Goal: Task Accomplishment & Management: Complete application form

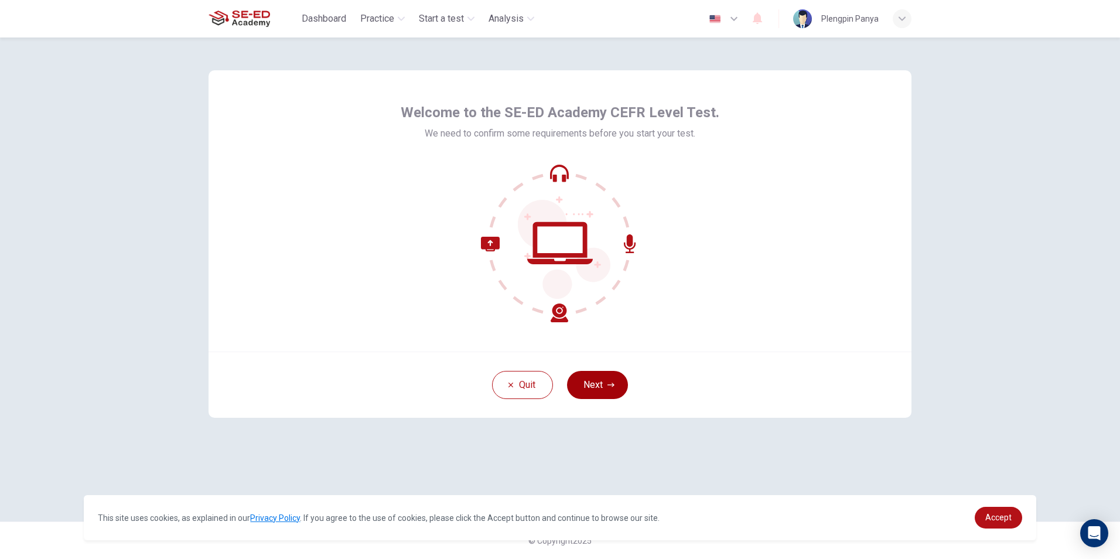
click at [618, 381] on button "Next" at bounding box center [597, 385] width 61 height 28
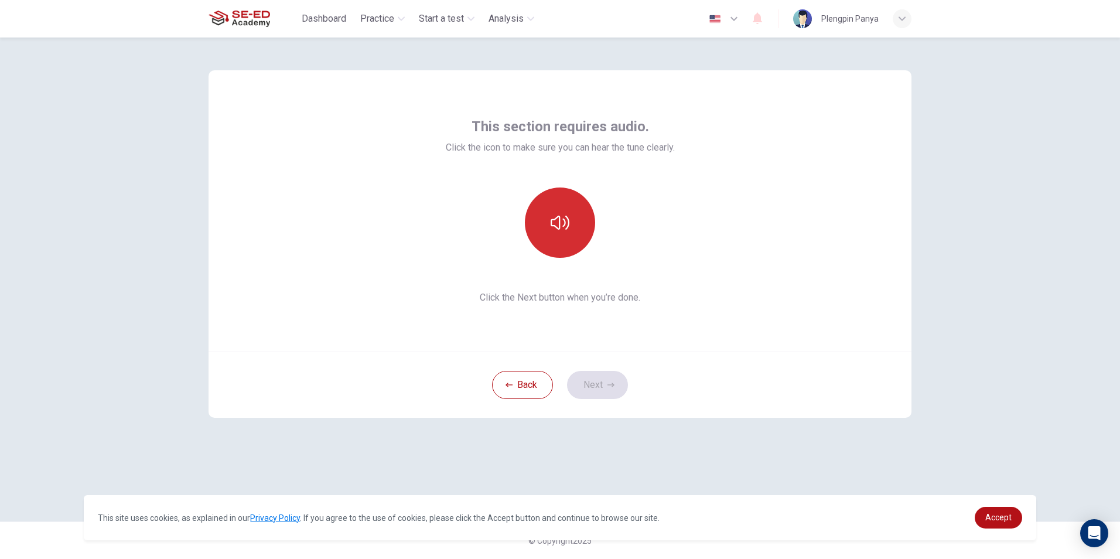
click at [575, 212] on button "button" at bounding box center [560, 223] width 70 height 70
click at [551, 226] on icon "button" at bounding box center [560, 222] width 19 height 19
click at [536, 199] on button "button" at bounding box center [560, 223] width 70 height 70
click at [558, 221] on icon "button" at bounding box center [560, 222] width 19 height 19
click at [607, 379] on button "Next" at bounding box center [597, 385] width 61 height 28
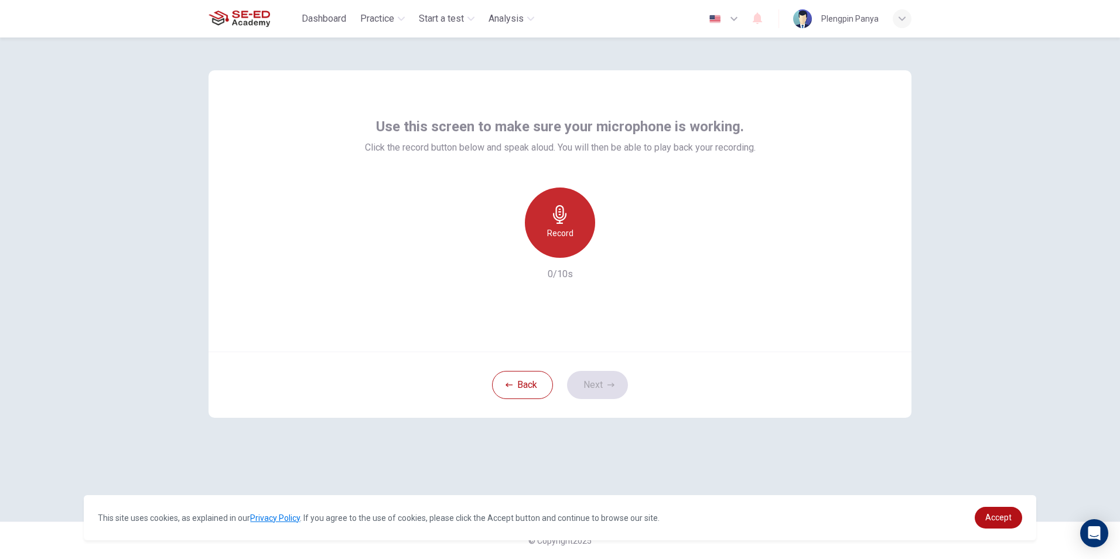
click at [554, 229] on h6 "Record" at bounding box center [560, 233] width 26 height 14
click at [502, 250] on icon "button" at bounding box center [506, 248] width 11 height 11
click at [563, 218] on icon "button" at bounding box center [560, 214] width 19 height 19
click at [611, 242] on div "button" at bounding box center [614, 248] width 19 height 19
click at [592, 389] on button "Next" at bounding box center [597, 385] width 61 height 28
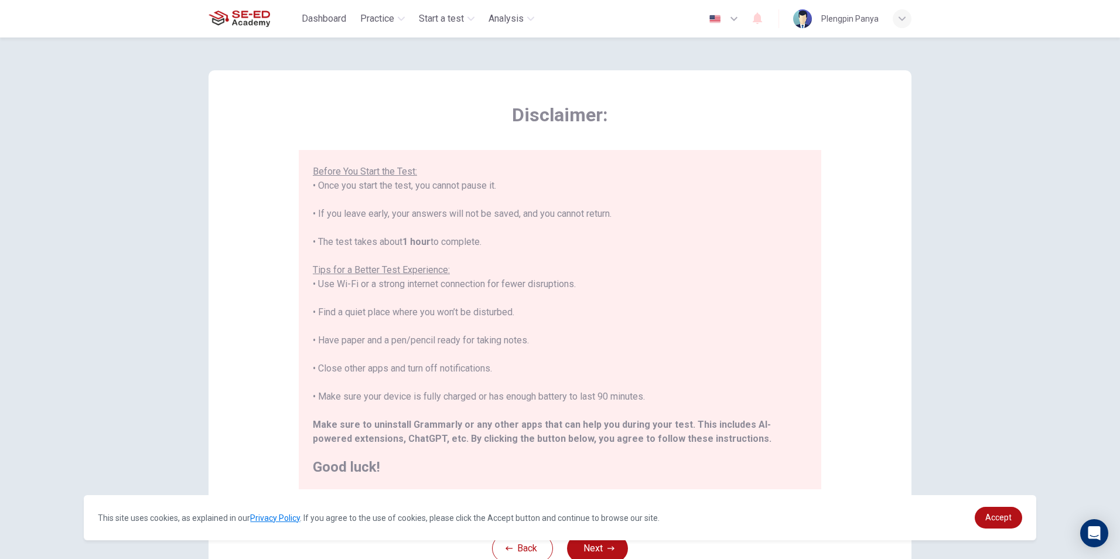
scroll to position [93, 0]
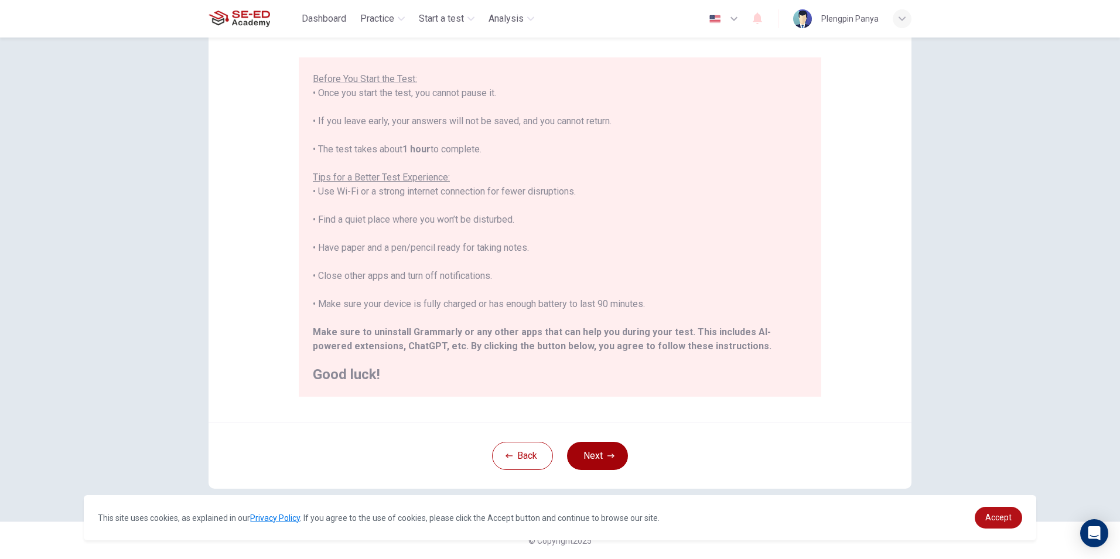
click at [588, 458] on button "Next" at bounding box center [597, 456] width 61 height 28
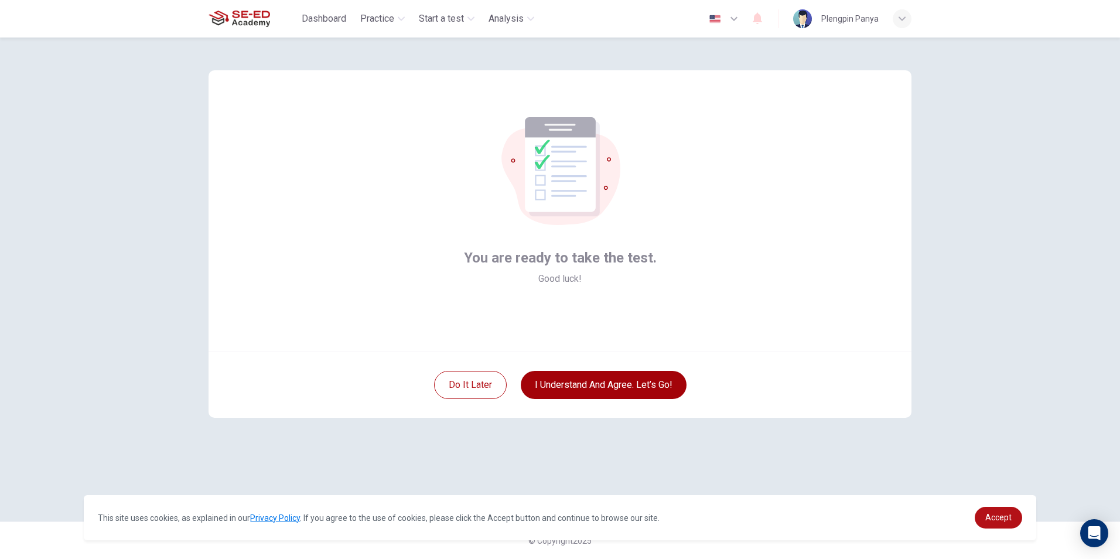
scroll to position [0, 0]
click at [609, 381] on button "I understand and agree. Let’s go!" at bounding box center [604, 385] width 166 height 28
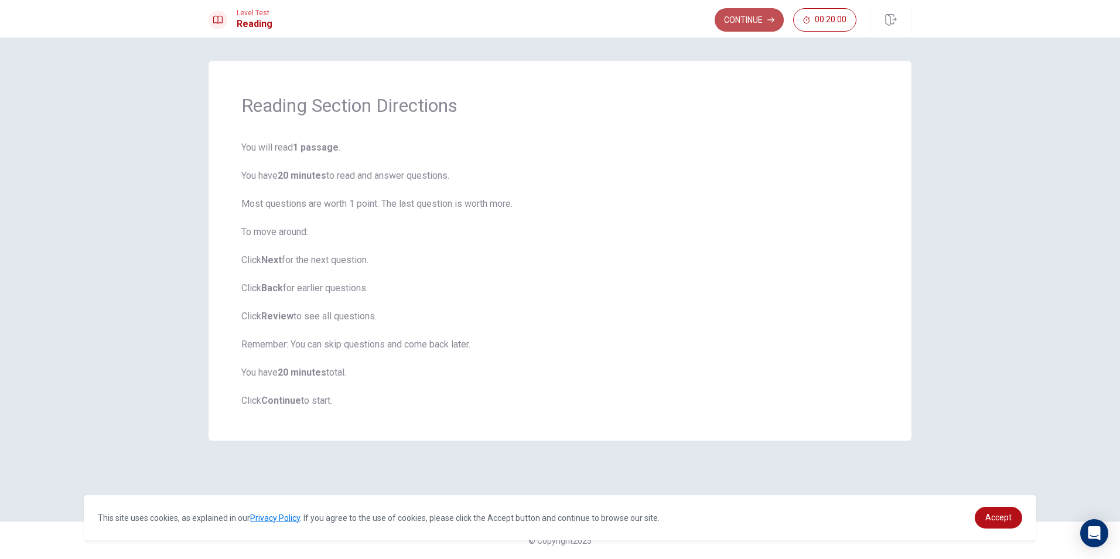
click at [751, 16] on button "Continue" at bounding box center [749, 19] width 69 height 23
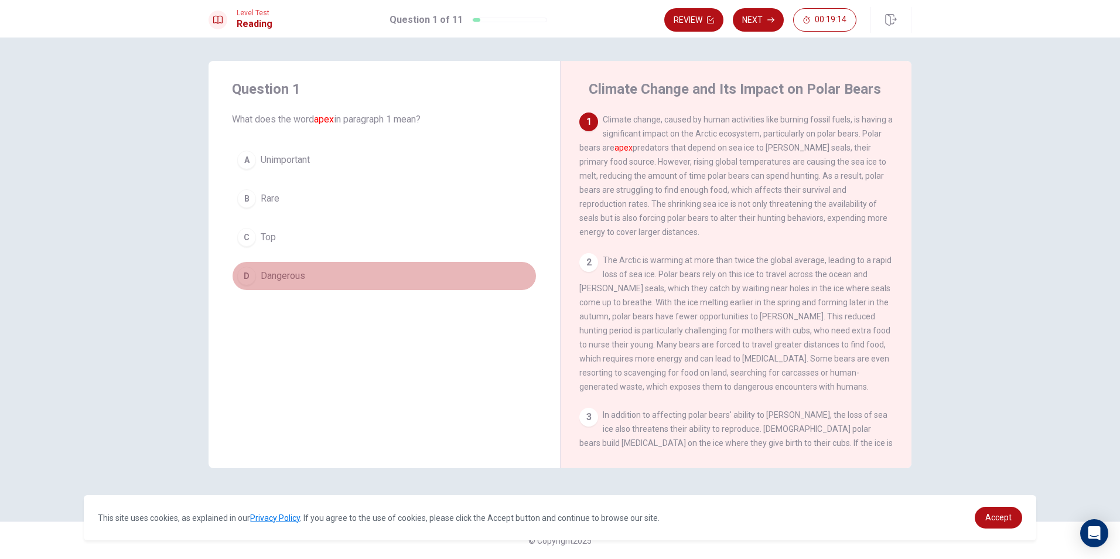
click at [248, 275] on div "D" at bounding box center [246, 276] width 19 height 19
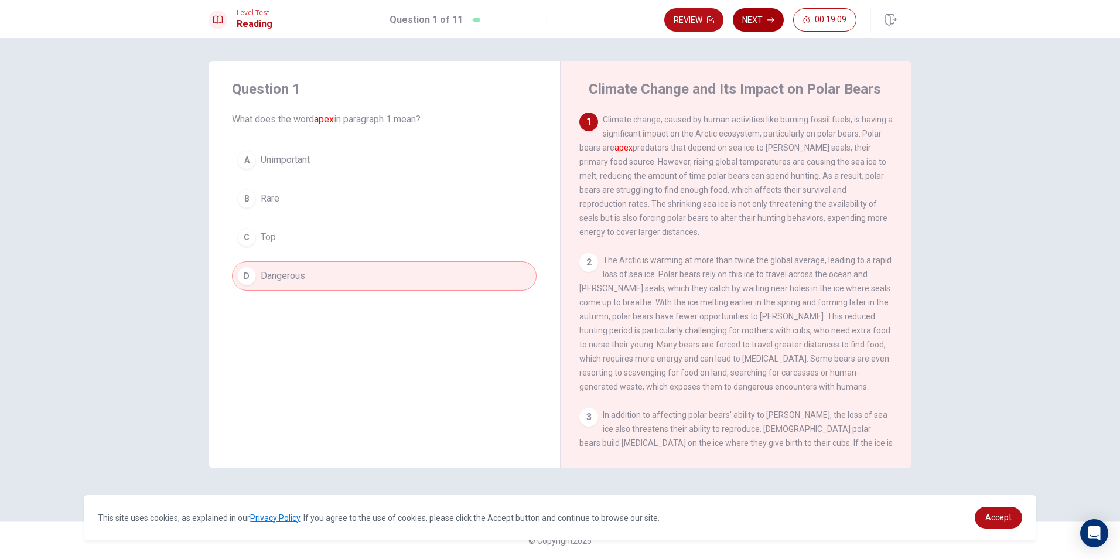
click at [762, 20] on button "Next" at bounding box center [758, 19] width 51 height 23
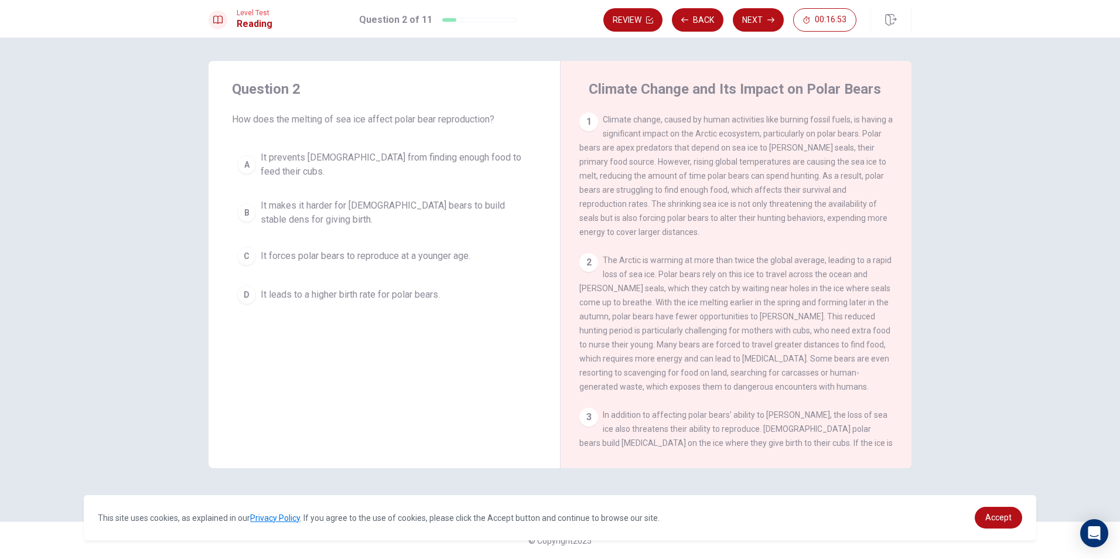
click at [251, 203] on div "B" at bounding box center [246, 212] width 19 height 19
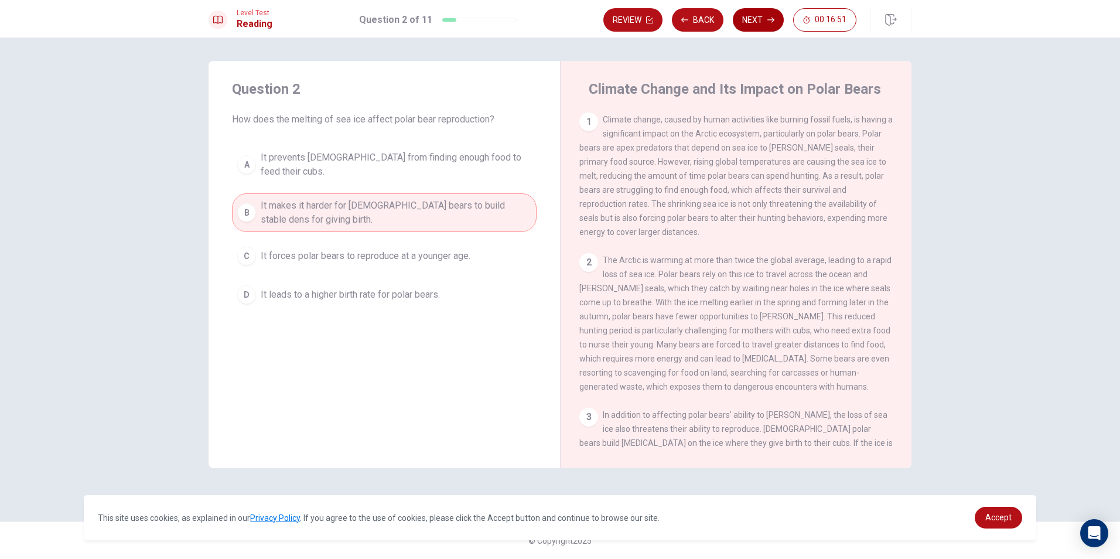
click at [774, 20] on icon "button" at bounding box center [771, 20] width 7 height 5
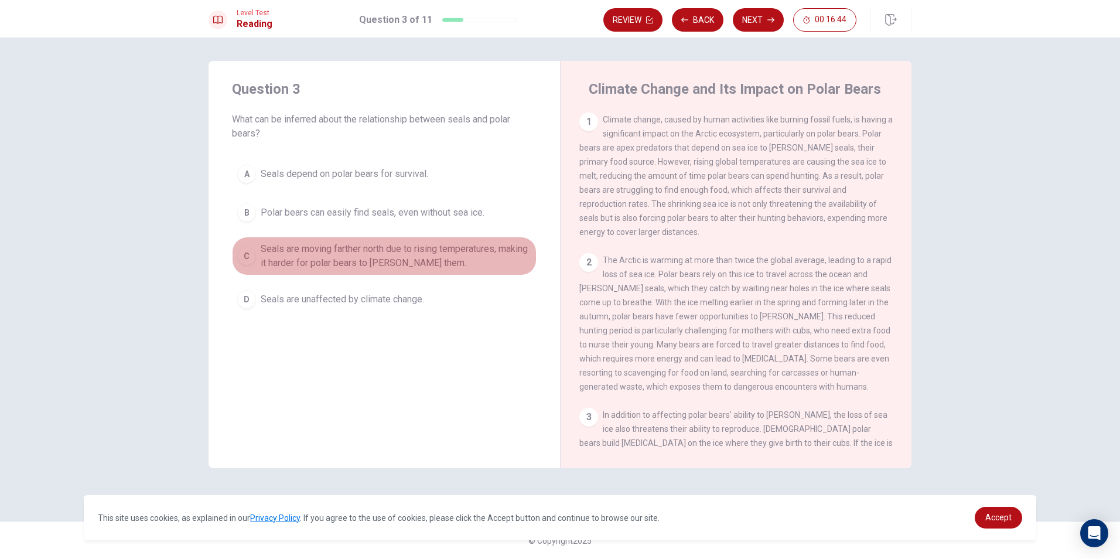
click at [404, 259] on span "Seals are moving farther north due to rising temperatures, making it harder for…" at bounding box center [396, 256] width 271 height 28
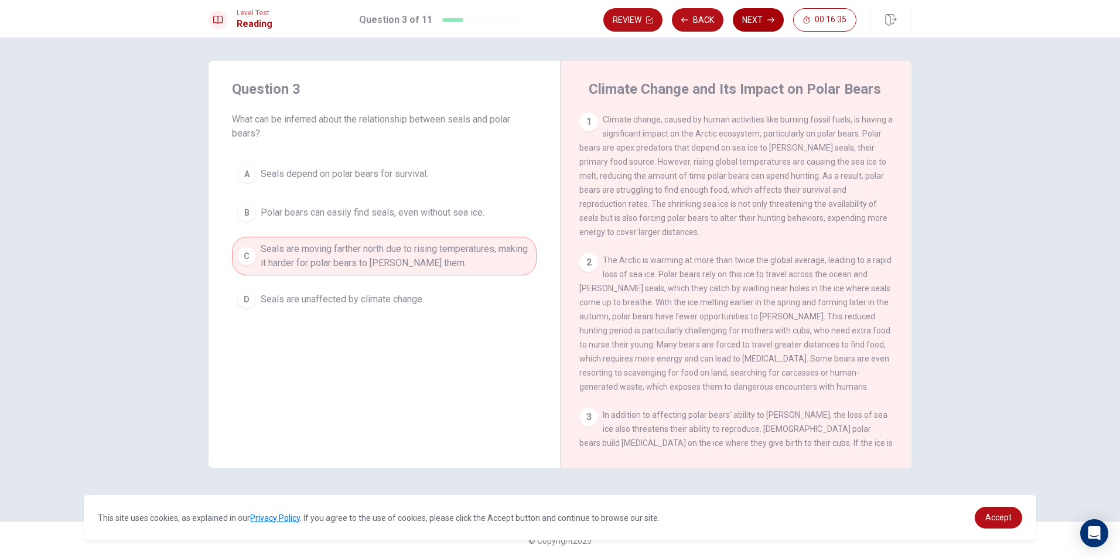
click at [764, 24] on button "Next" at bounding box center [758, 19] width 51 height 23
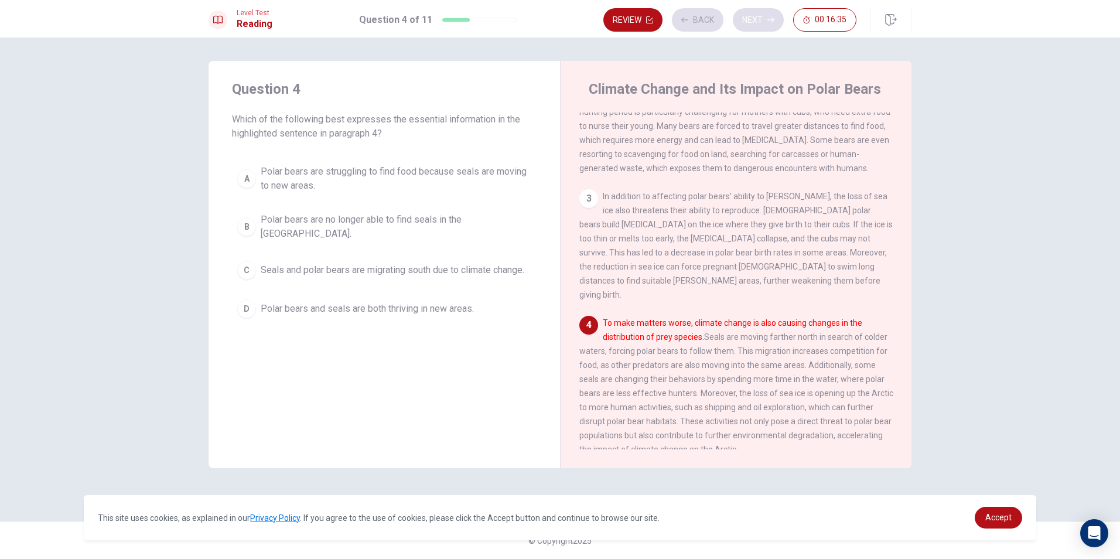
scroll to position [350, 0]
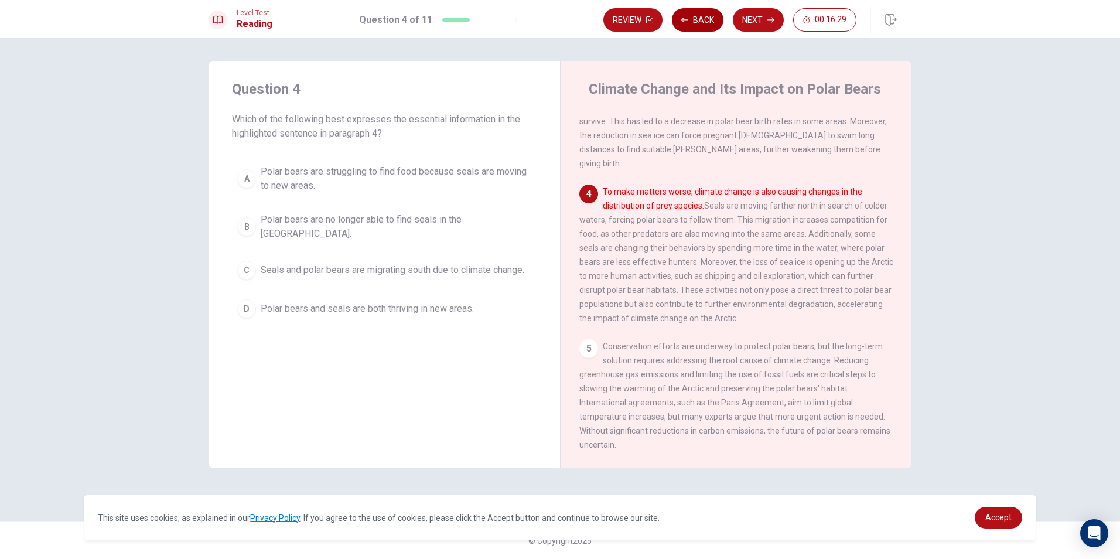
click at [697, 18] on button "Back" at bounding box center [698, 19] width 52 height 23
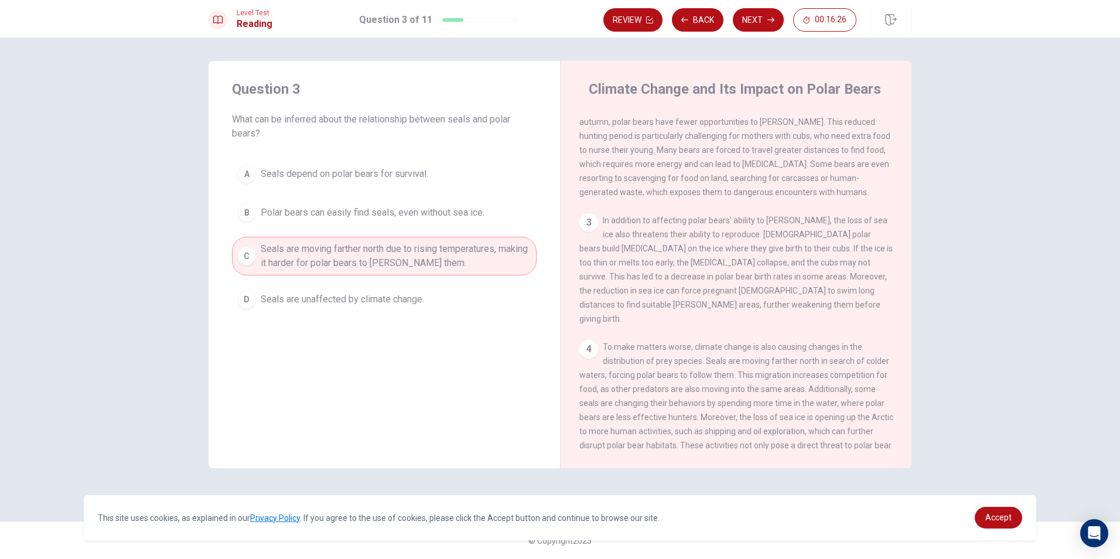
scroll to position [174, 0]
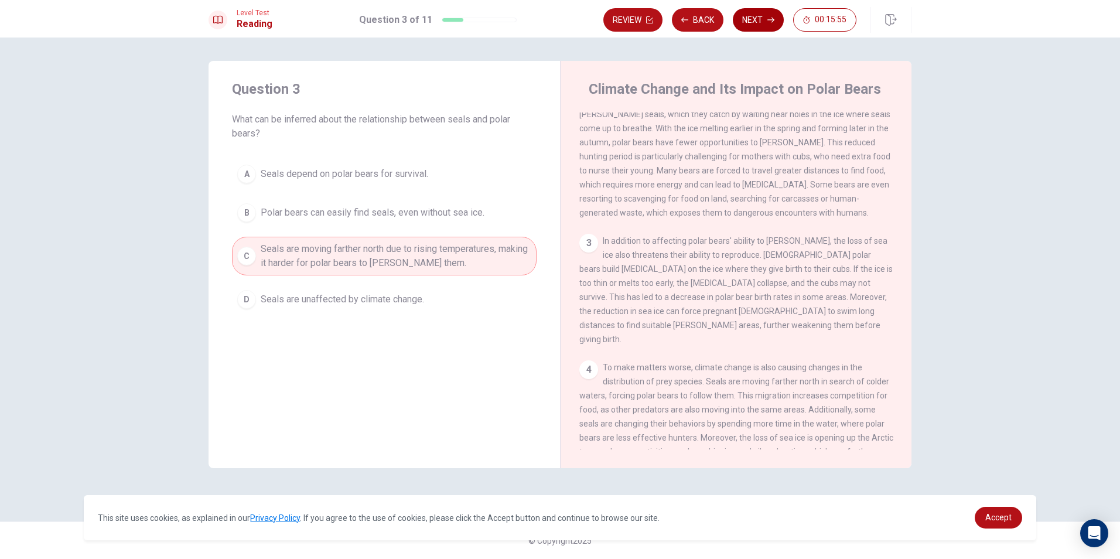
click at [759, 20] on button "Next" at bounding box center [758, 19] width 51 height 23
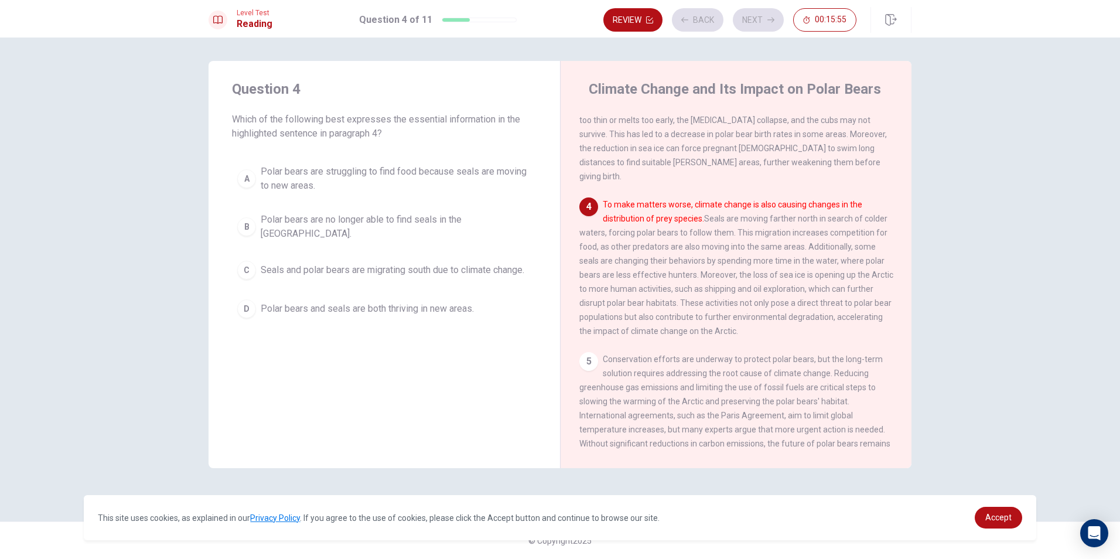
scroll to position [350, 0]
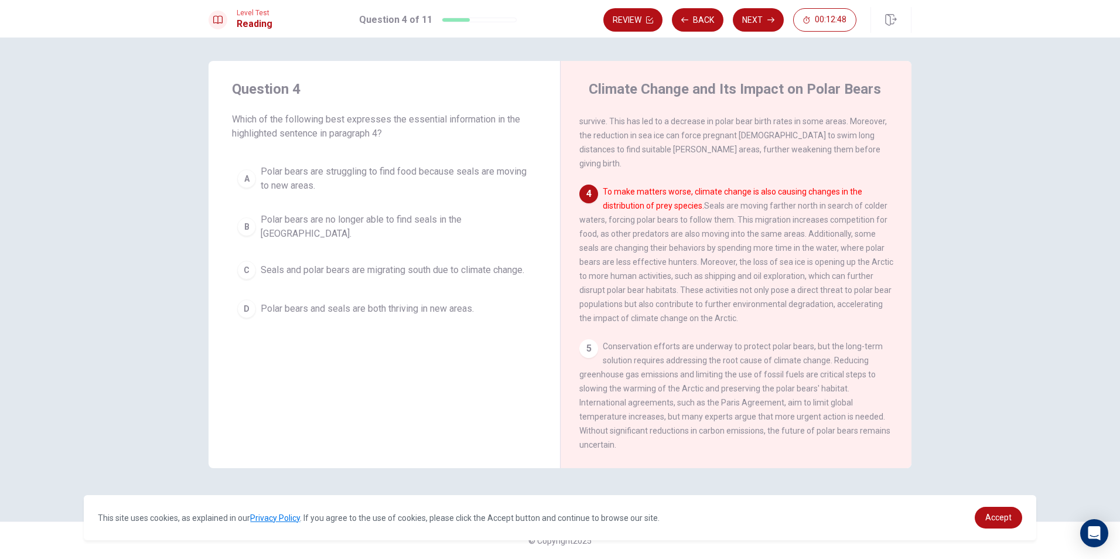
click at [289, 175] on span "Polar bears are struggling to find food because seals are moving to new areas." at bounding box center [396, 179] width 271 height 28
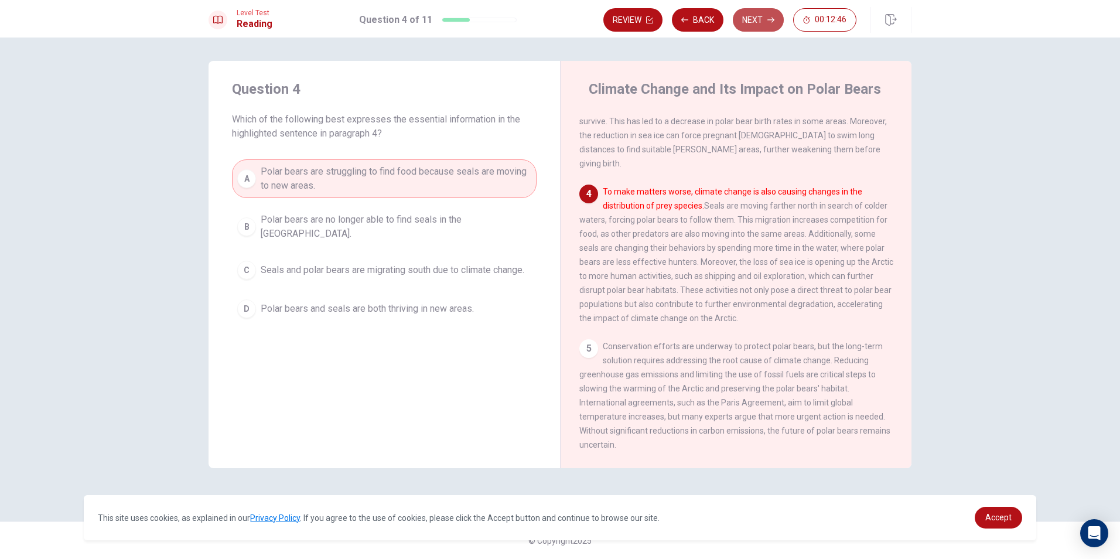
click at [763, 18] on button "Next" at bounding box center [758, 19] width 51 height 23
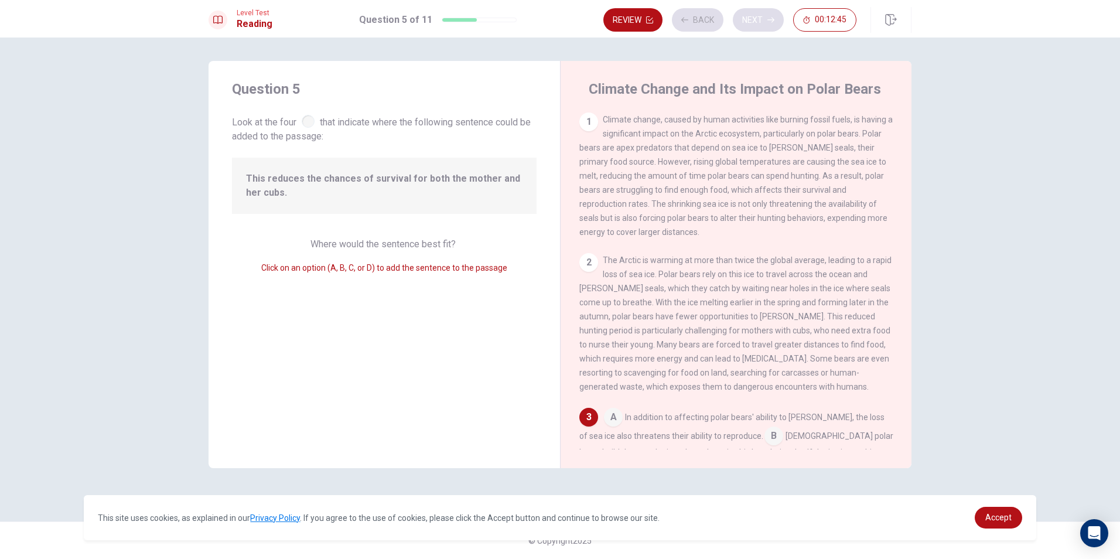
scroll to position [204, 0]
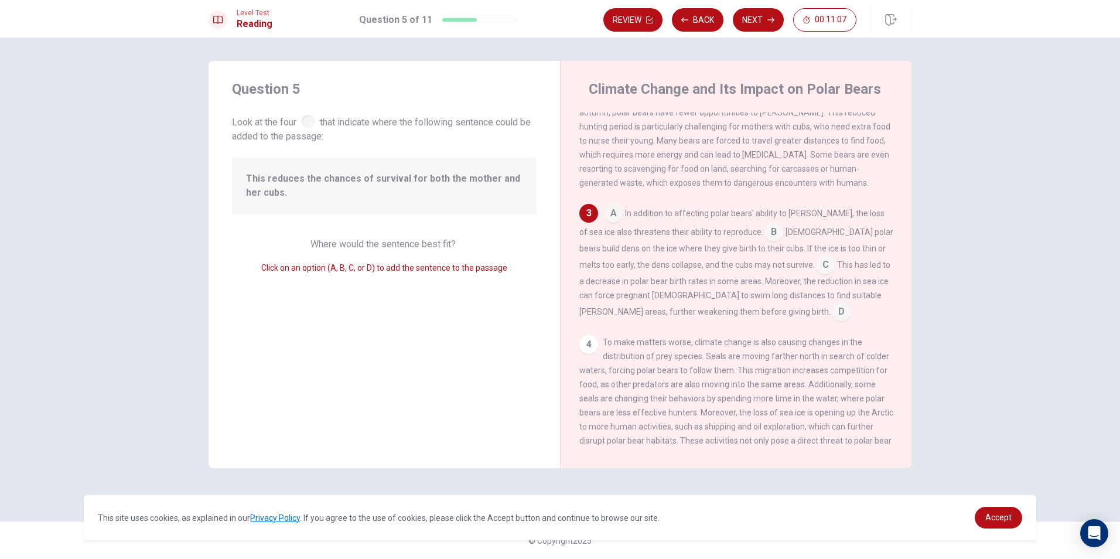
click at [610, 224] on input at bounding box center [613, 214] width 19 height 19
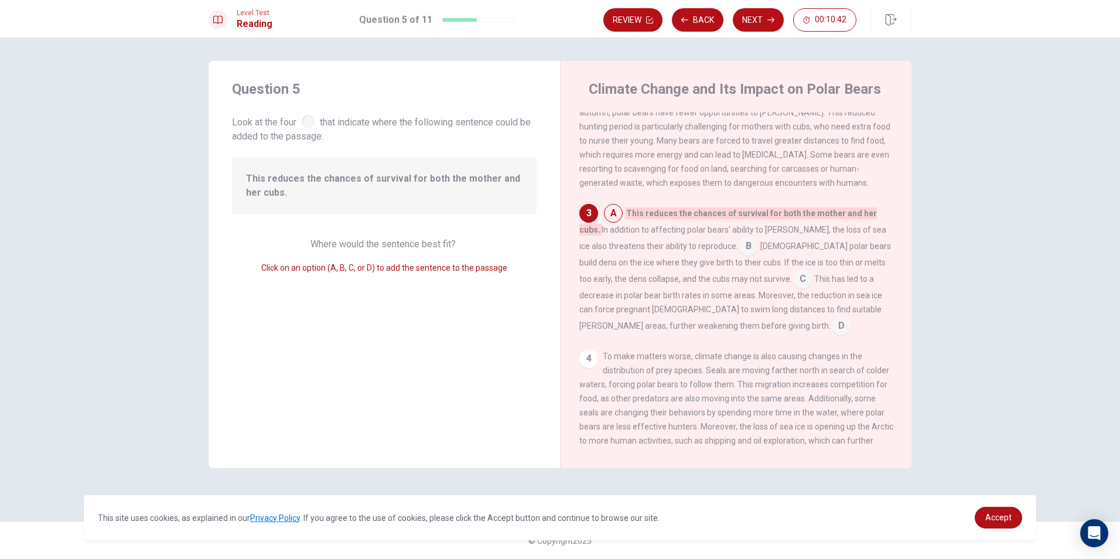
click at [740, 257] on input at bounding box center [749, 247] width 19 height 19
click at [615, 220] on input at bounding box center [613, 214] width 19 height 19
click at [740, 249] on input at bounding box center [749, 247] width 19 height 19
click at [616, 219] on input at bounding box center [613, 214] width 19 height 19
click at [648, 224] on span "This reduces the chances of survival for both the mother and her cubs." at bounding box center [729, 221] width 298 height 28
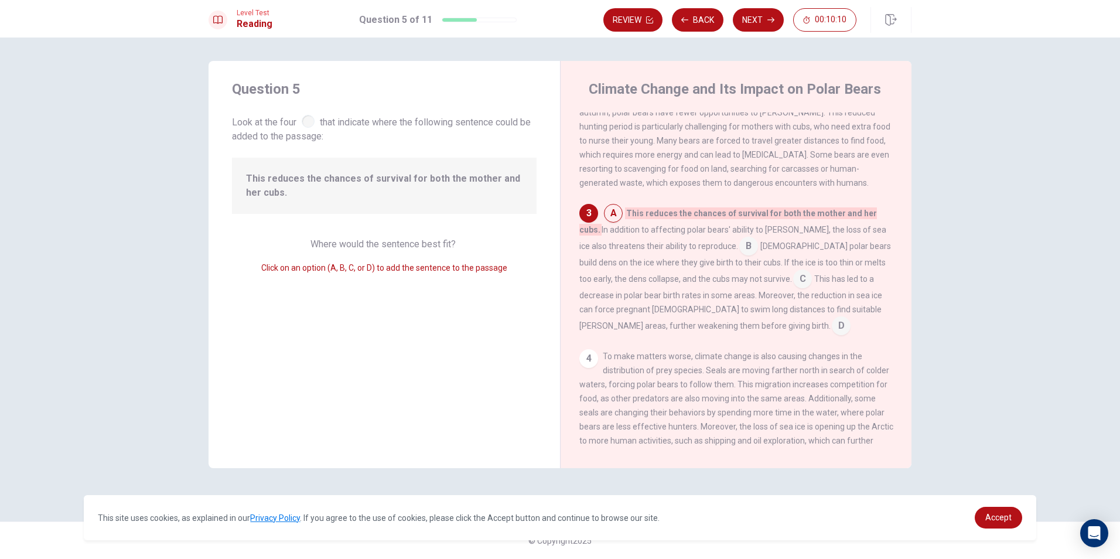
drag, startPoint x: 682, startPoint y: 257, endPoint x: 694, endPoint y: 259, distance: 11.9
click at [694, 259] on div "A This reduces the chances of survival for both the mother and her cubs. In add…" at bounding box center [737, 269] width 314 height 131
click at [740, 257] on input at bounding box center [749, 247] width 19 height 19
click at [613, 224] on input at bounding box center [613, 214] width 19 height 19
click at [620, 224] on input at bounding box center [613, 214] width 19 height 19
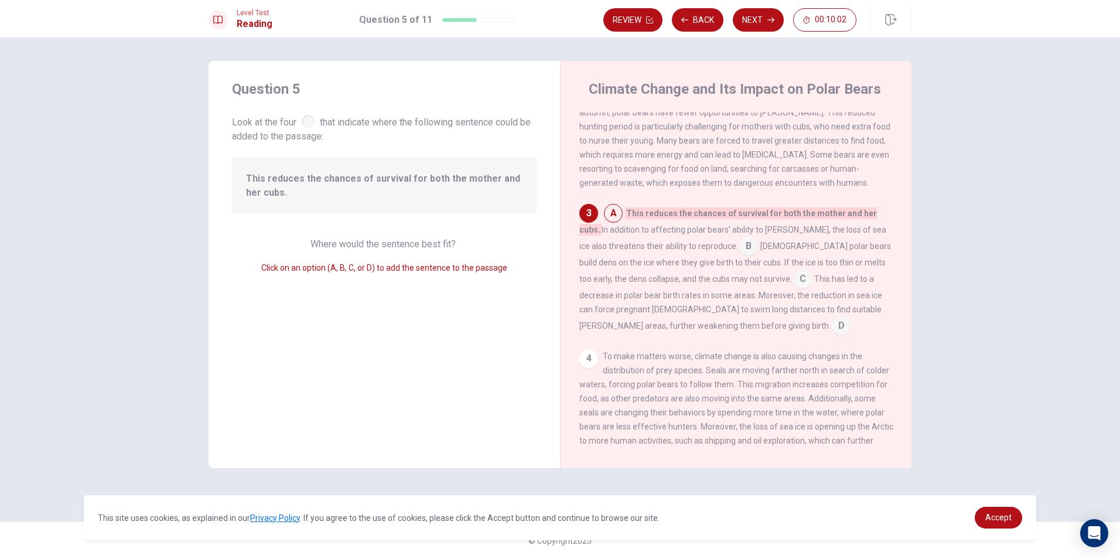
click at [629, 226] on span "This reduces the chances of survival for both the mother and her cubs." at bounding box center [729, 221] width 298 height 28
click at [659, 226] on span "This reduces the chances of survival for both the mother and her cubs." at bounding box center [729, 221] width 298 height 28
click at [686, 226] on span "This reduces the chances of survival for both the mother and her cubs." at bounding box center [729, 221] width 298 height 28
drag, startPoint x: 717, startPoint y: 227, endPoint x: 737, endPoint y: 226, distance: 20.0
click at [723, 227] on span "This reduces the chances of survival for both the mother and her cubs." at bounding box center [729, 221] width 298 height 28
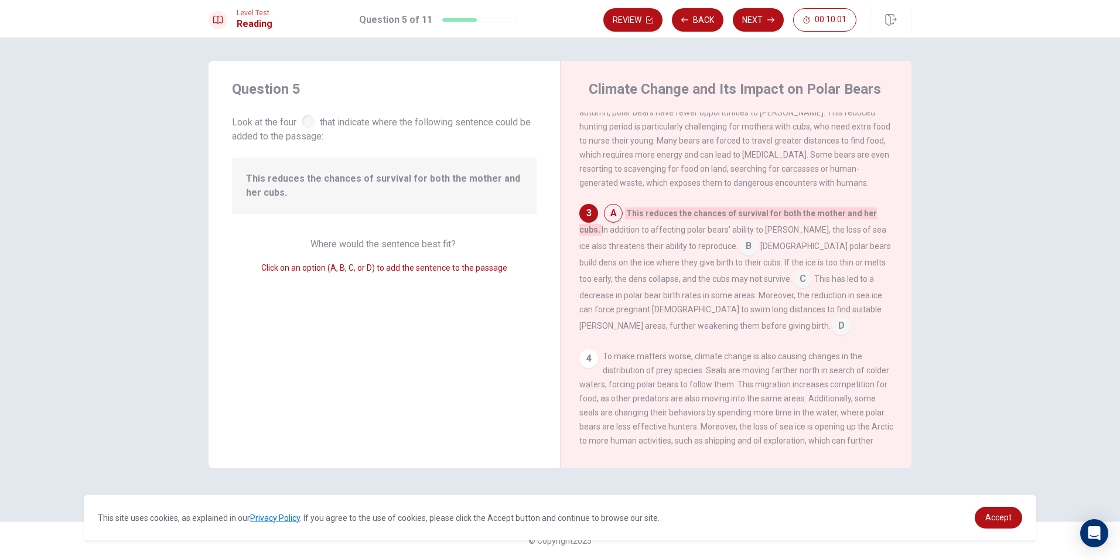
drag, startPoint x: 750, startPoint y: 225, endPoint x: 774, endPoint y: 222, distance: 24.3
click at [757, 225] on span "This reduces the chances of survival for both the mother and her cubs." at bounding box center [729, 221] width 298 height 28
drag, startPoint x: 781, startPoint y: 220, endPoint x: 804, endPoint y: 219, distance: 22.9
click at [792, 220] on span "This reduces the chances of survival for both the mother and her cubs." at bounding box center [729, 221] width 298 height 28
click at [815, 219] on span "This reduces the chances of survival for both the mother and her cubs." at bounding box center [729, 221] width 298 height 28
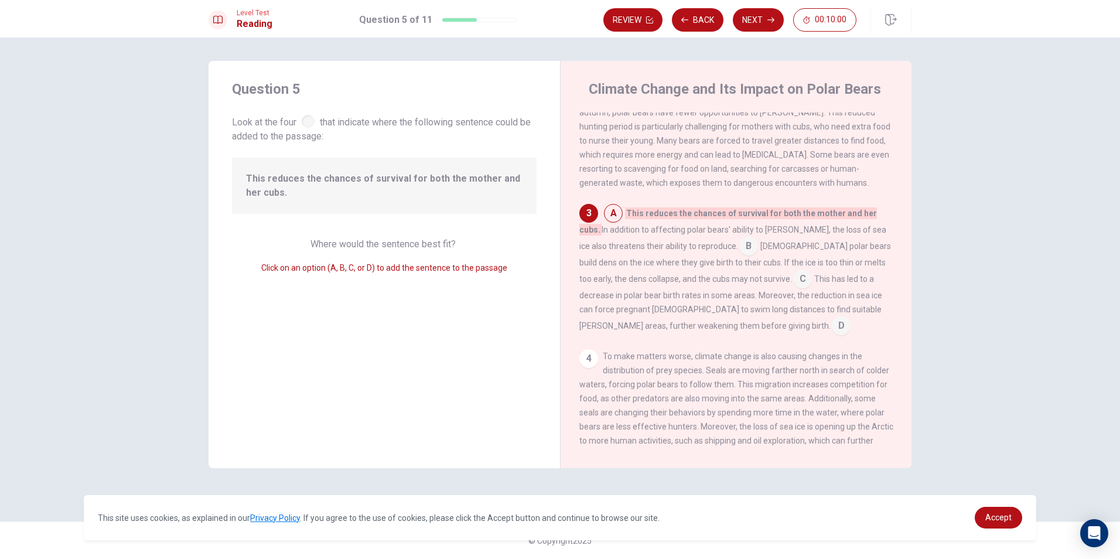
click at [858, 220] on span "This reduces the chances of survival for both the mother and her cubs." at bounding box center [729, 221] width 298 height 28
click at [877, 227] on span "This reduces the chances of survival for both the mother and her cubs." at bounding box center [729, 221] width 298 height 28
click at [740, 257] on input at bounding box center [749, 247] width 19 height 19
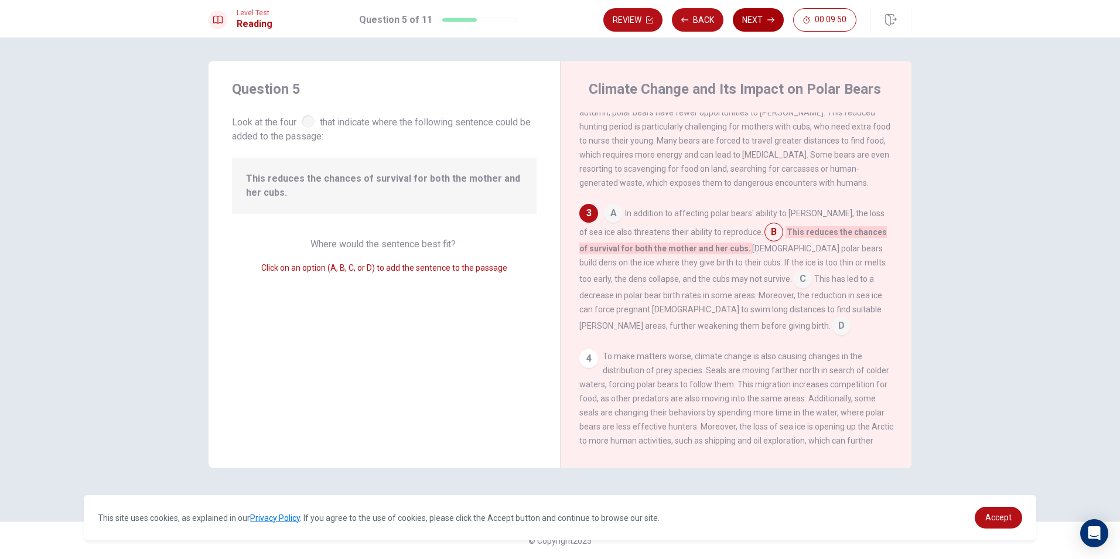
click at [754, 28] on button "Next" at bounding box center [758, 19] width 51 height 23
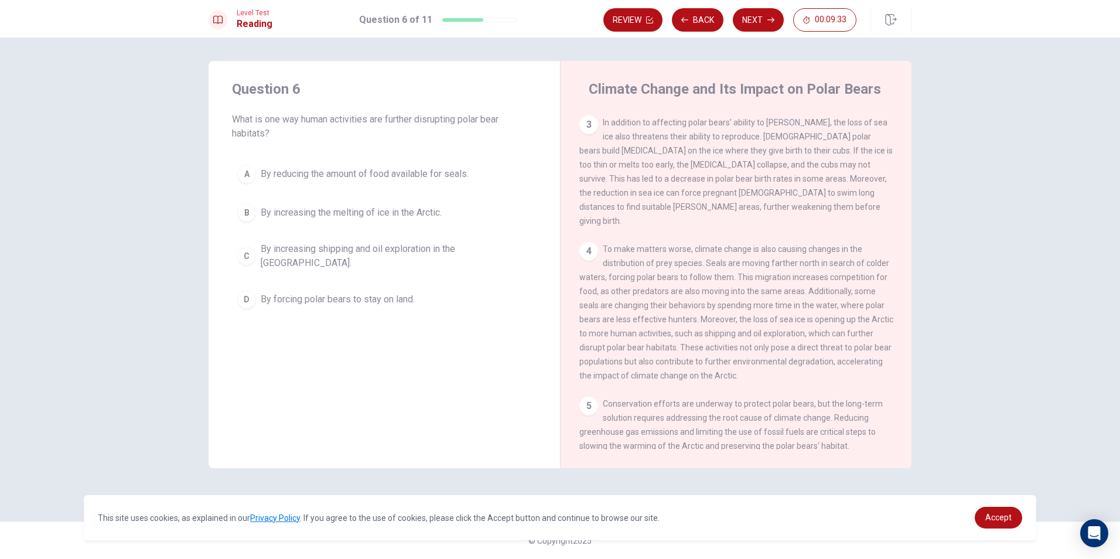
scroll to position [293, 0]
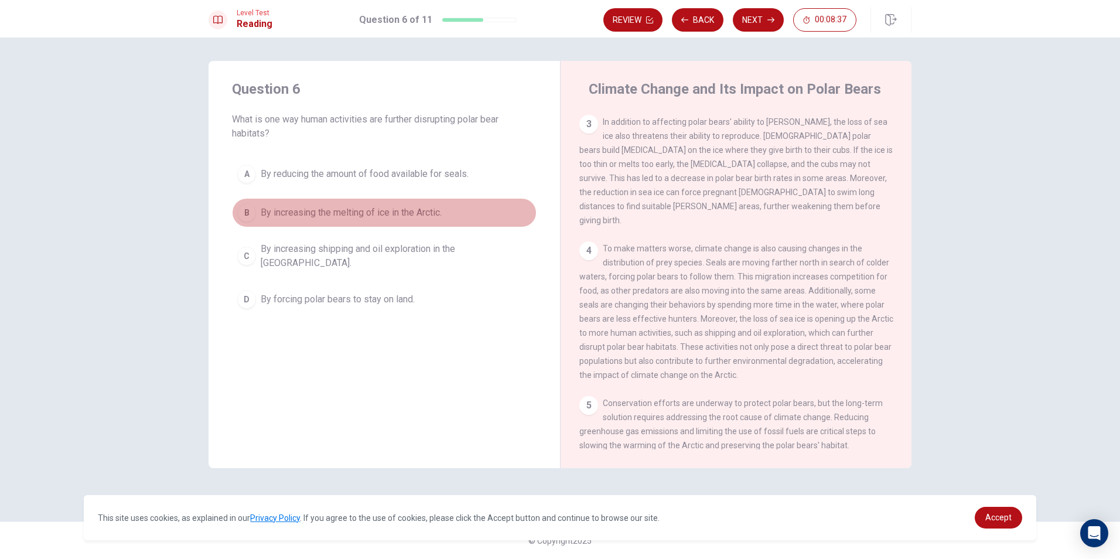
click at [355, 210] on span "By increasing the melting of ice in the Arctic." at bounding box center [351, 213] width 181 height 14
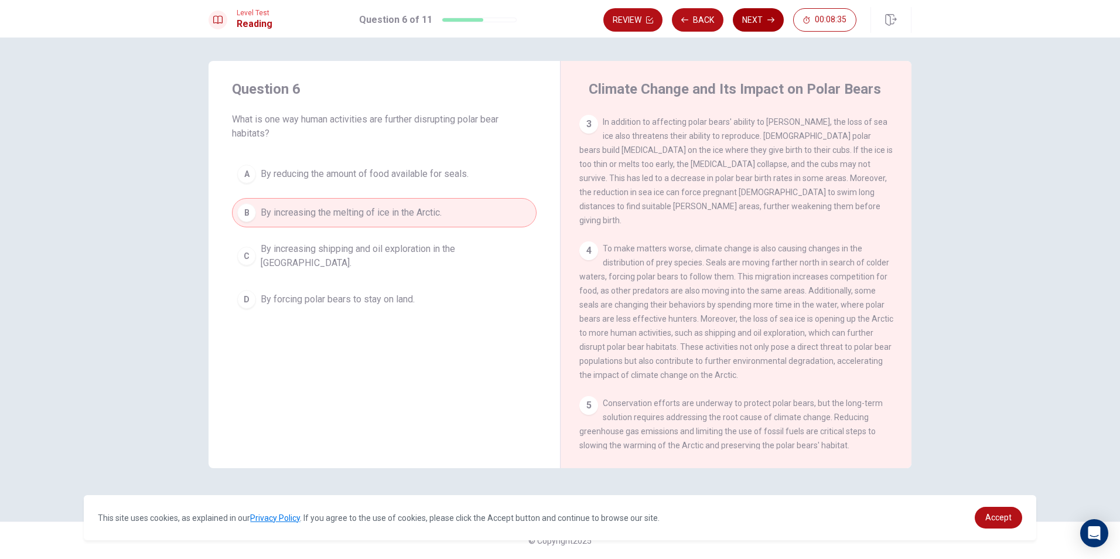
click at [751, 20] on button "Next" at bounding box center [758, 19] width 51 height 23
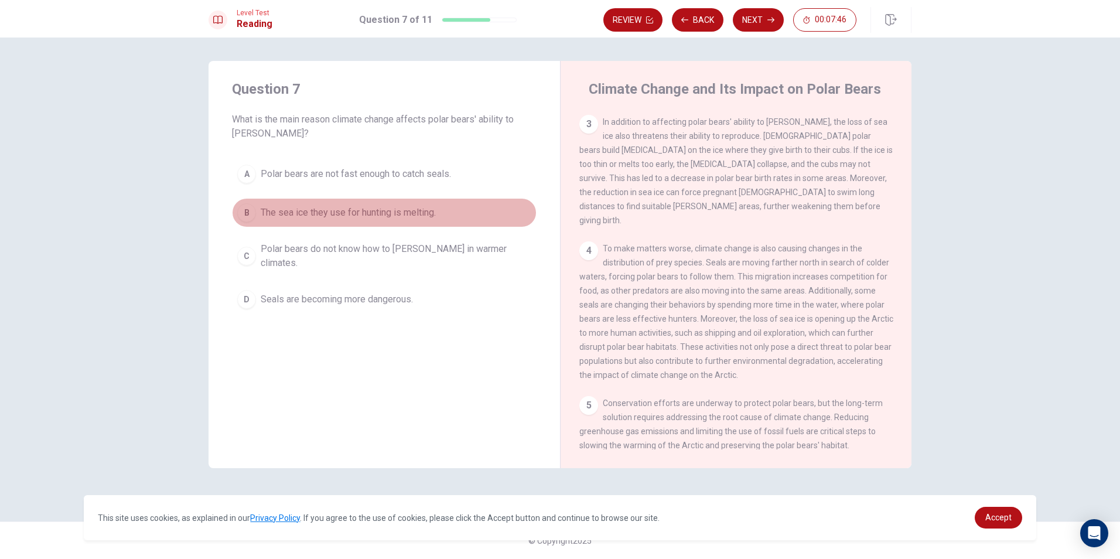
click at [352, 212] on span "The sea ice they use for hunting is melting." at bounding box center [348, 213] width 175 height 14
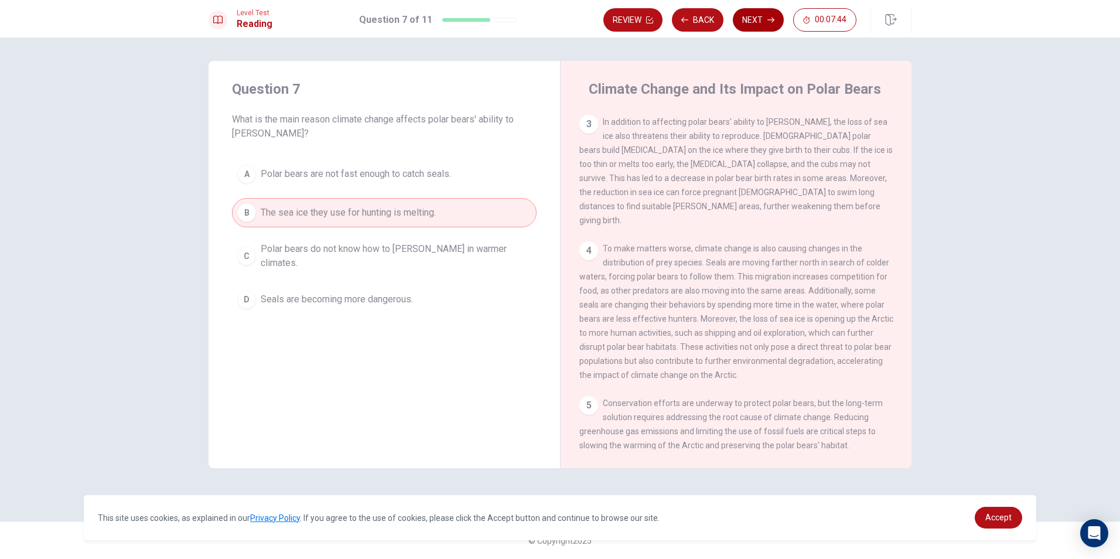
click at [768, 21] on icon "button" at bounding box center [771, 19] width 7 height 7
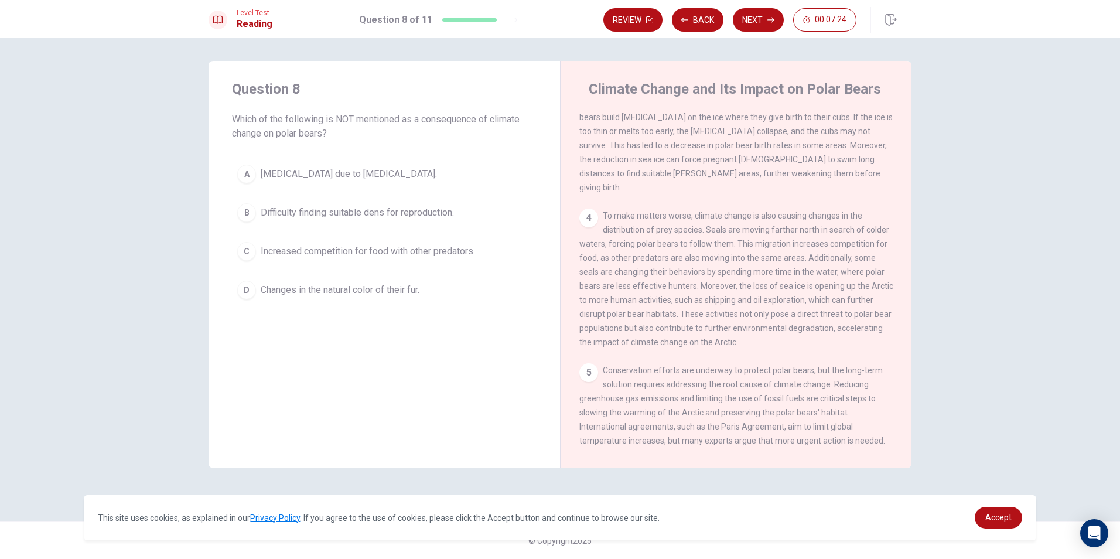
scroll to position [378, 0]
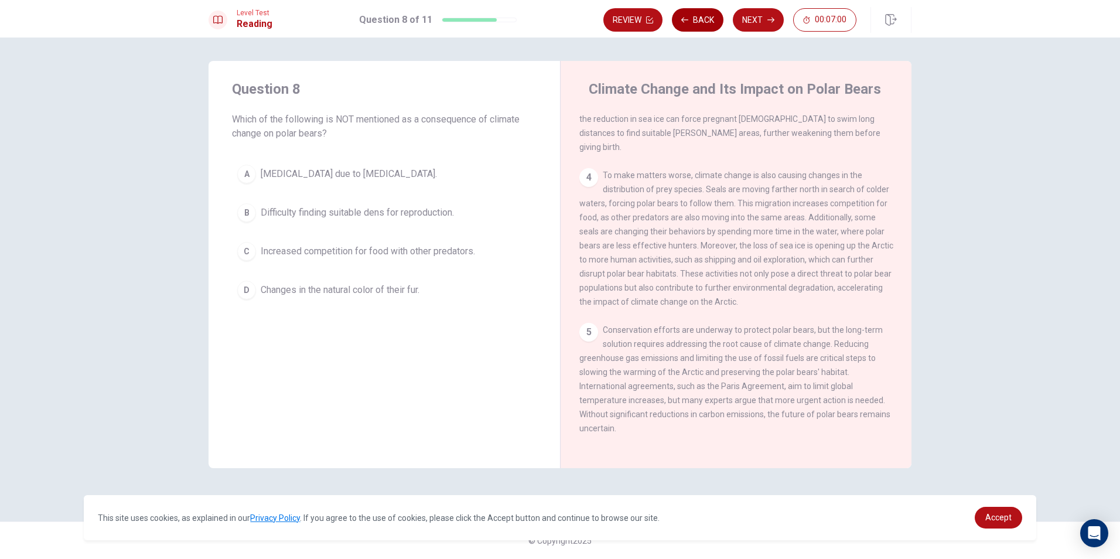
click at [699, 15] on button "Back" at bounding box center [698, 19] width 52 height 23
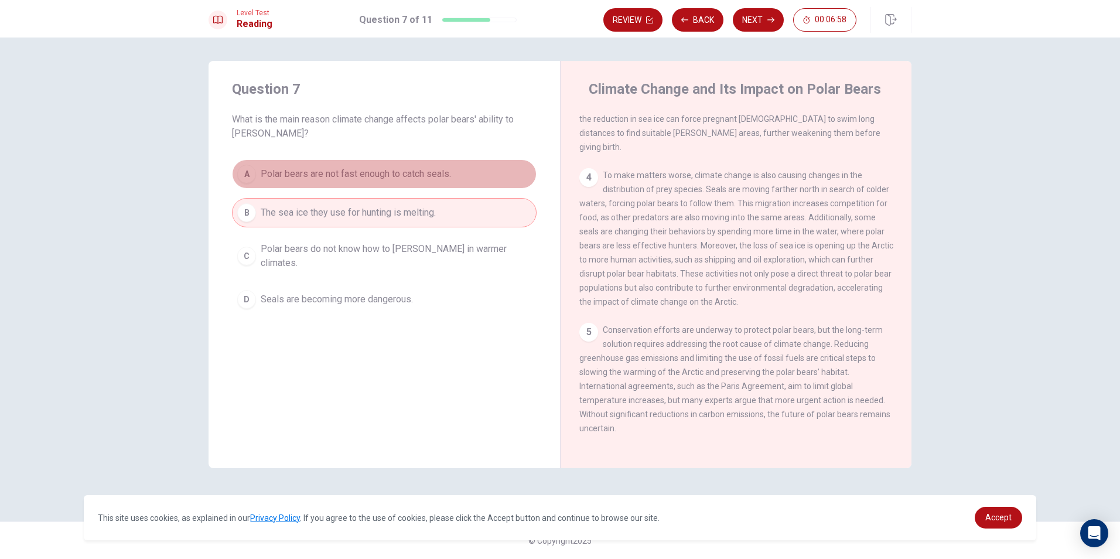
click at [392, 181] on button "A Polar bears are not fast enough to catch seals." at bounding box center [384, 173] width 305 height 29
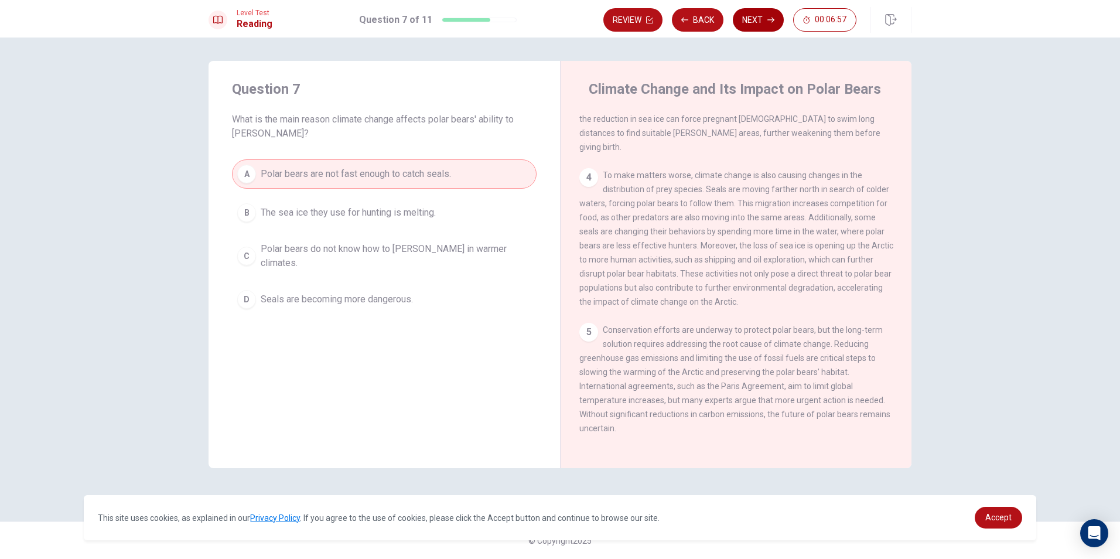
click at [769, 30] on button "Next" at bounding box center [758, 19] width 51 height 23
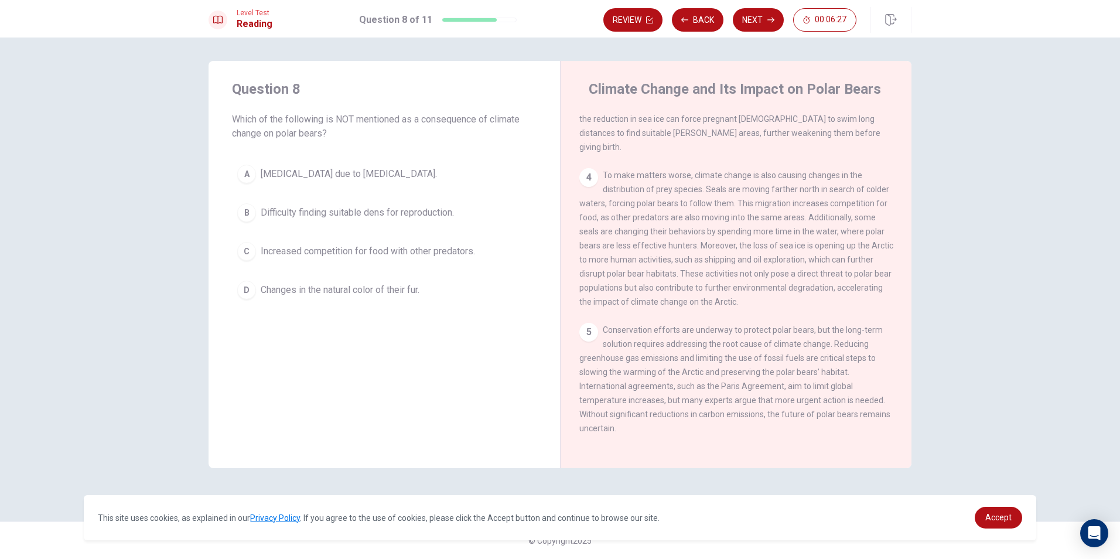
click at [371, 244] on button "C Increased competition for food with other predators." at bounding box center [384, 251] width 305 height 29
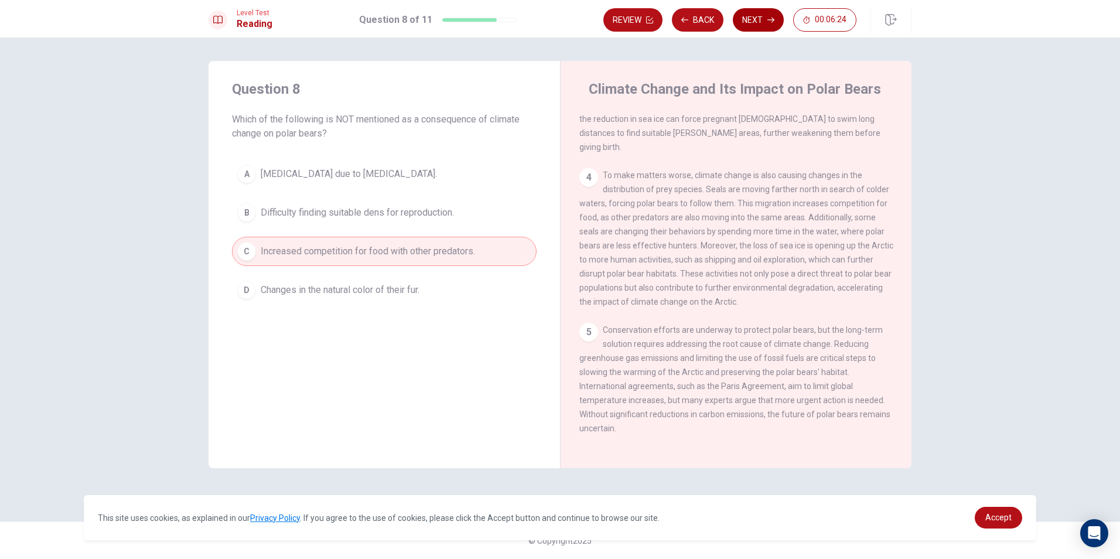
click at [762, 21] on button "Next" at bounding box center [758, 19] width 51 height 23
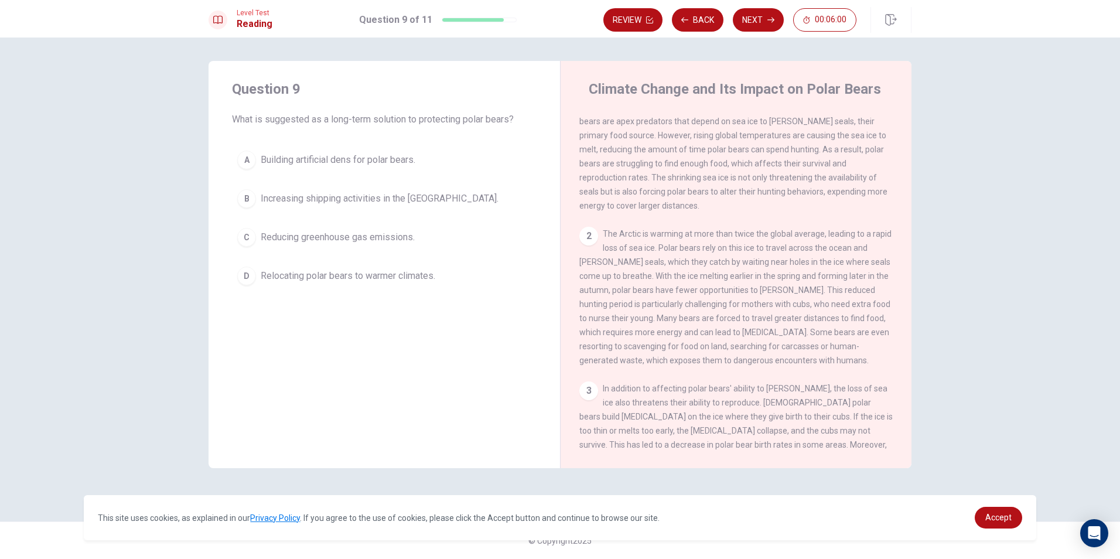
scroll to position [0, 0]
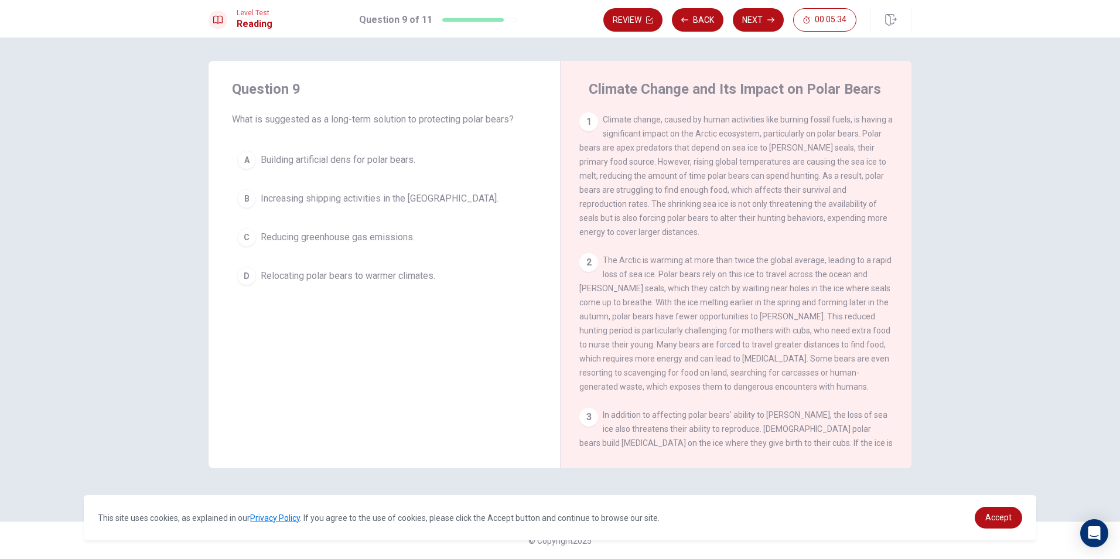
click at [297, 161] on span "Building artificial dens for polar bears." at bounding box center [338, 160] width 155 height 14
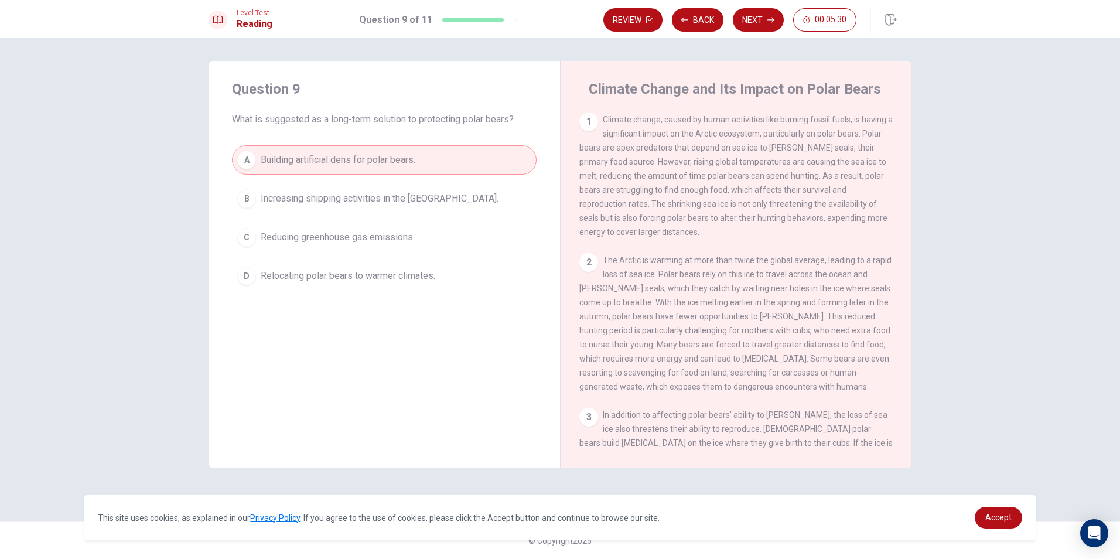
click at [752, 16] on button "Next" at bounding box center [758, 19] width 51 height 23
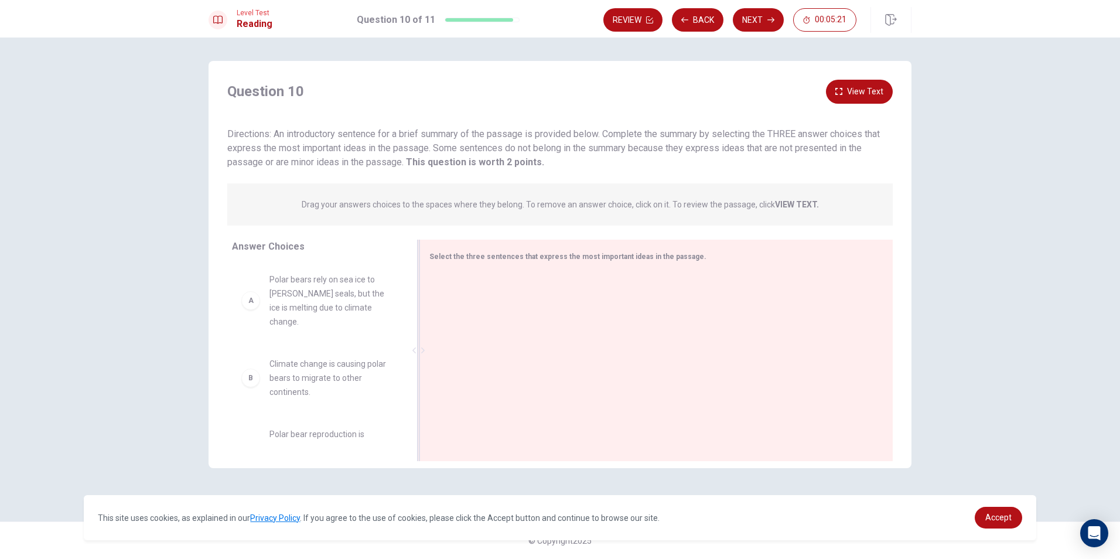
click at [471, 291] on div at bounding box center [652, 351] width 445 height 157
click at [440, 261] on div "Select the three sentences that express the most important ideas in the passage." at bounding box center [650, 256] width 440 height 15
drag, startPoint x: 440, startPoint y: 260, endPoint x: 440, endPoint y: 254, distance: 5.9
click at [440, 256] on span "Select the three sentences that express the most important ideas in the passage." at bounding box center [568, 257] width 277 height 8
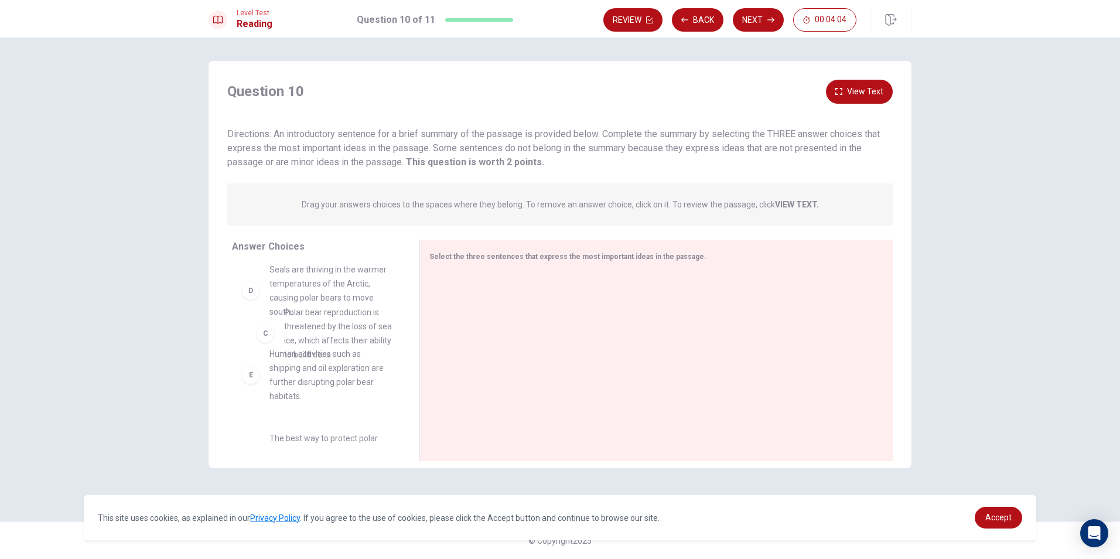
drag, startPoint x: 299, startPoint y: 377, endPoint x: 318, endPoint y: 326, distance: 54.3
drag, startPoint x: 330, startPoint y: 304, endPoint x: 510, endPoint y: 306, distance: 179.9
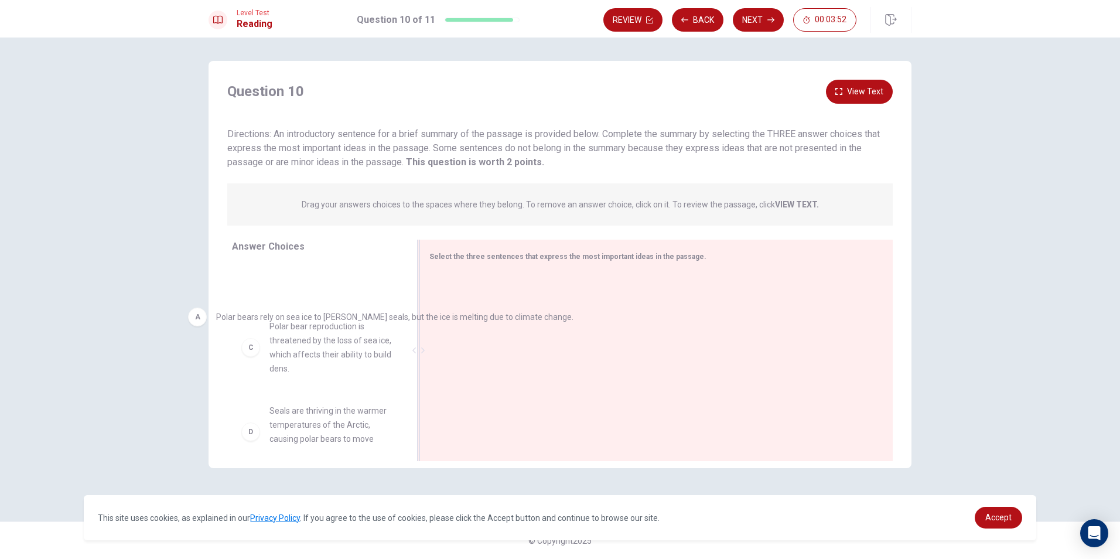
scroll to position [43, 0]
drag, startPoint x: 510, startPoint y: 290, endPoint x: 270, endPoint y: 325, distance: 242.7
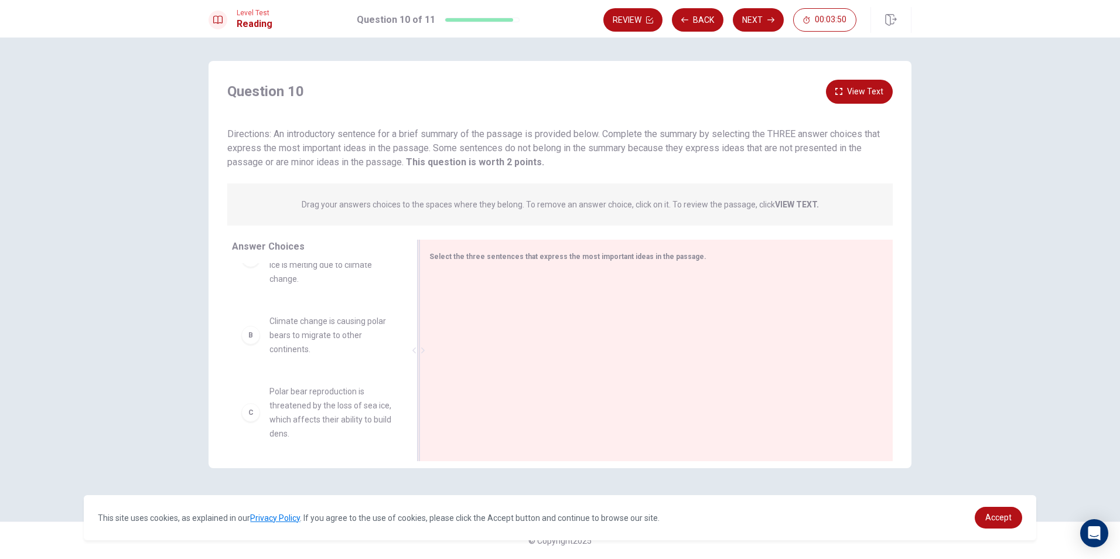
scroll to position [43, 0]
drag, startPoint x: 285, startPoint y: 413, endPoint x: 571, endPoint y: 312, distance: 303.2
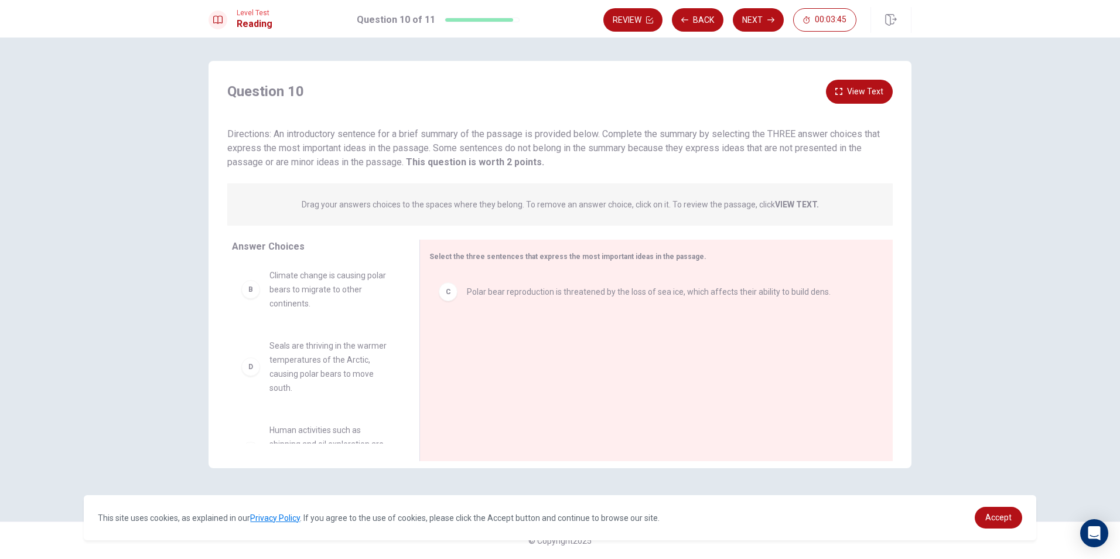
scroll to position [218, 0]
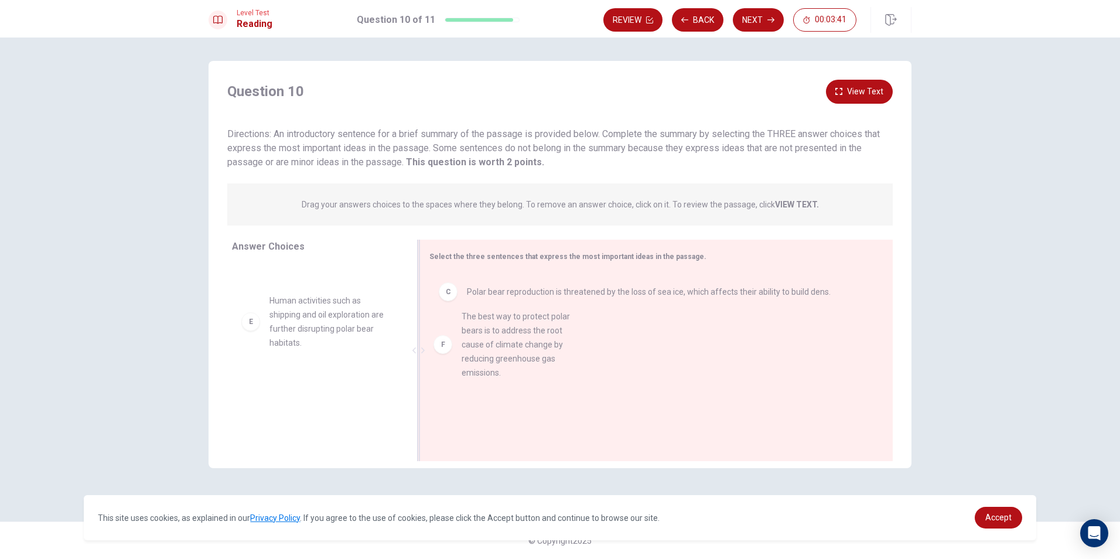
drag, startPoint x: 303, startPoint y: 381, endPoint x: 491, endPoint y: 329, distance: 195.2
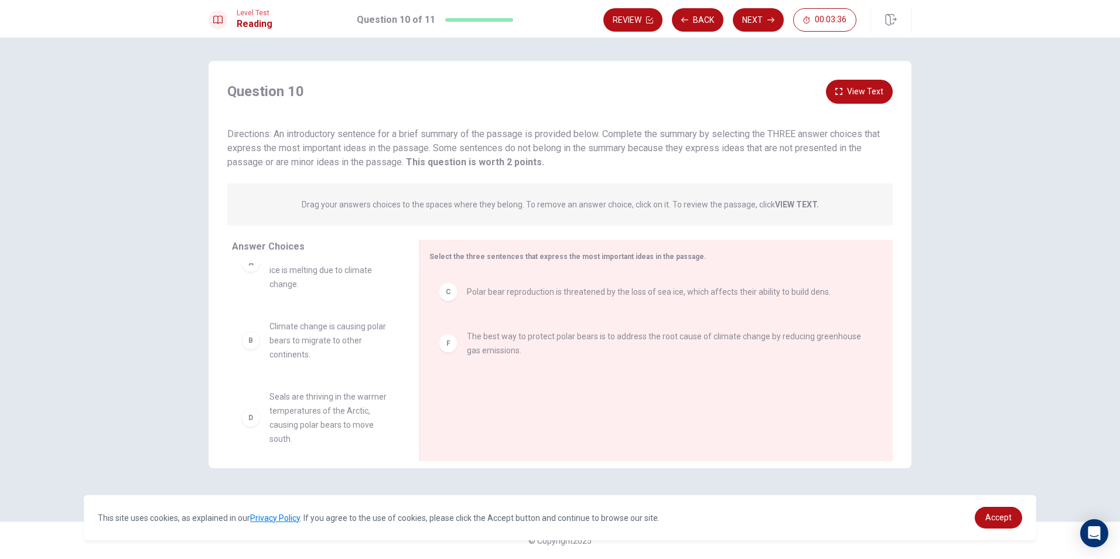
scroll to position [59, 0]
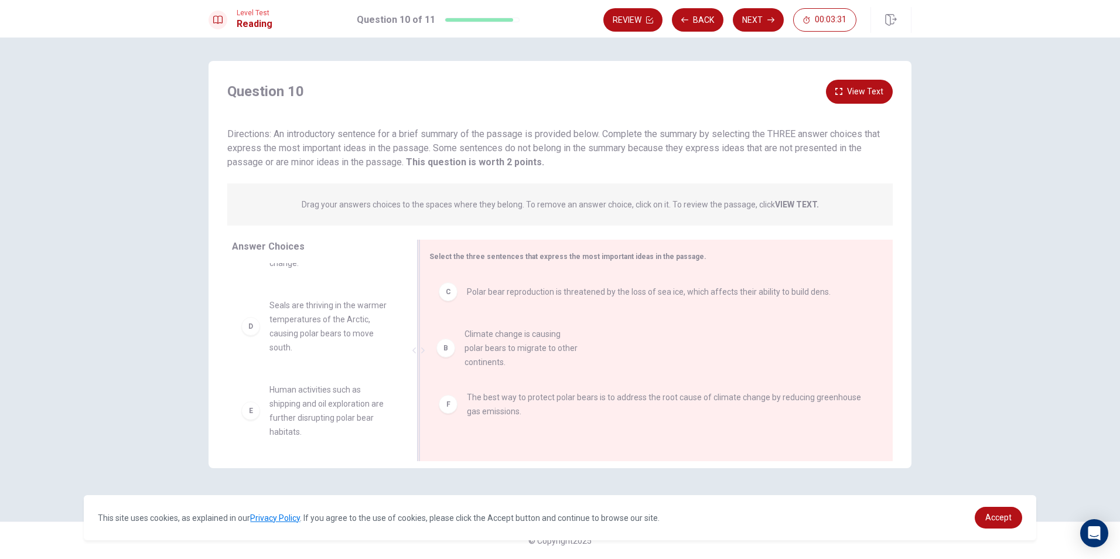
drag, startPoint x: 291, startPoint y: 312, endPoint x: 493, endPoint y: 360, distance: 207.8
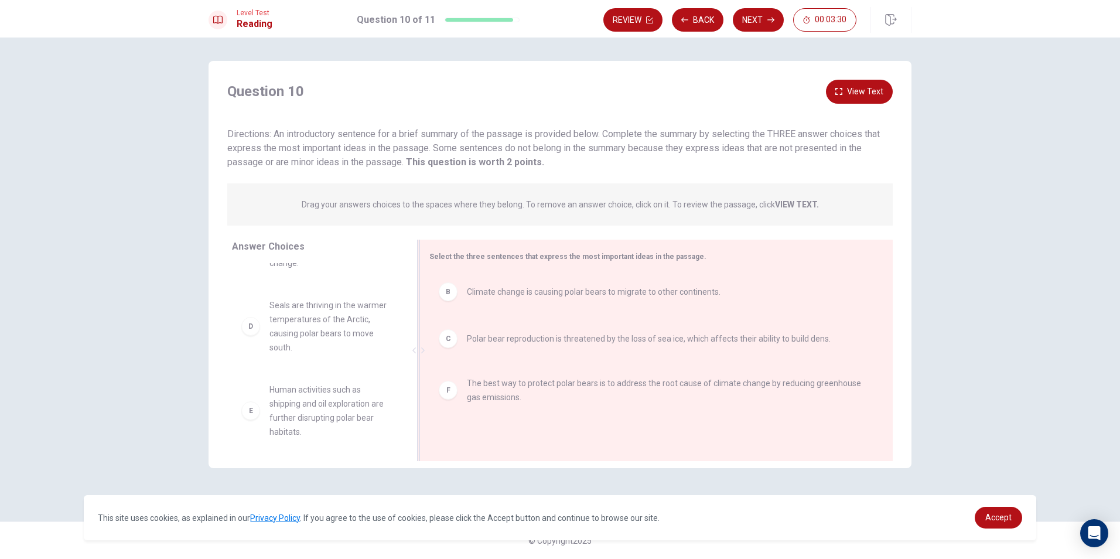
scroll to position [49, 0]
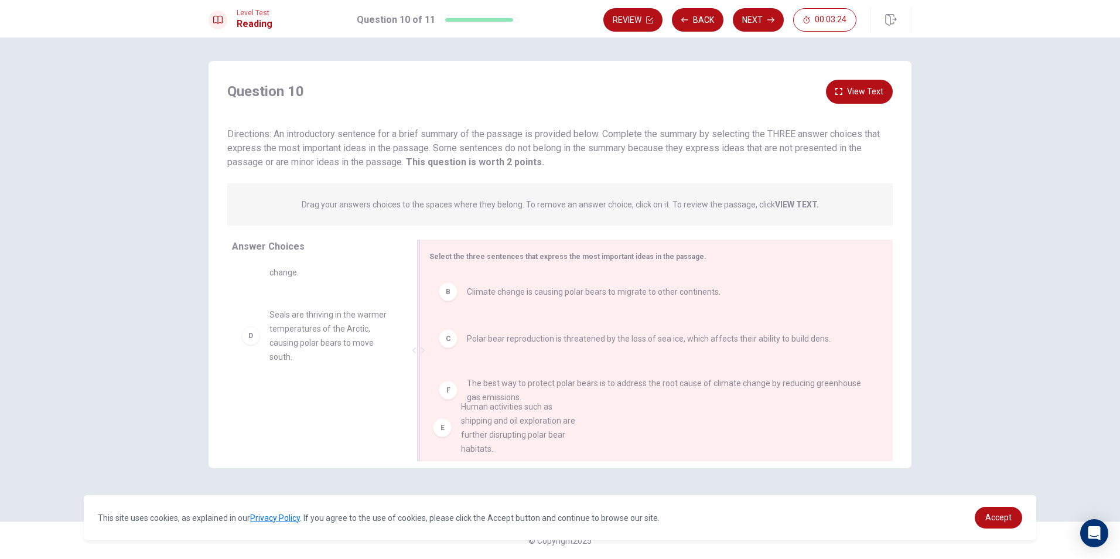
drag, startPoint x: 309, startPoint y: 408, endPoint x: 485, endPoint y: 432, distance: 177.9
drag, startPoint x: 308, startPoint y: 402, endPoint x: 517, endPoint y: 424, distance: 210.4
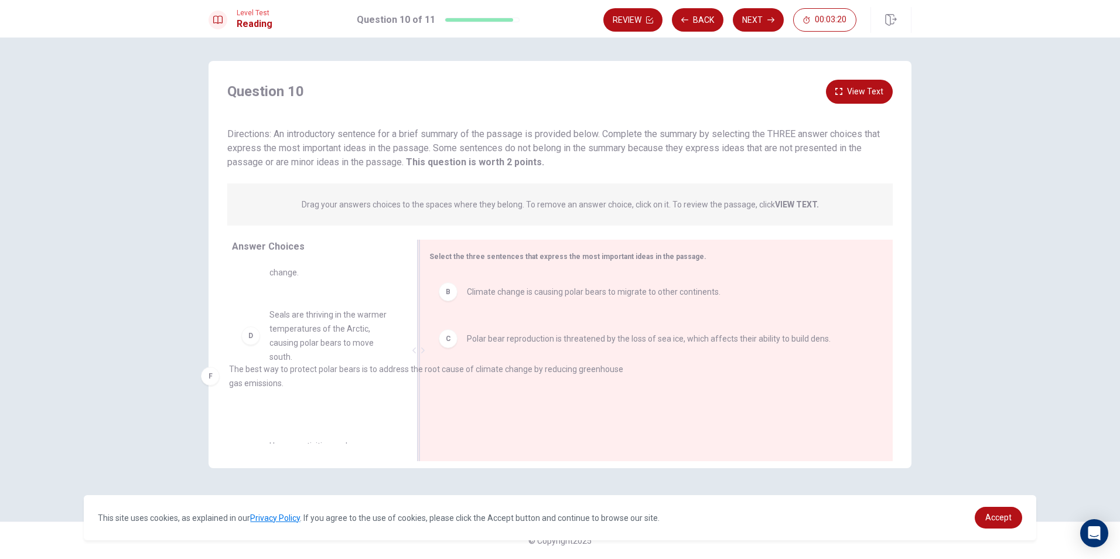
drag, startPoint x: 486, startPoint y: 389, endPoint x: 255, endPoint y: 375, distance: 230.7
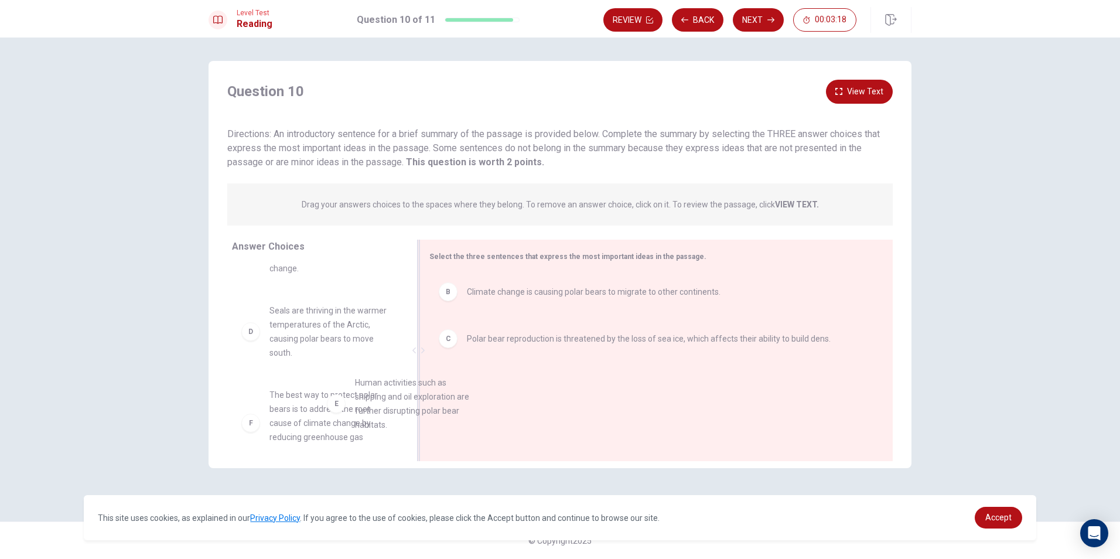
scroll to position [55, 0]
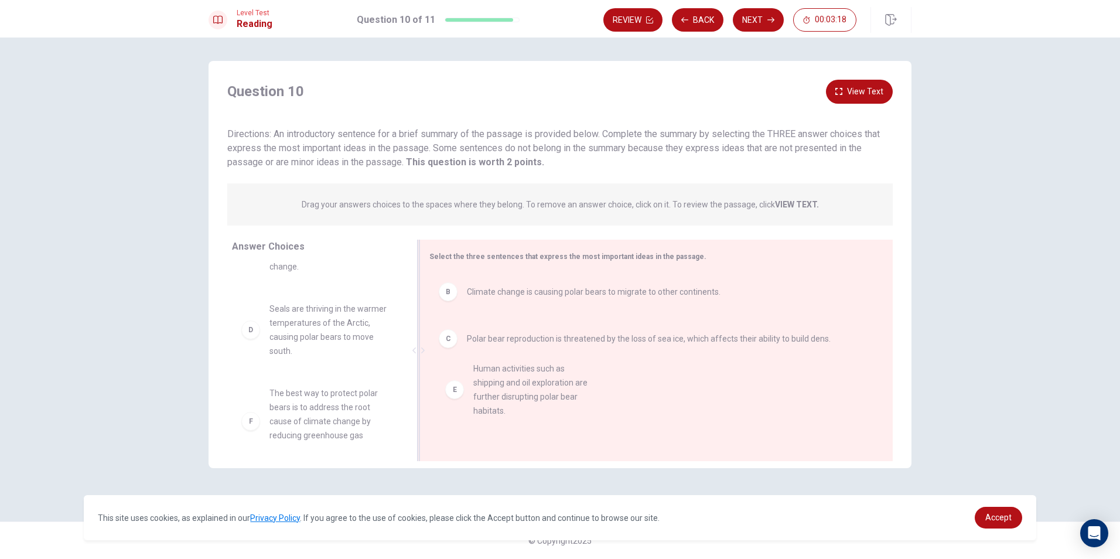
drag, startPoint x: 300, startPoint y: 411, endPoint x: 514, endPoint y: 393, distance: 214.6
drag, startPoint x: 482, startPoint y: 390, endPoint x: 274, endPoint y: 399, distance: 208.8
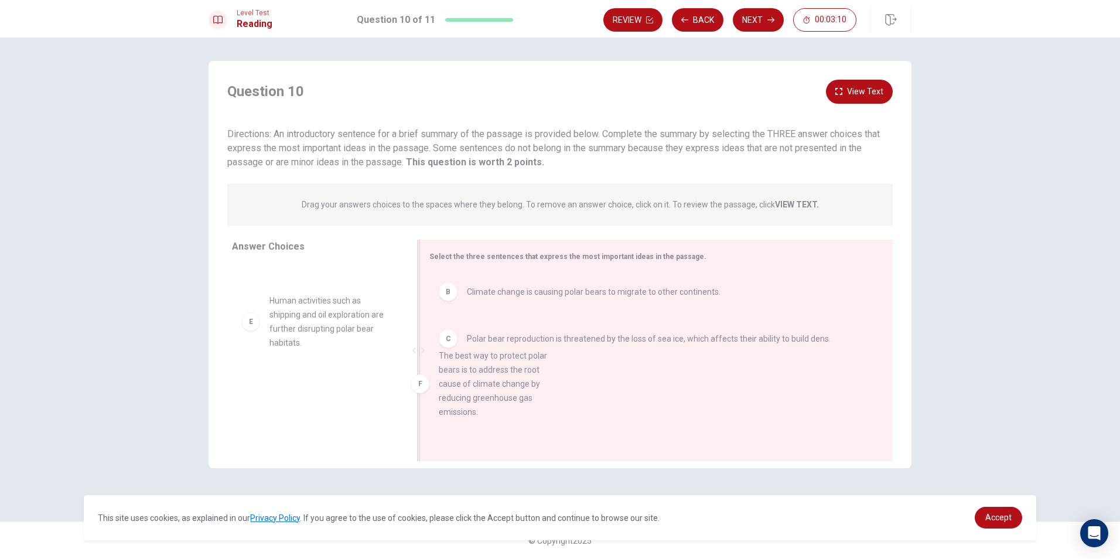
scroll to position [7, 0]
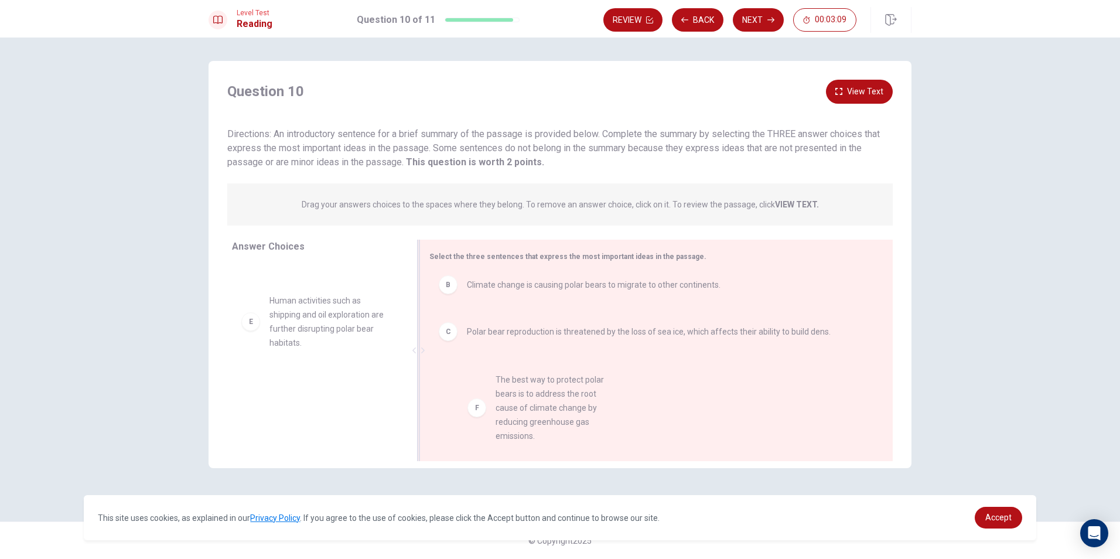
drag, startPoint x: 326, startPoint y: 394, endPoint x: 556, endPoint y: 403, distance: 229.9
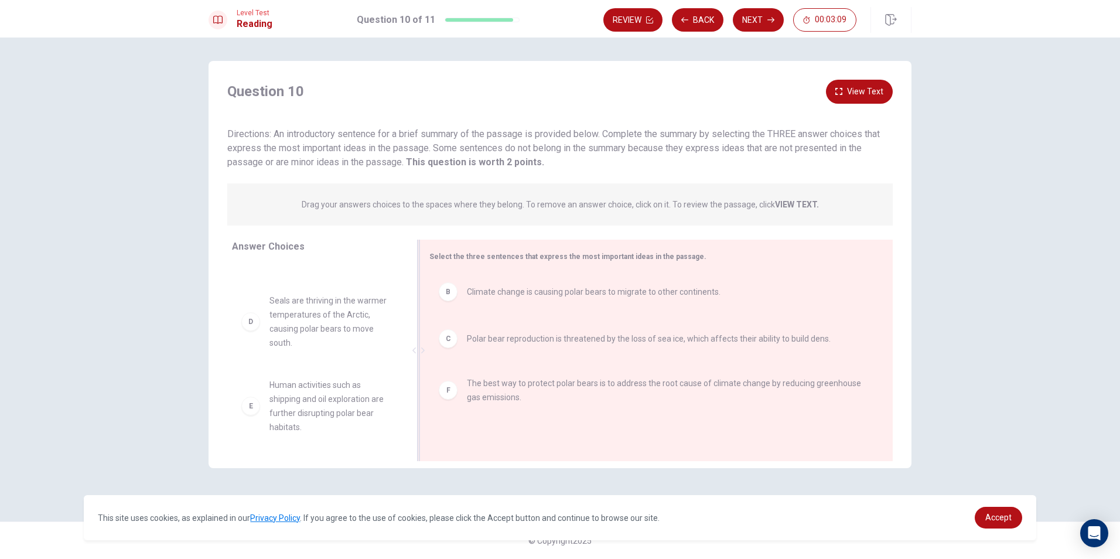
scroll to position [49, 0]
click at [766, 18] on button "Next" at bounding box center [758, 19] width 51 height 23
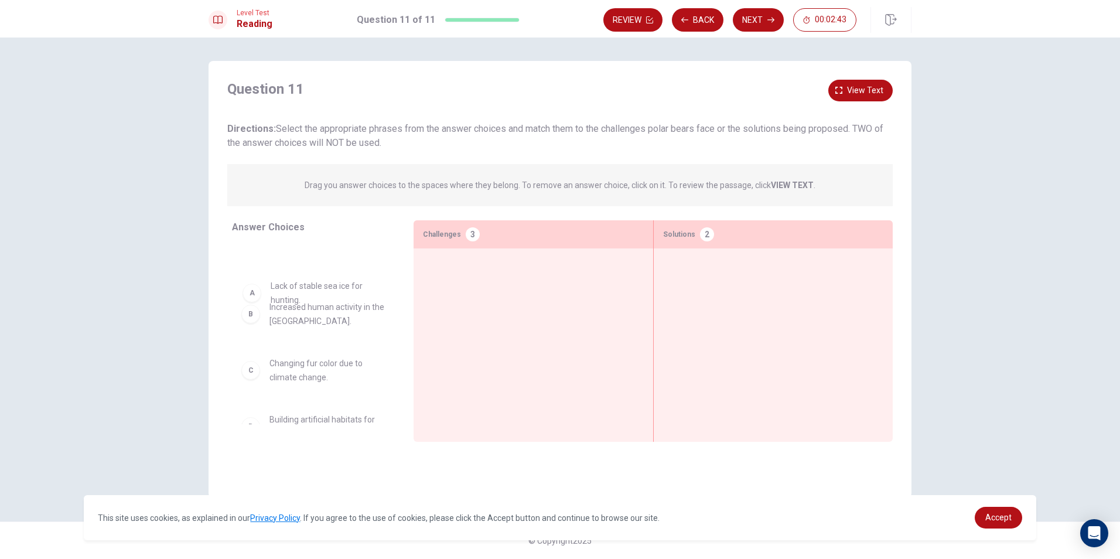
drag, startPoint x: 293, startPoint y: 261, endPoint x: 300, endPoint y: 287, distance: 26.7
drag, startPoint x: 313, startPoint y: 406, endPoint x: 744, endPoint y: 284, distance: 447.6
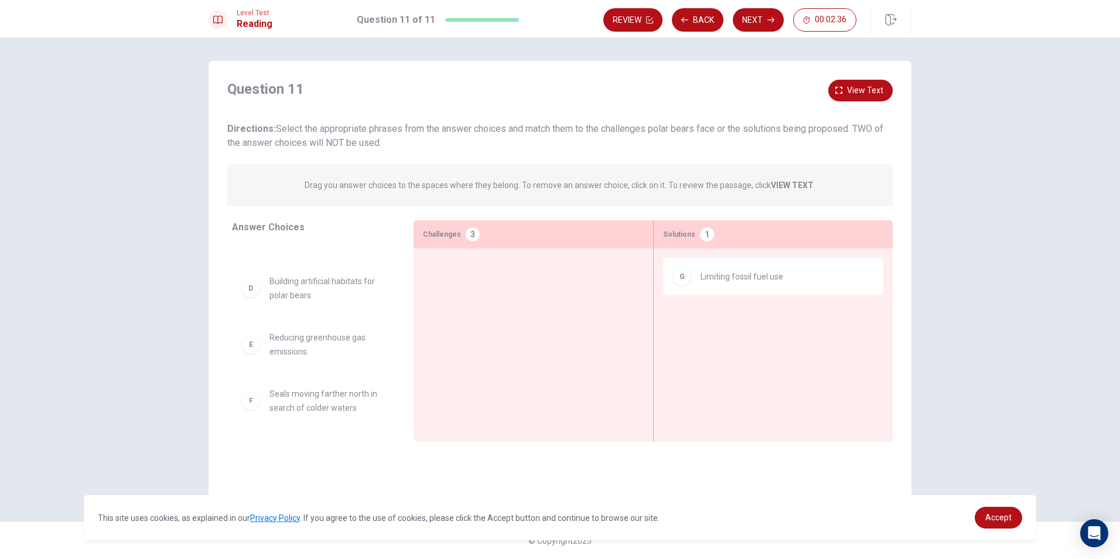
scroll to position [148, 0]
drag, startPoint x: 720, startPoint y: 285, endPoint x: 469, endPoint y: 267, distance: 250.9
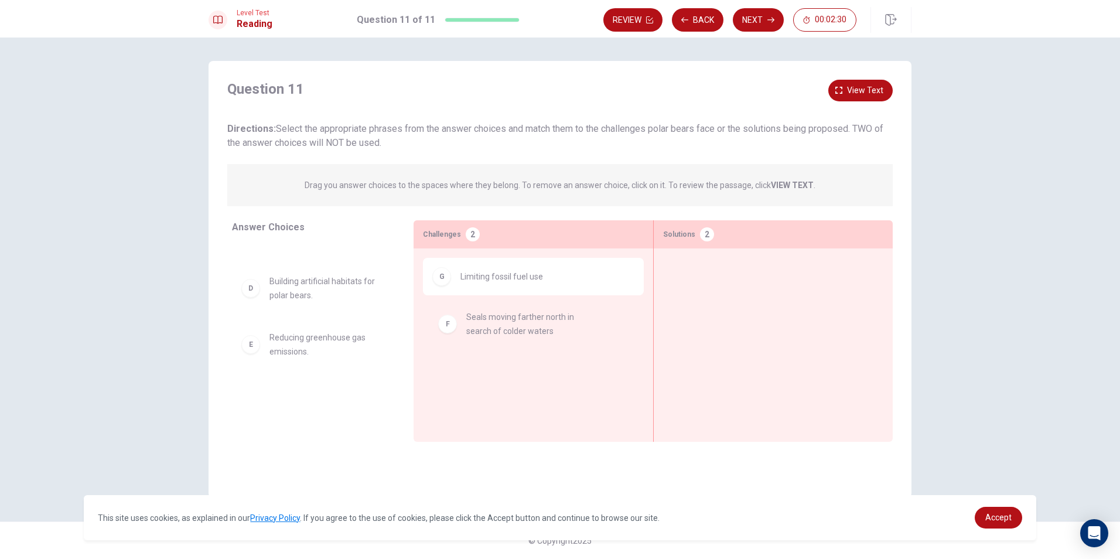
drag, startPoint x: 315, startPoint y: 396, endPoint x: 522, endPoint y: 316, distance: 221.1
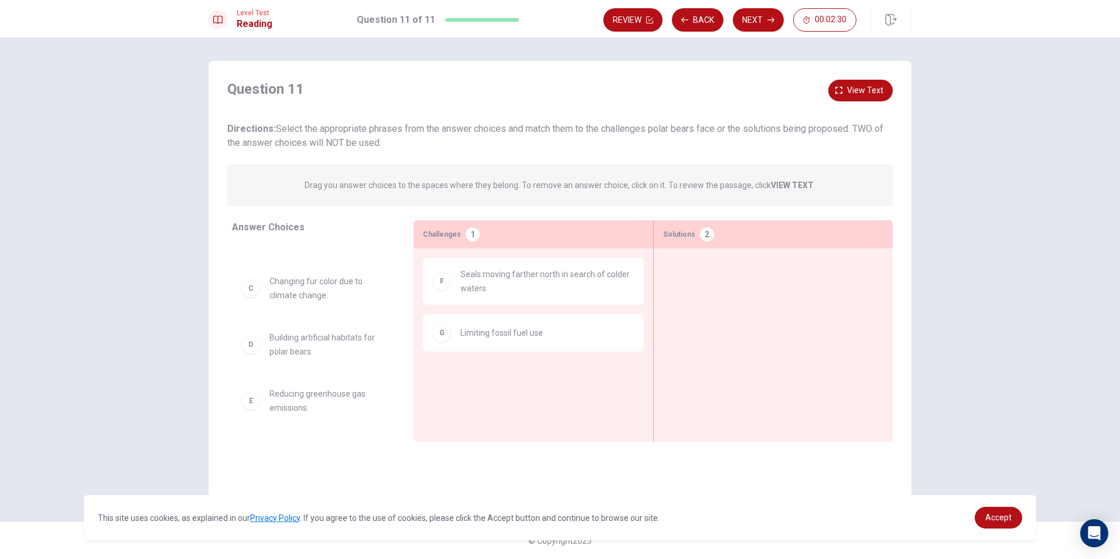
scroll to position [91, 0]
drag, startPoint x: 326, startPoint y: 399, endPoint x: 731, endPoint y: 281, distance: 421.9
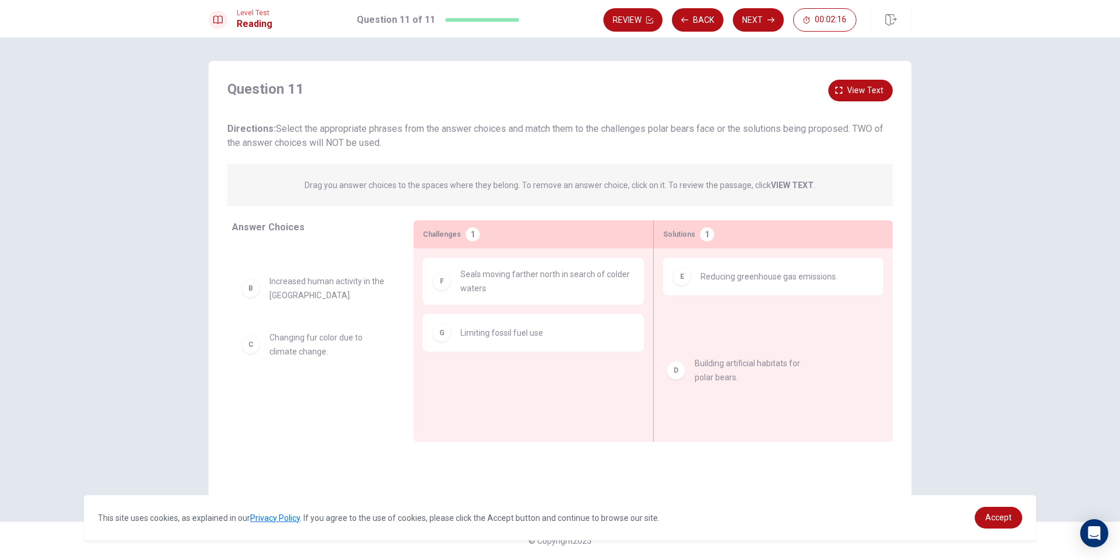
drag, startPoint x: 306, startPoint y: 405, endPoint x: 693, endPoint y: 372, distance: 387.6
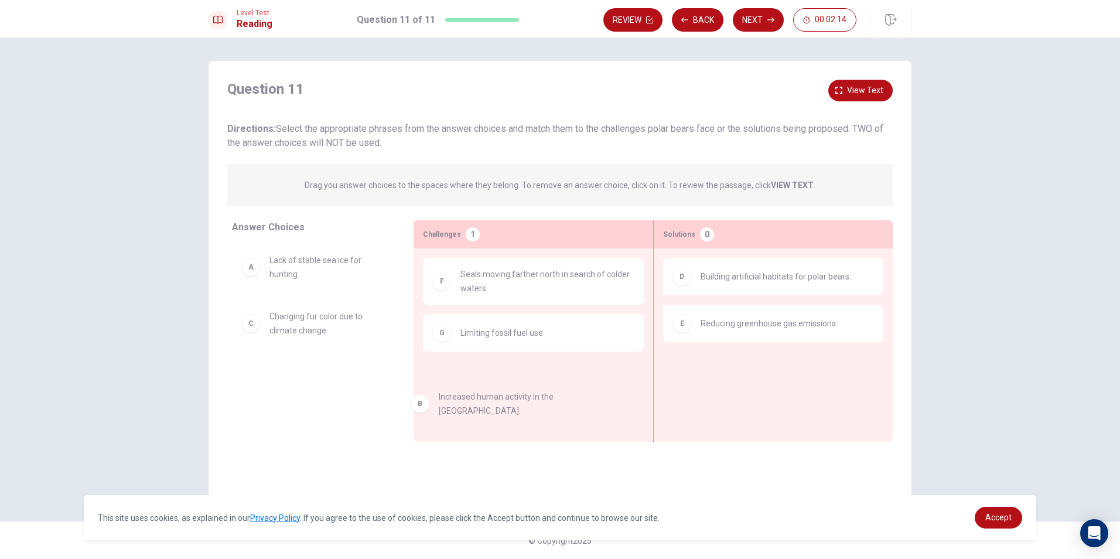
drag, startPoint x: 409, startPoint y: 349, endPoint x: 487, endPoint y: 401, distance: 93.8
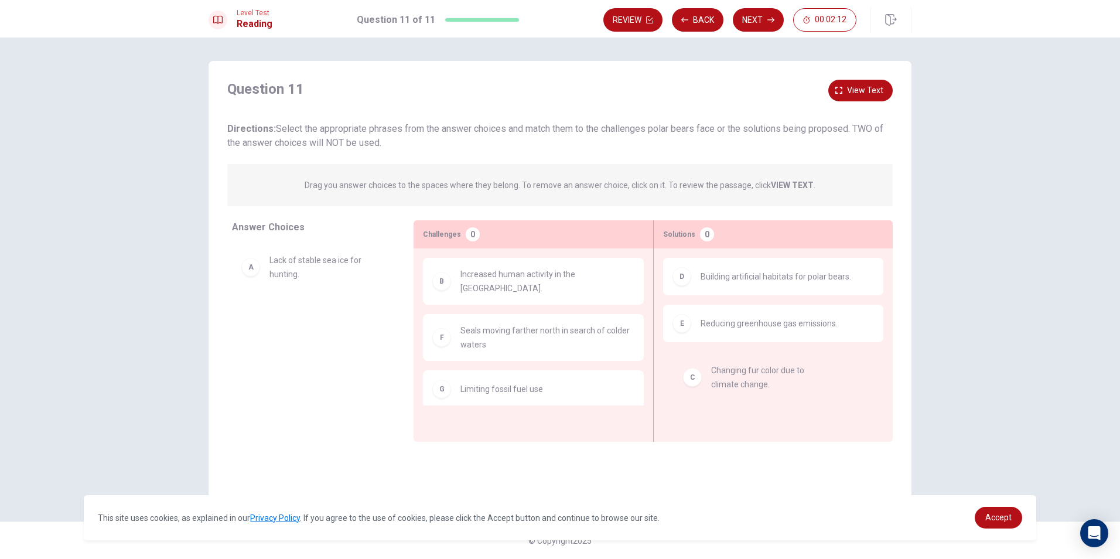
drag, startPoint x: 282, startPoint y: 328, endPoint x: 726, endPoint y: 382, distance: 447.5
drag, startPoint x: 280, startPoint y: 329, endPoint x: 727, endPoint y: 399, distance: 452.0
drag, startPoint x: 281, startPoint y: 275, endPoint x: 758, endPoint y: 390, distance: 489.9
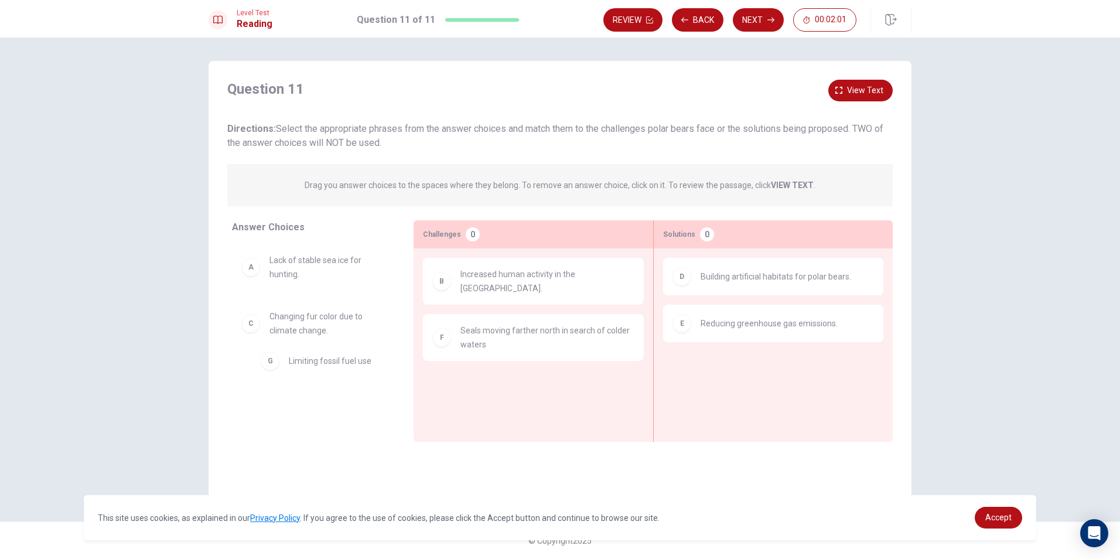
drag, startPoint x: 496, startPoint y: 376, endPoint x: 320, endPoint y: 361, distance: 176.4
drag, startPoint x: 308, startPoint y: 273, endPoint x: 560, endPoint y: 394, distance: 279.7
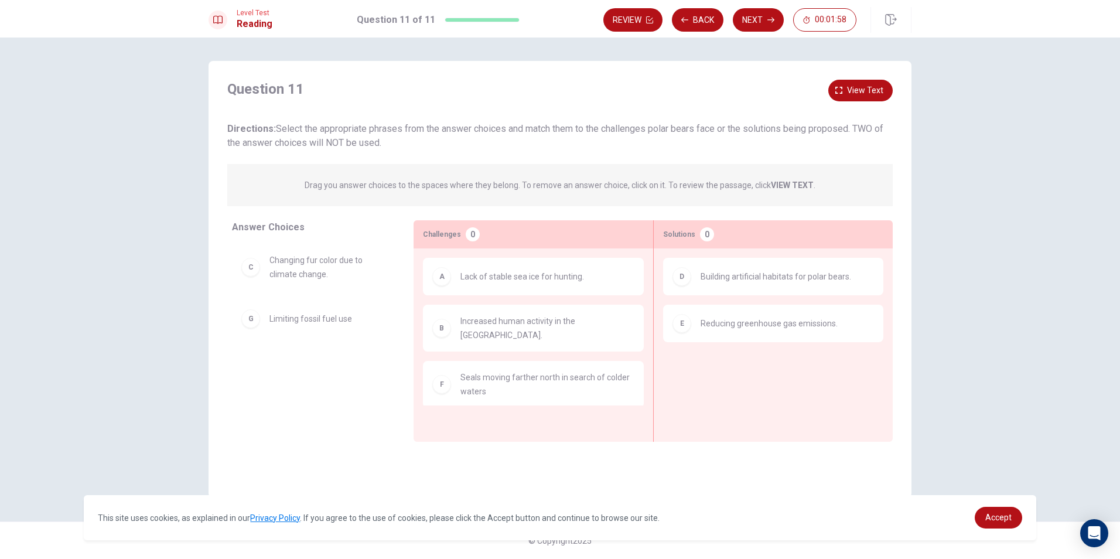
click at [466, 390] on div "F Seals moving farther north in search of colder waters" at bounding box center [533, 384] width 221 height 47
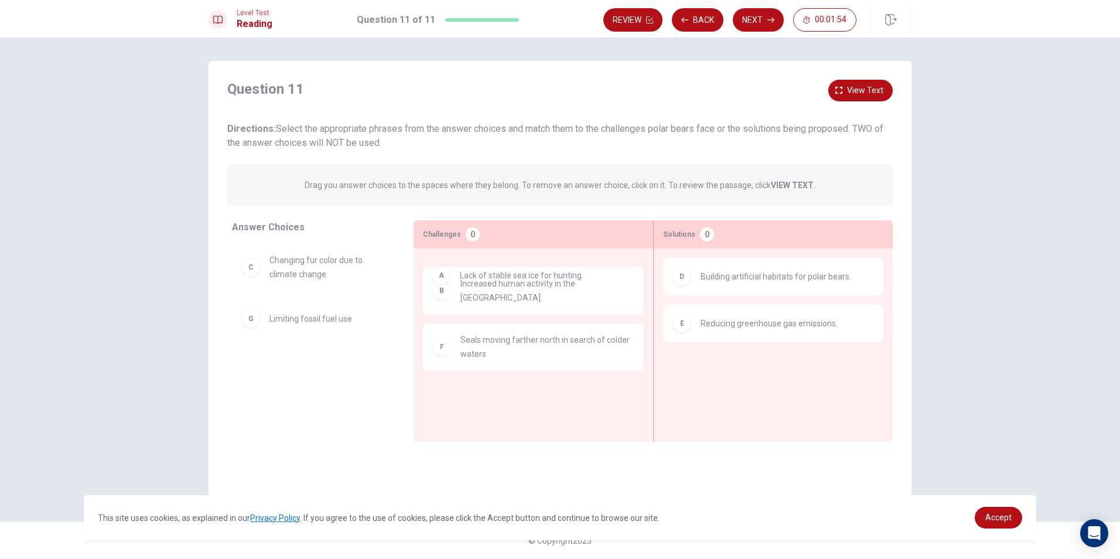
drag, startPoint x: 520, startPoint y: 287, endPoint x: 529, endPoint y: 289, distance: 9.0
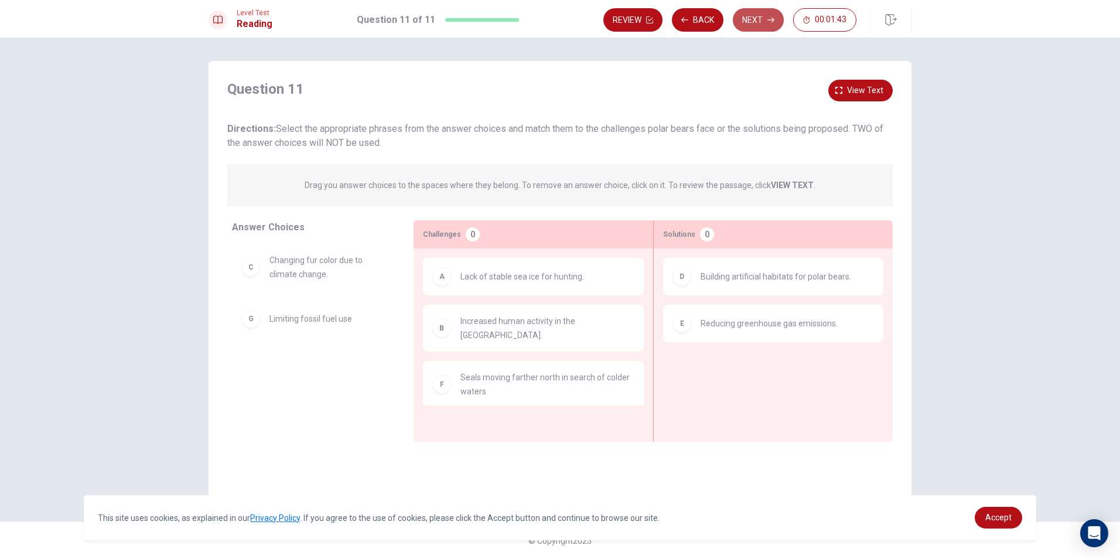
click at [770, 21] on icon "button" at bounding box center [771, 19] width 7 height 7
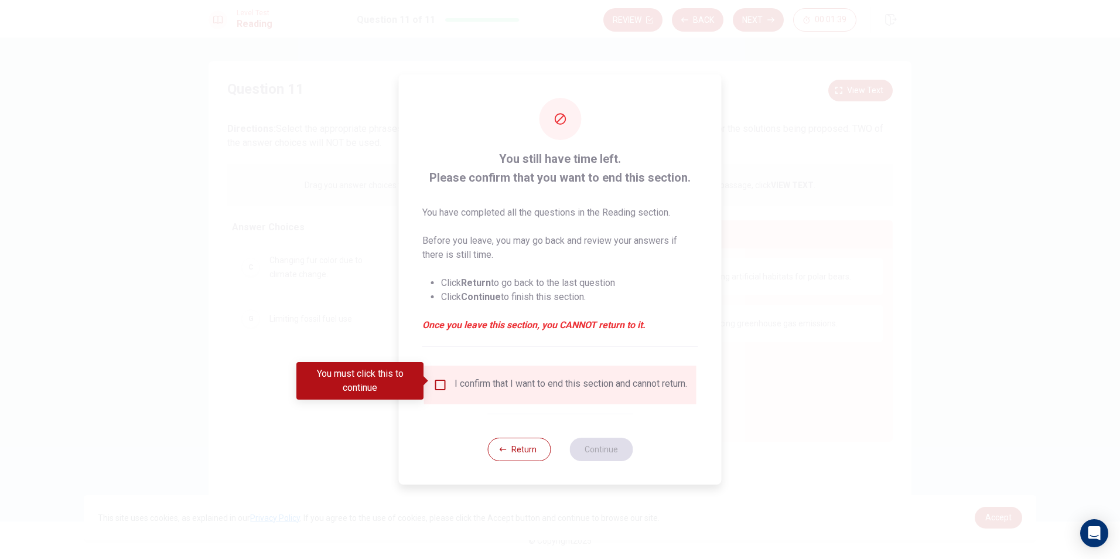
click at [448, 381] on div "I confirm that I want to end this section and cannot return." at bounding box center [561, 385] width 254 height 14
click at [437, 383] on input "You must click this to continue" at bounding box center [441, 385] width 14 height 14
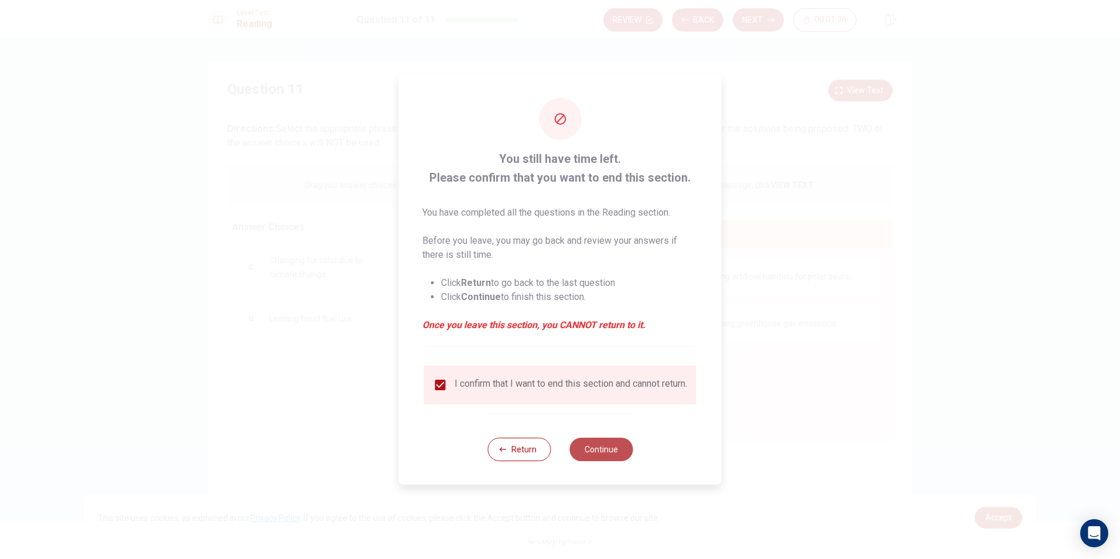
click at [597, 451] on button "Continue" at bounding box center [601, 449] width 63 height 23
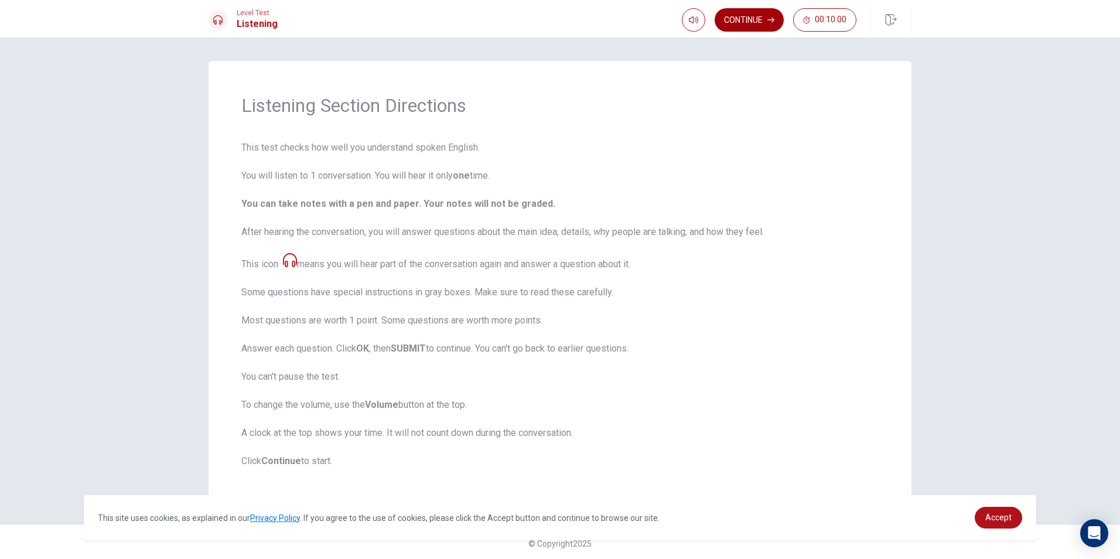
click at [741, 18] on button "Continue" at bounding box center [749, 19] width 69 height 23
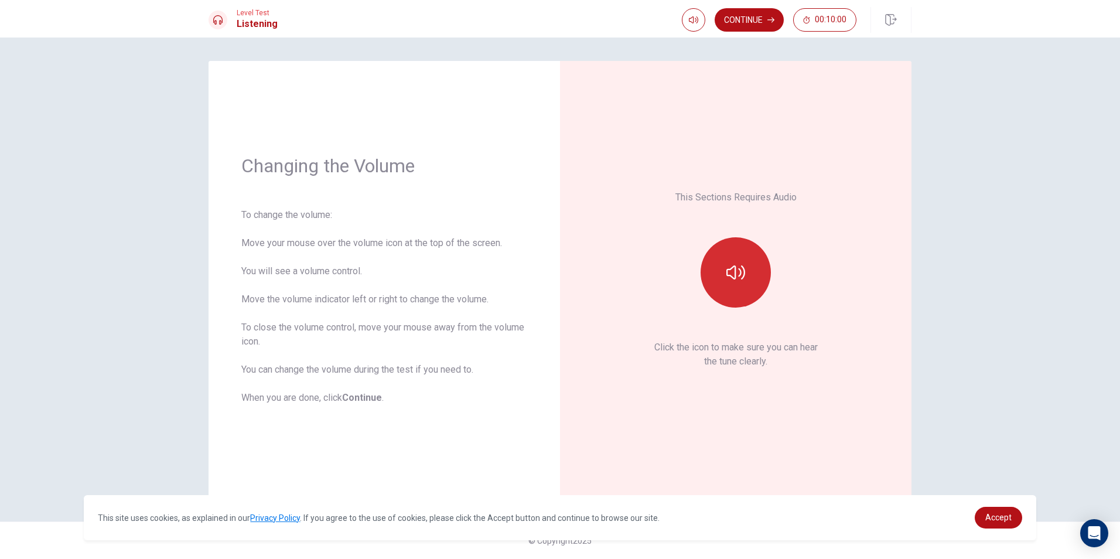
click at [733, 276] on icon "button" at bounding box center [736, 272] width 19 height 19
click at [747, 257] on button "button" at bounding box center [736, 272] width 70 height 70
click at [763, 20] on button "Continue" at bounding box center [749, 19] width 69 height 23
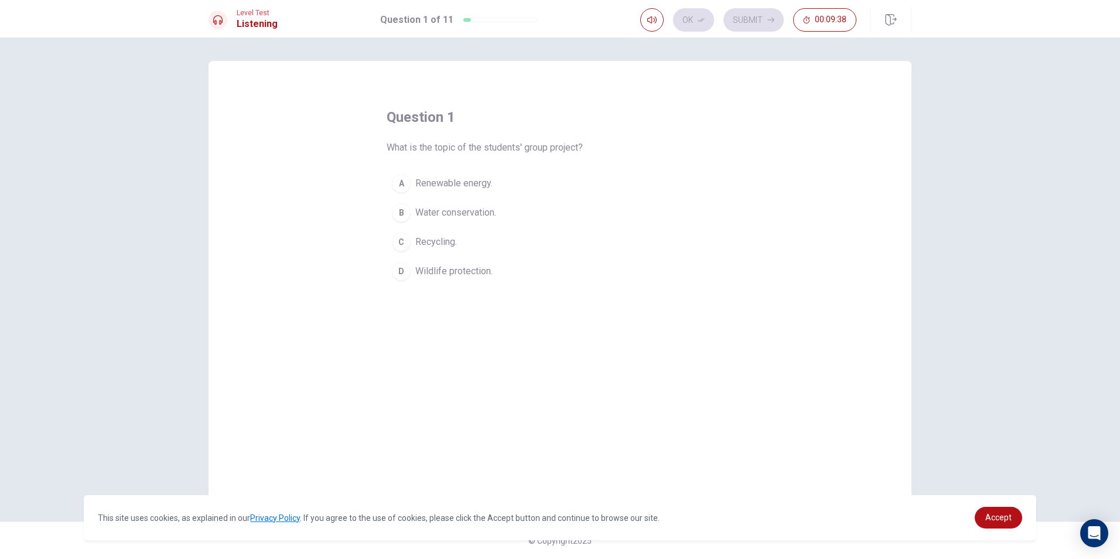
click at [481, 179] on span "Renewable energy." at bounding box center [453, 183] width 77 height 14
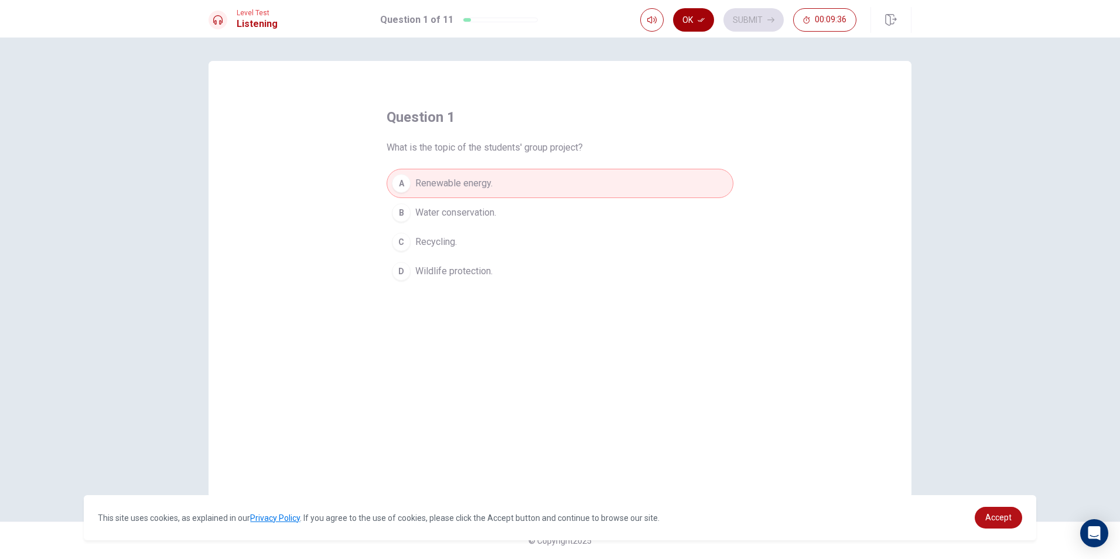
click at [691, 26] on button "Ok" at bounding box center [693, 19] width 41 height 23
click at [745, 23] on button "Submit" at bounding box center [754, 19] width 60 height 23
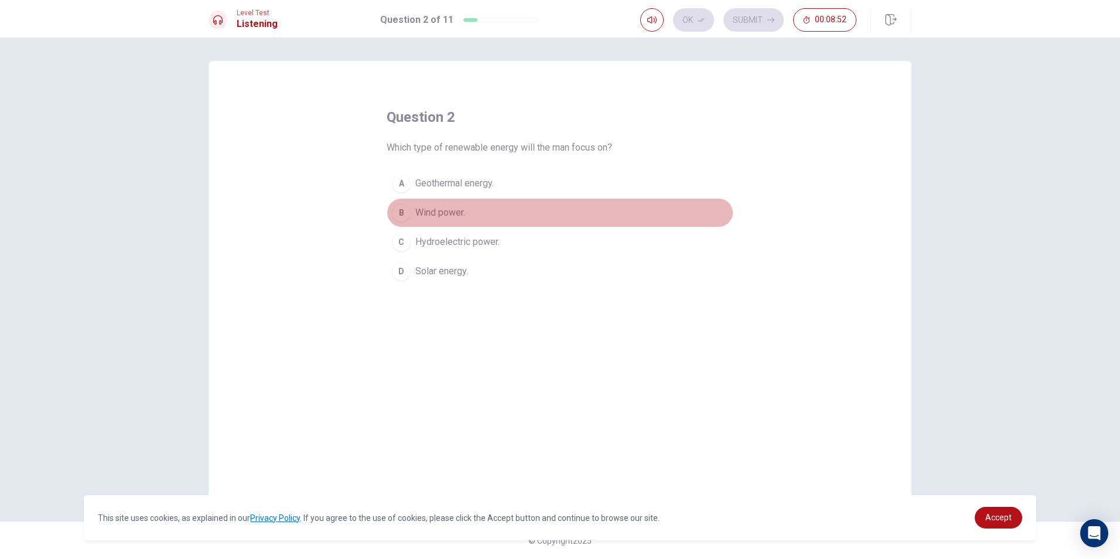
click at [448, 212] on span "Wind power." at bounding box center [440, 213] width 50 height 14
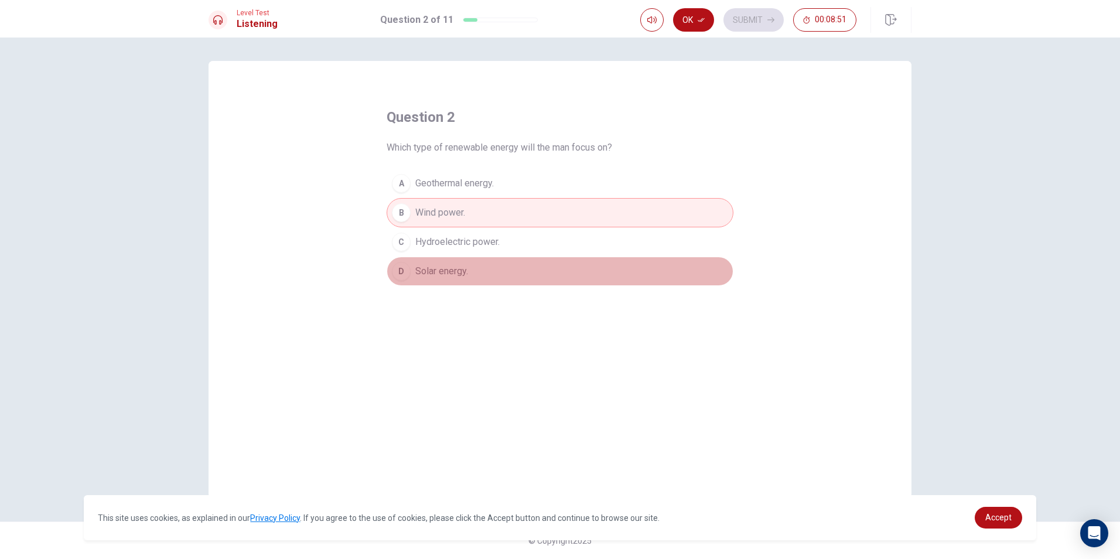
click at [438, 278] on span "Solar energy." at bounding box center [441, 271] width 53 height 14
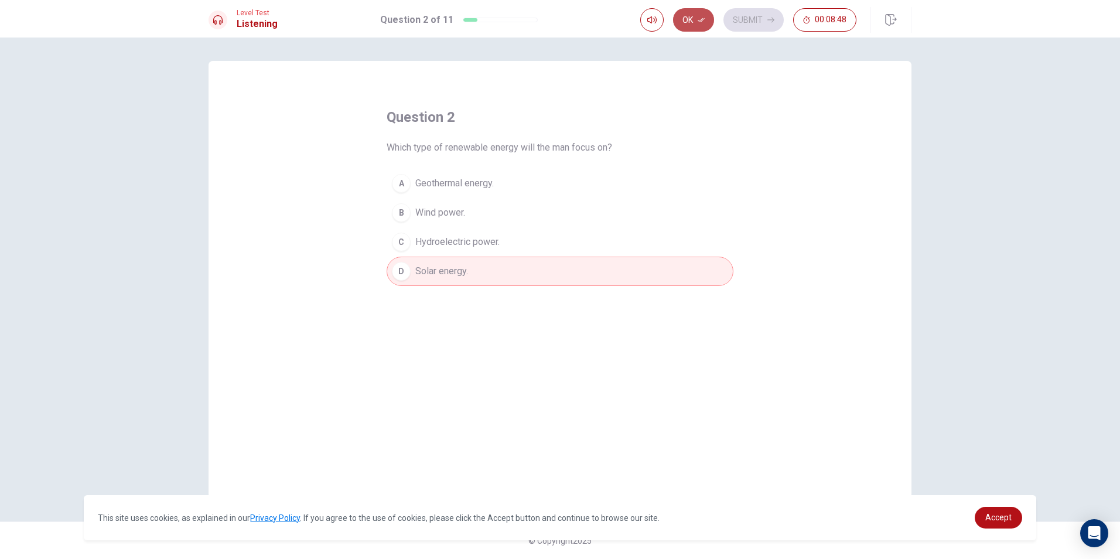
click at [699, 15] on button "Ok" at bounding box center [693, 19] width 41 height 23
click at [747, 16] on button "Submit" at bounding box center [754, 19] width 60 height 23
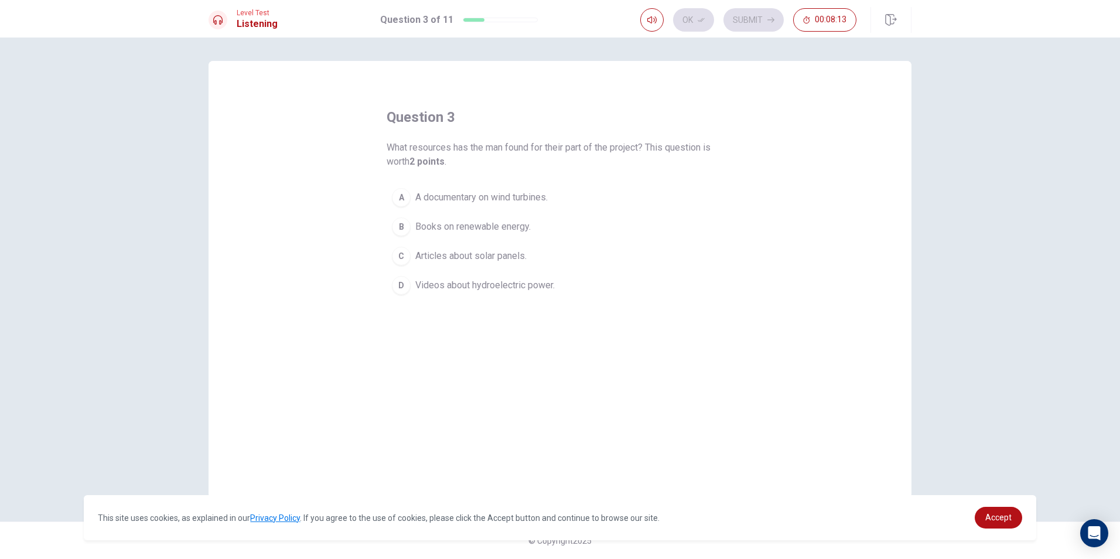
click at [401, 200] on div "A" at bounding box center [401, 197] width 19 height 19
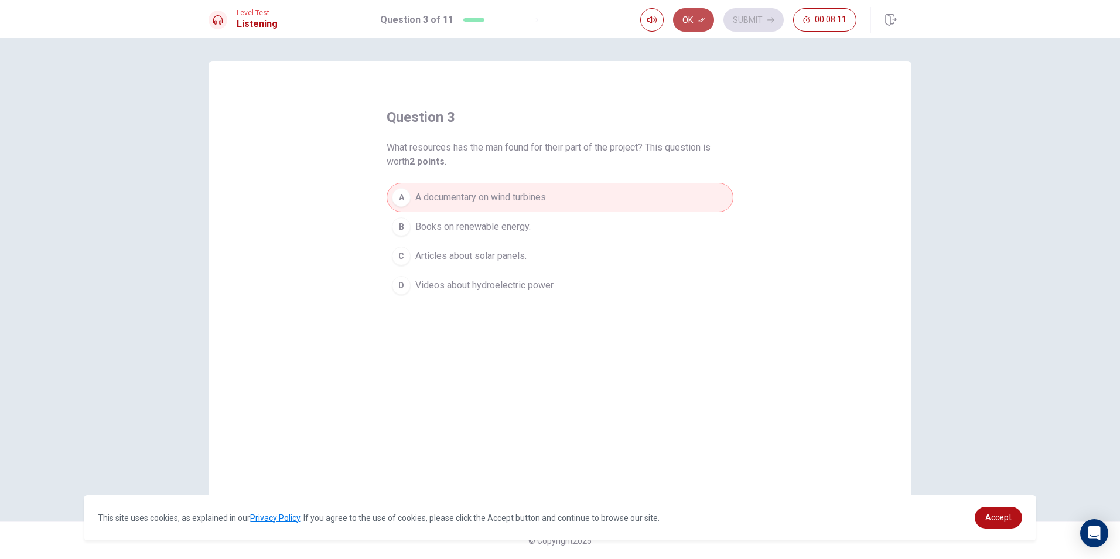
click at [686, 23] on button "Ok" at bounding box center [693, 19] width 41 height 23
drag, startPoint x: 744, startPoint y: 25, endPoint x: 738, endPoint y: 36, distance: 12.6
click at [744, 26] on button "Submit" at bounding box center [754, 19] width 60 height 23
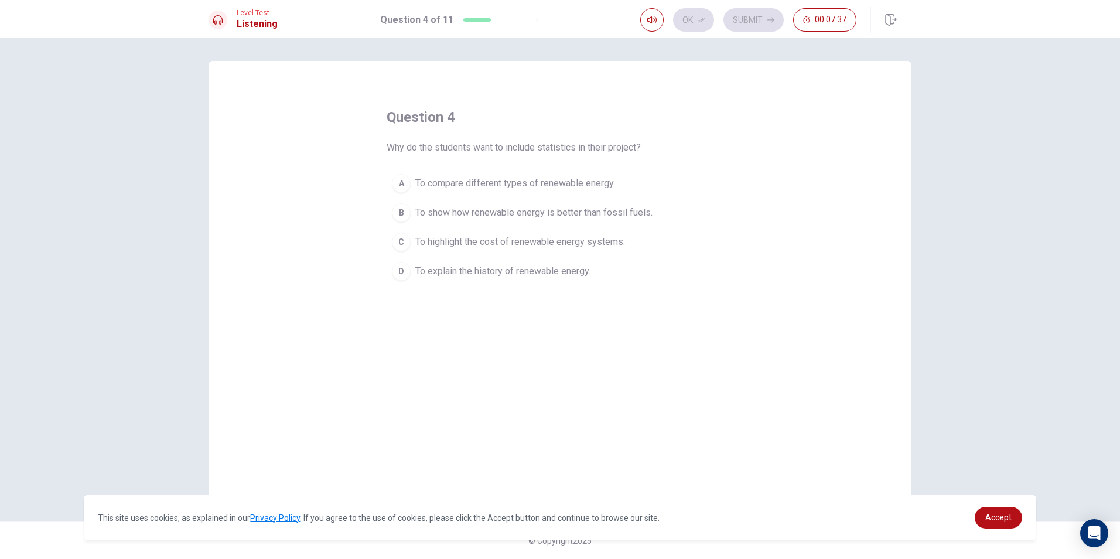
click at [398, 205] on div "B" at bounding box center [401, 212] width 19 height 19
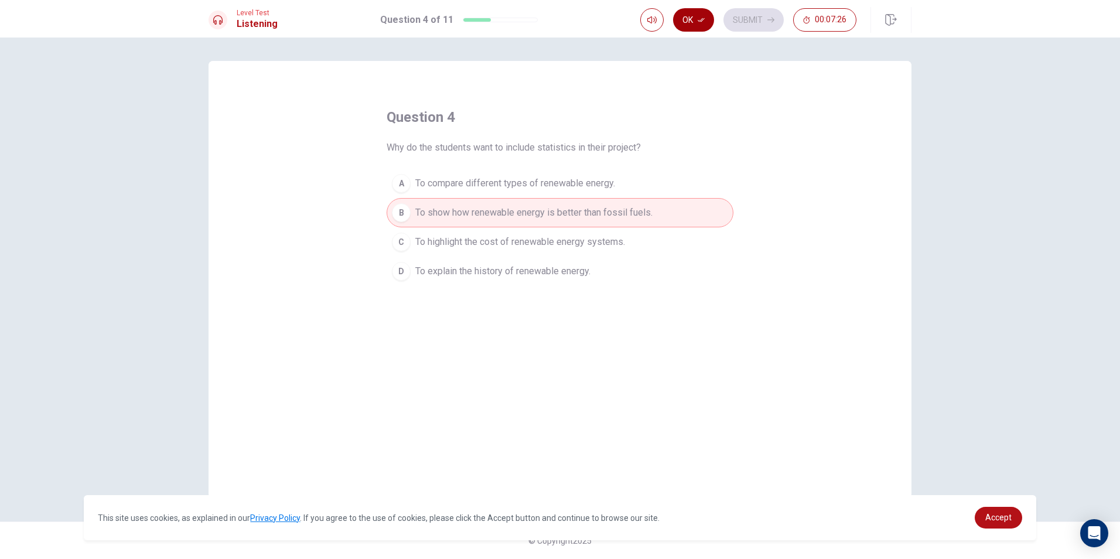
click at [692, 23] on button "Ok" at bounding box center [693, 19] width 41 height 23
click at [751, 23] on button "Submit" at bounding box center [754, 19] width 60 height 23
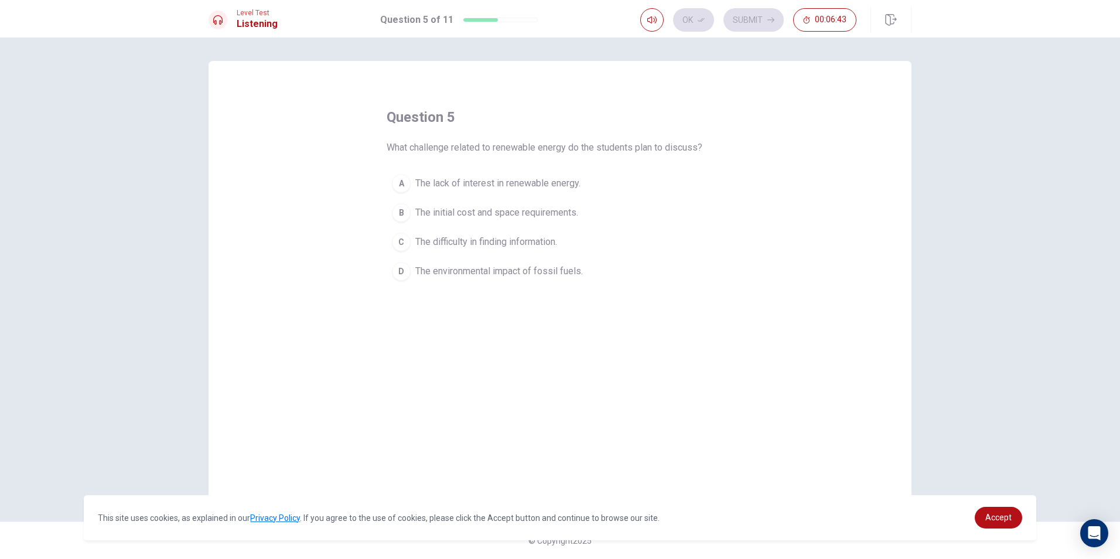
click at [483, 267] on span "The environmental impact of fossil fuels." at bounding box center [499, 271] width 168 height 14
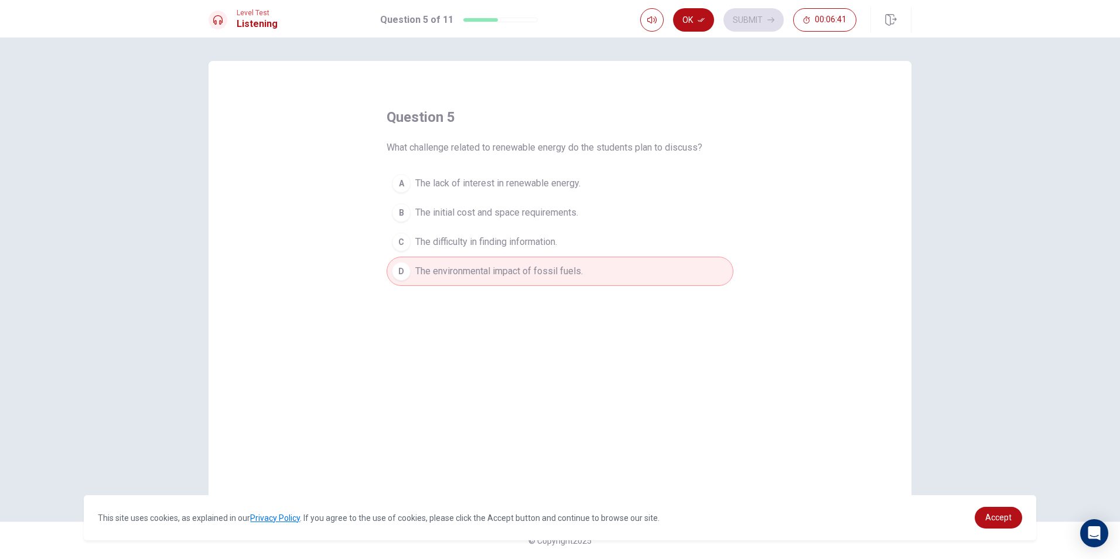
click at [564, 182] on span "The lack of interest in renewable energy." at bounding box center [497, 183] width 165 height 14
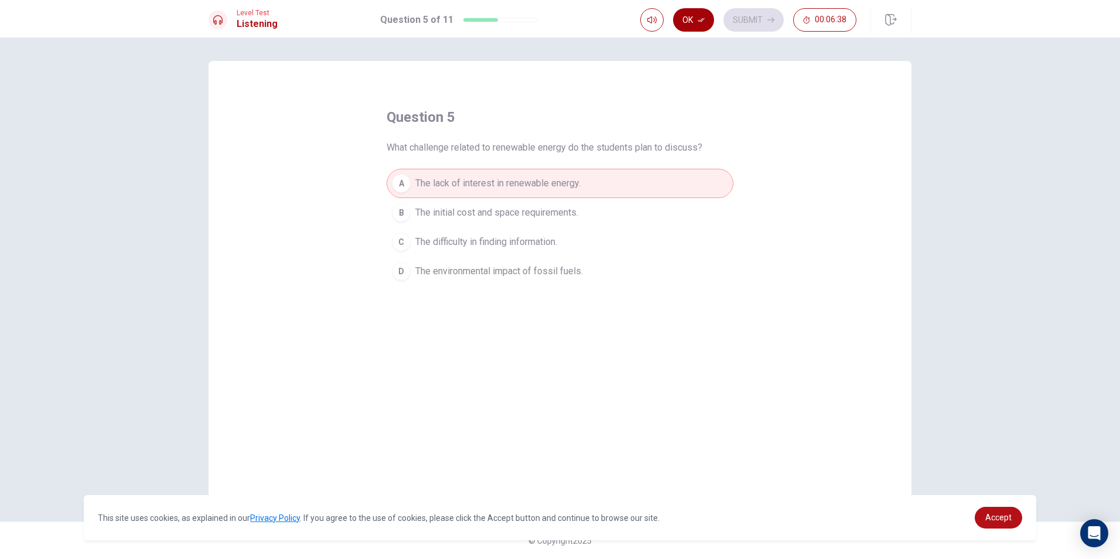
click at [702, 25] on button "Ok" at bounding box center [693, 19] width 41 height 23
click at [746, 23] on button "Submit" at bounding box center [754, 19] width 60 height 23
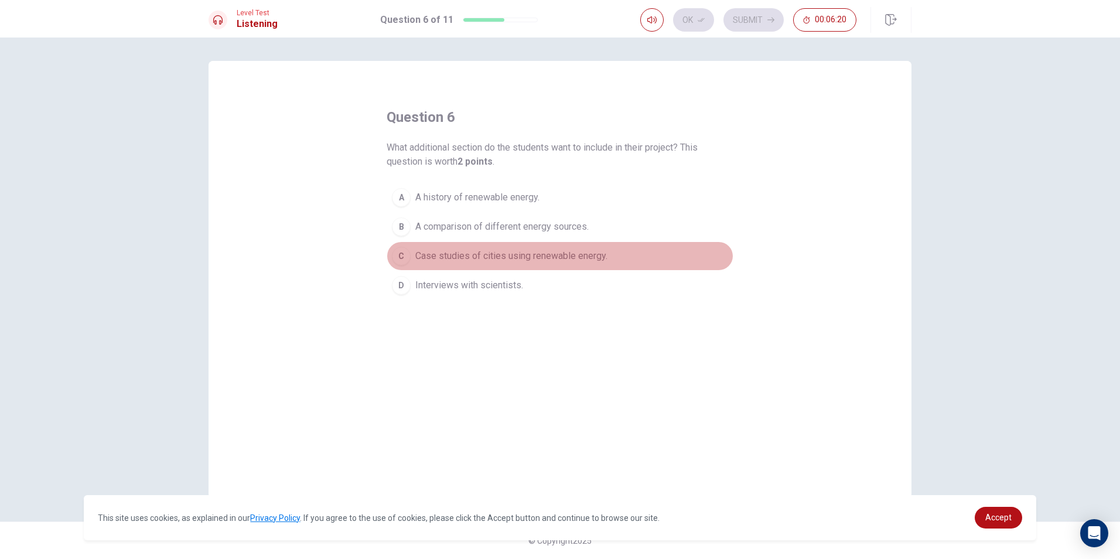
click at [453, 257] on span "Case studies of cities using renewable energy." at bounding box center [511, 256] width 192 height 14
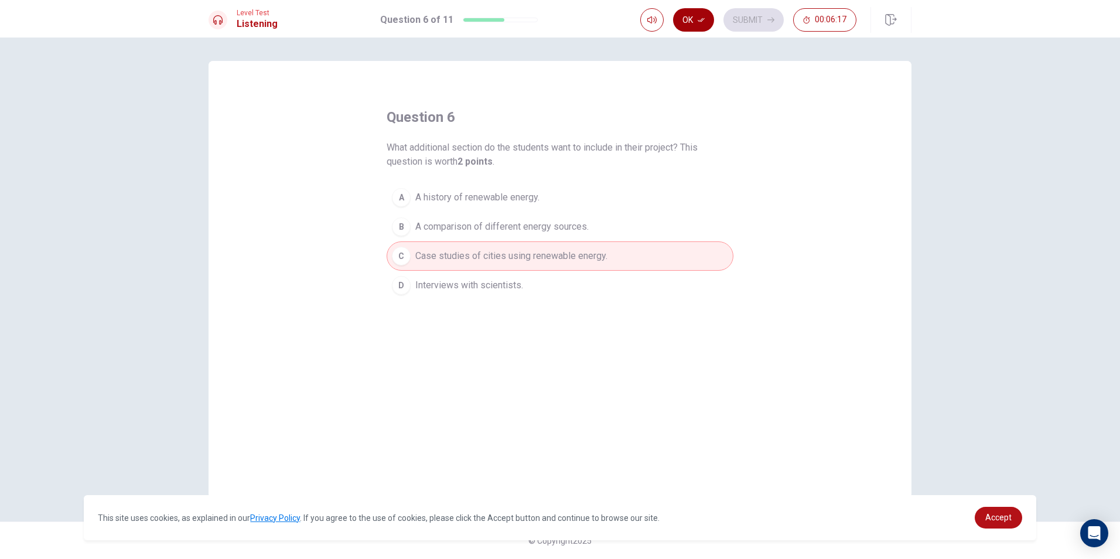
click at [690, 25] on button "Ok" at bounding box center [693, 19] width 41 height 23
click at [737, 18] on button "Submit" at bounding box center [754, 19] width 60 height 23
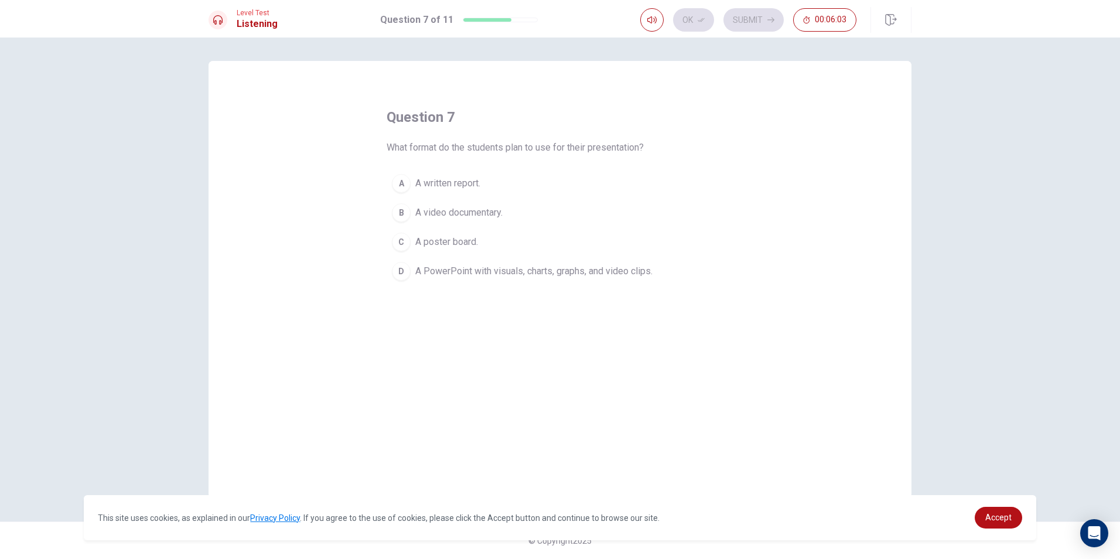
click at [438, 269] on span "A PowerPoint with visuals, charts, graphs, and video clips." at bounding box center [533, 271] width 237 height 14
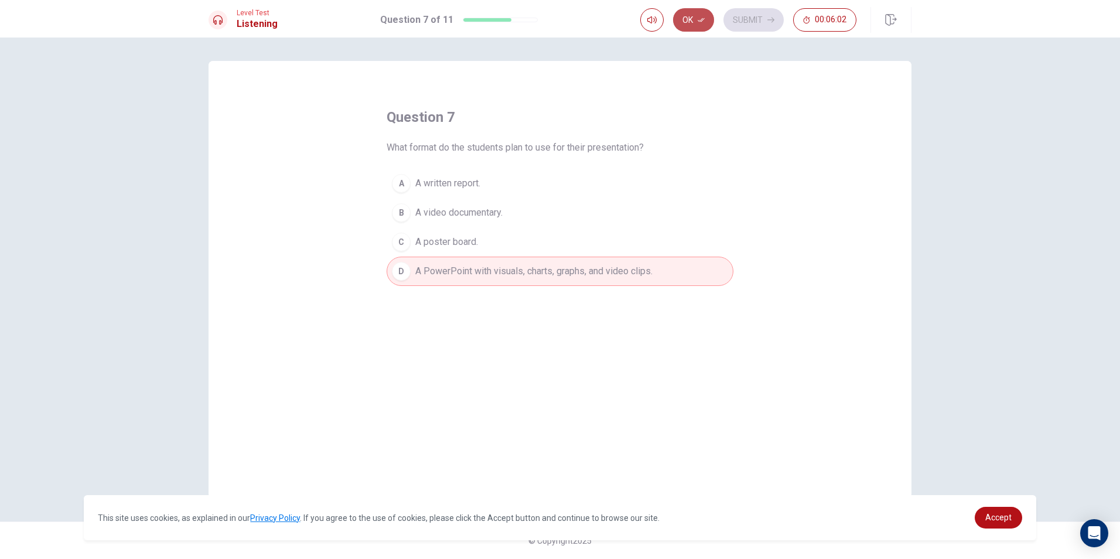
click at [699, 13] on button "Ok" at bounding box center [693, 19] width 41 height 23
click at [766, 13] on button "Submit" at bounding box center [754, 19] width 60 height 23
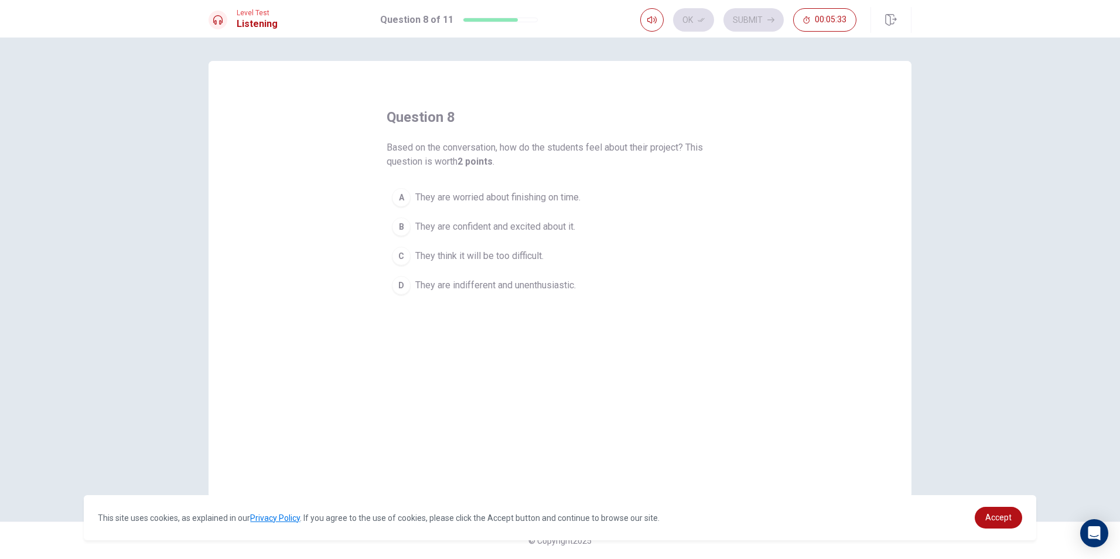
click at [512, 223] on span "They are confident and excited about it." at bounding box center [495, 227] width 160 height 14
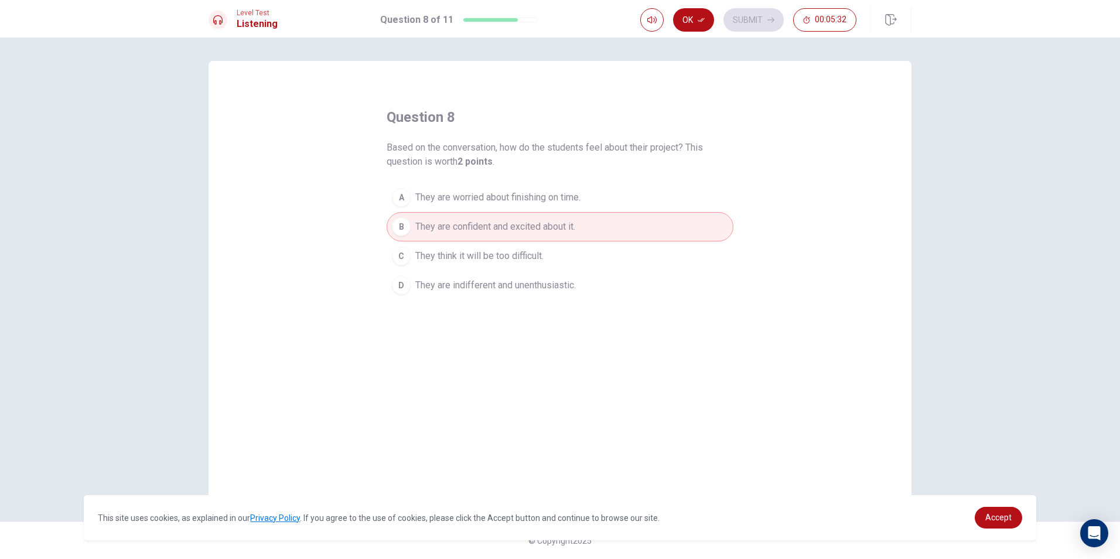
click at [705, 16] on button "Ok" at bounding box center [693, 19] width 41 height 23
click at [754, 21] on button "Submit" at bounding box center [754, 19] width 60 height 23
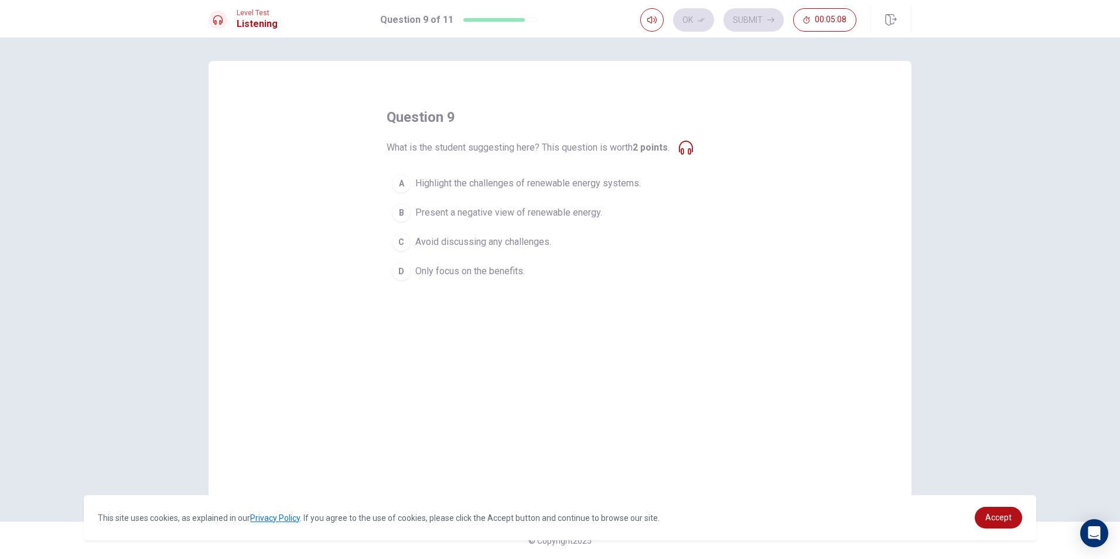
click at [482, 177] on span "Highlight the challenges of renewable energy systems." at bounding box center [528, 183] width 226 height 14
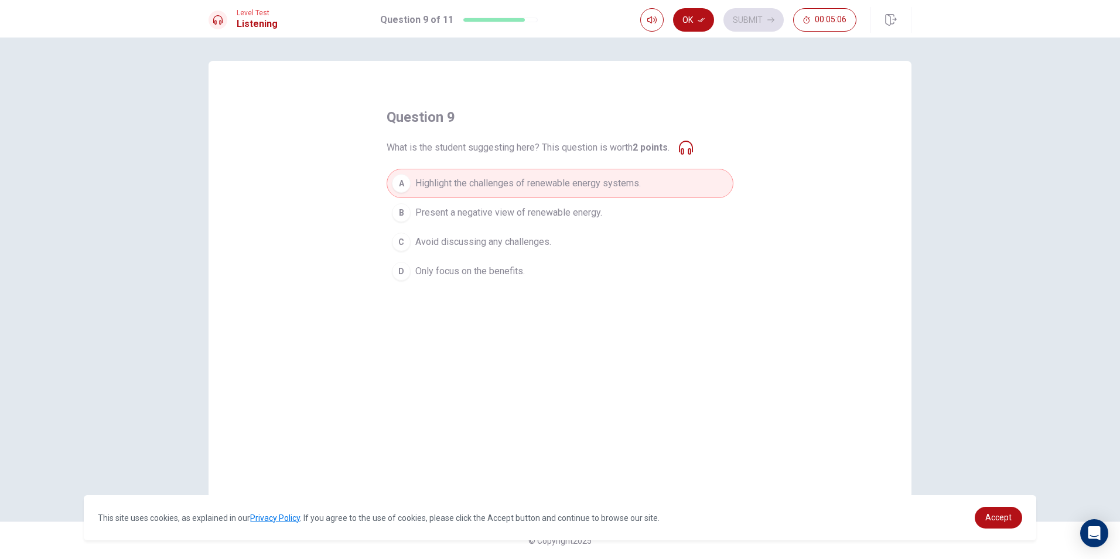
click at [697, 25] on button "Ok" at bounding box center [693, 19] width 41 height 23
click at [759, 16] on button "Submit" at bounding box center [754, 19] width 60 height 23
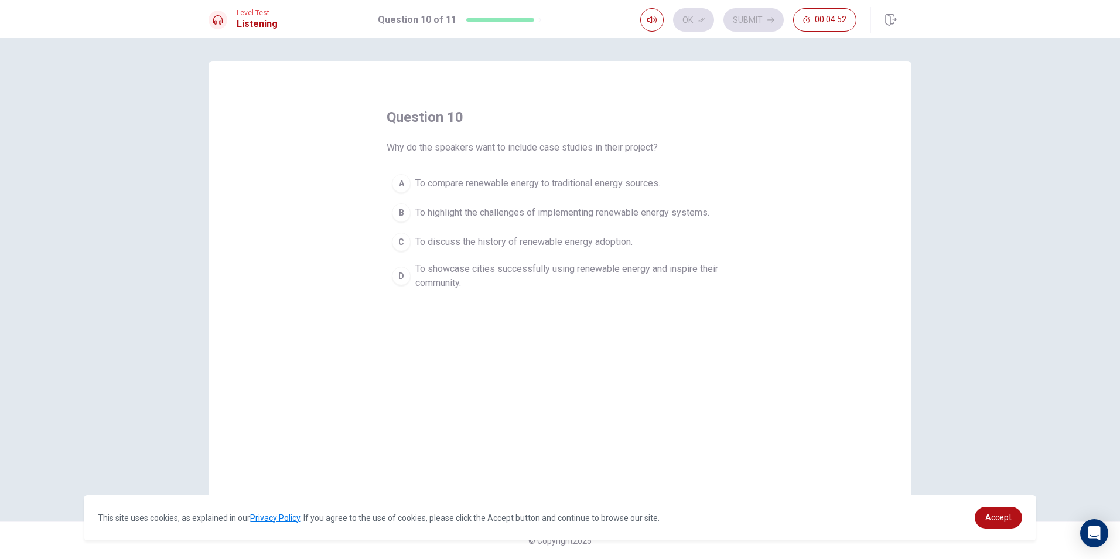
click at [481, 269] on span "To showcase cities successfully using renewable energy and inspire their commun…" at bounding box center [571, 276] width 313 height 28
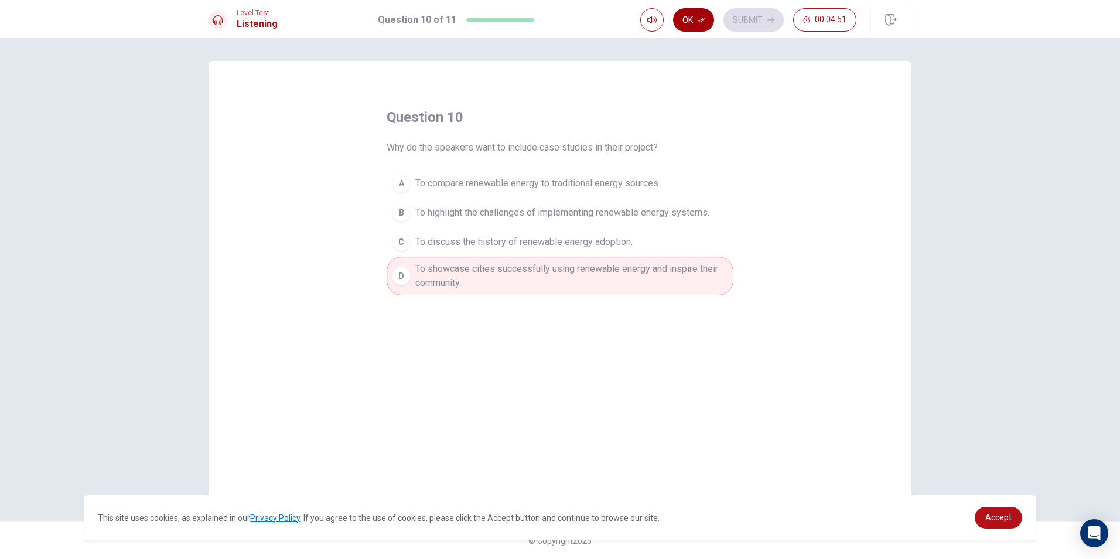
click at [690, 12] on button "Ok" at bounding box center [693, 19] width 41 height 23
click at [777, 11] on button "Submit" at bounding box center [754, 19] width 60 height 23
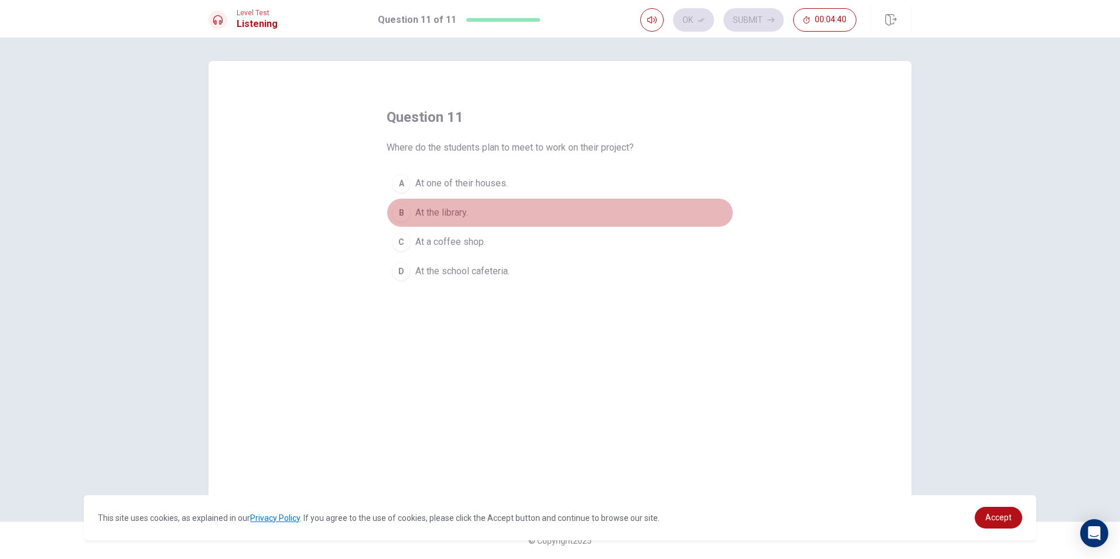
click at [454, 212] on span "At the library." at bounding box center [441, 213] width 53 height 14
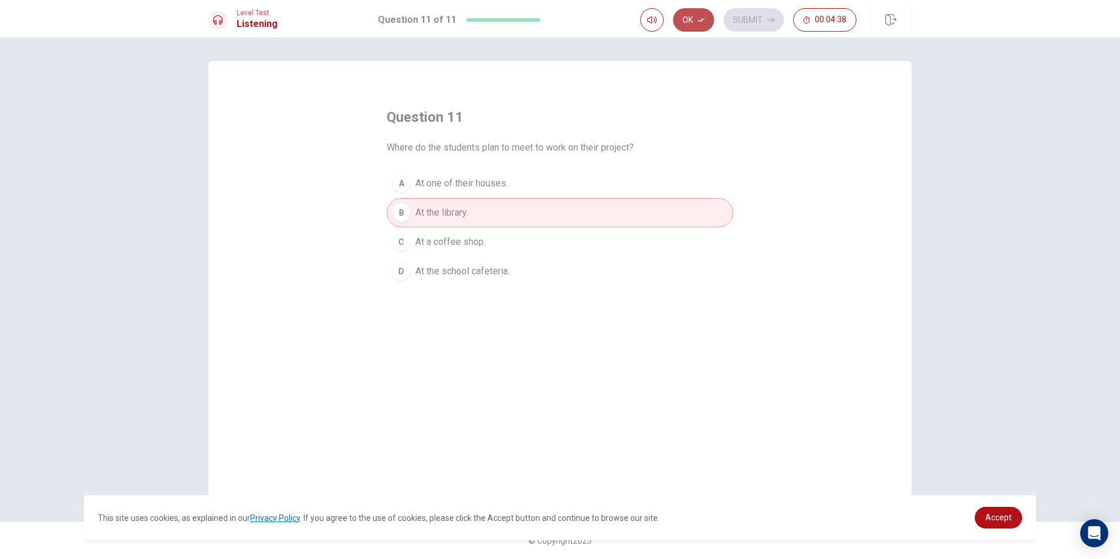
click at [689, 22] on button "Ok" at bounding box center [693, 19] width 41 height 23
click at [771, 18] on icon "button" at bounding box center [771, 19] width 7 height 7
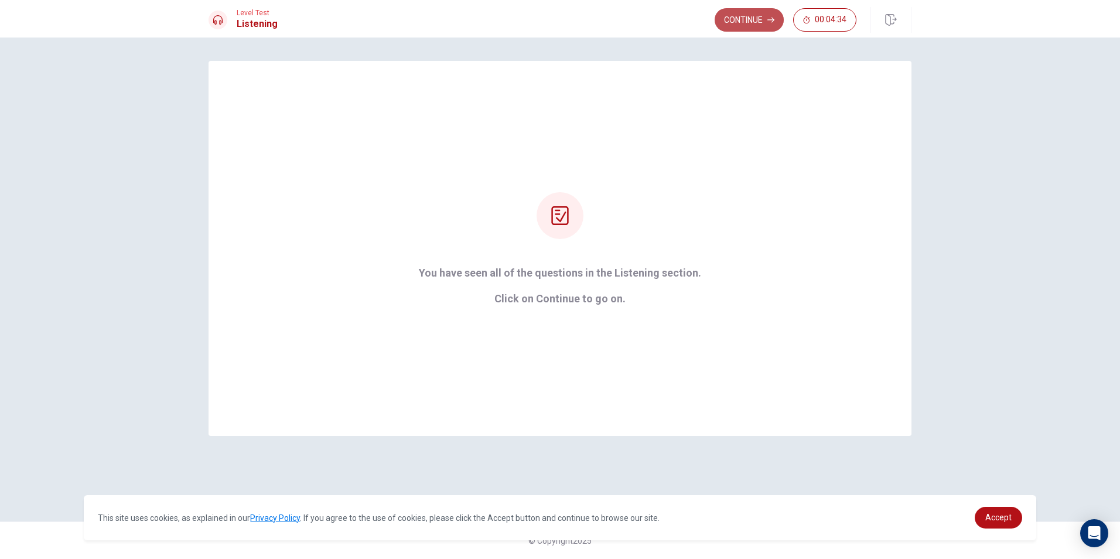
click at [748, 21] on button "Continue" at bounding box center [749, 19] width 69 height 23
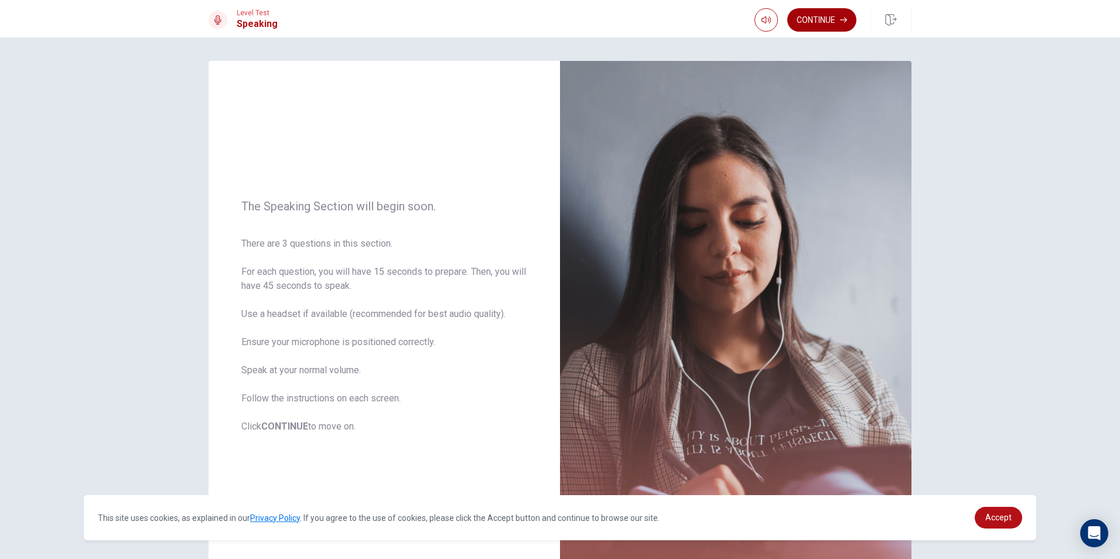
click at [815, 25] on button "Continue" at bounding box center [822, 19] width 69 height 23
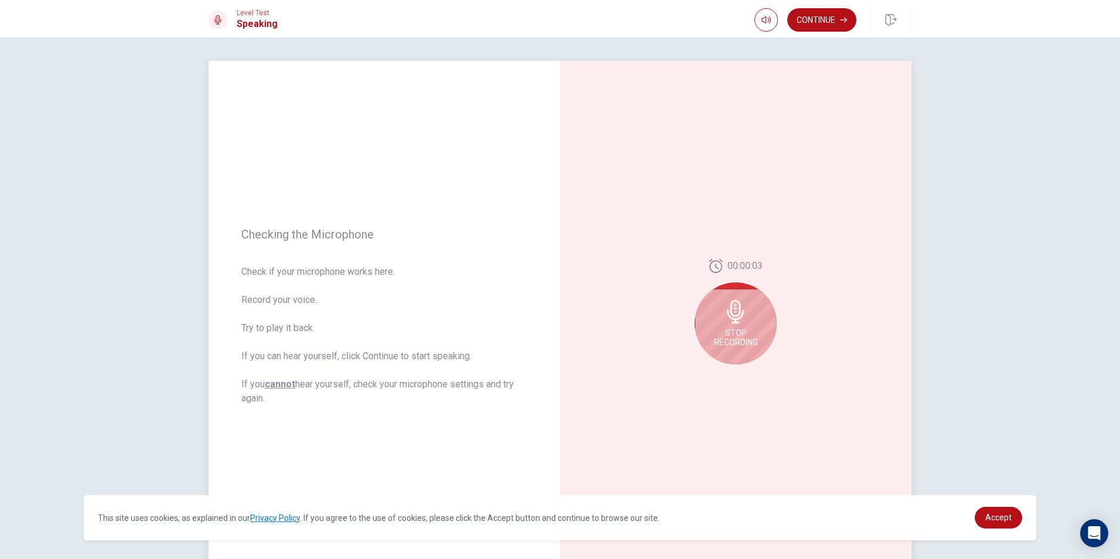
click at [744, 321] on icon at bounding box center [735, 311] width 23 height 23
click at [748, 380] on button "Play Audio" at bounding box center [749, 374] width 16 height 16
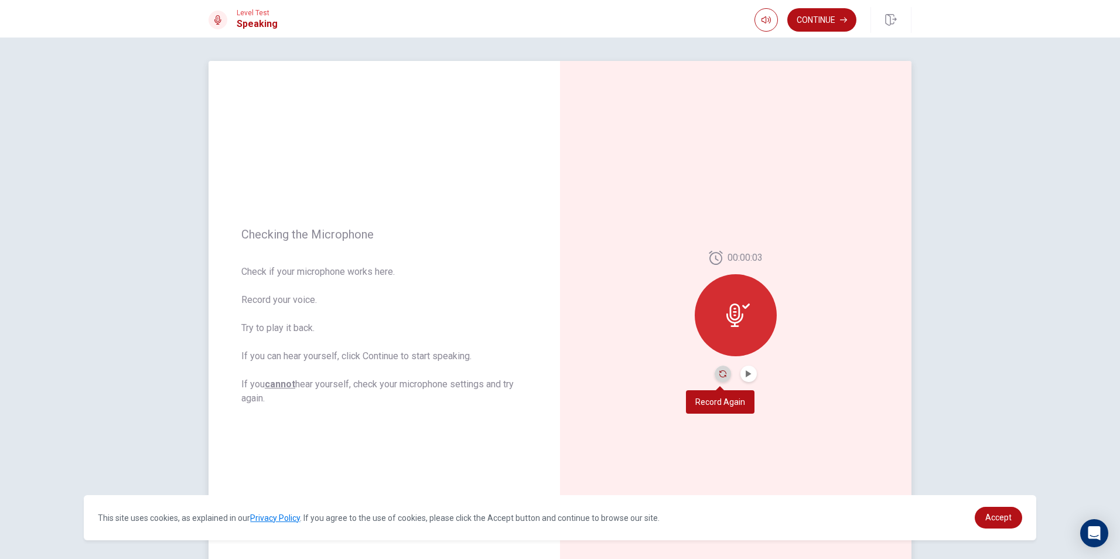
click at [720, 375] on icon "Record Again" at bounding box center [723, 373] width 7 height 7
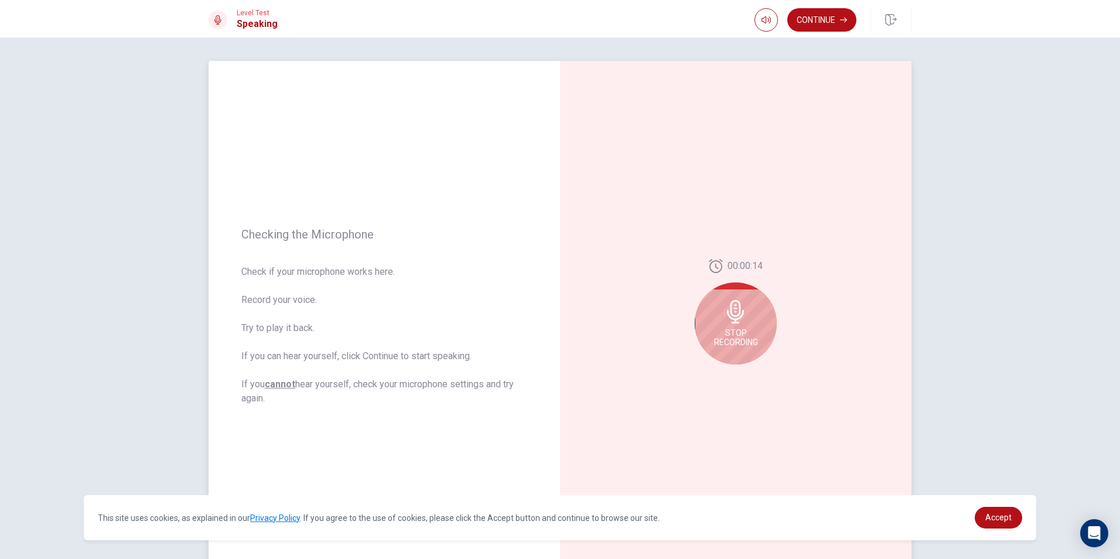
click at [728, 347] on div "Stop Recording" at bounding box center [736, 323] width 82 height 82
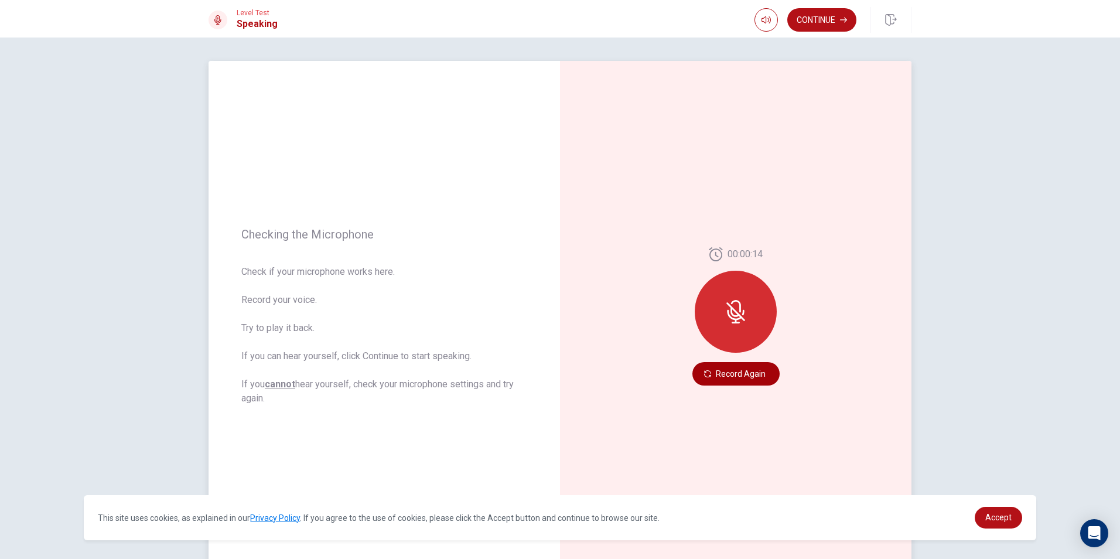
click at [735, 376] on button "Record Again" at bounding box center [736, 373] width 87 height 23
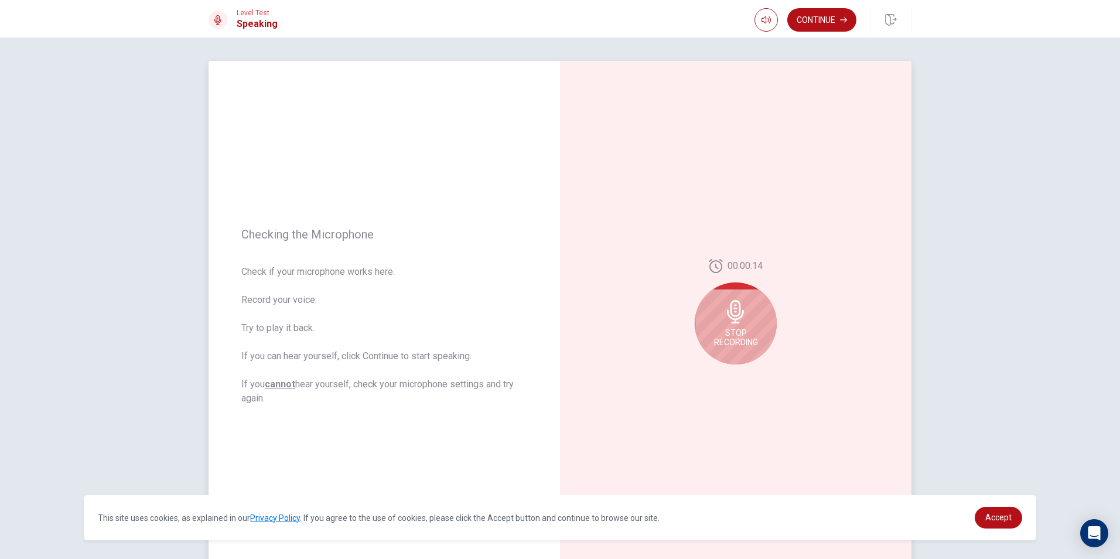
click at [748, 312] on div "Stop Recording" at bounding box center [736, 323] width 82 height 82
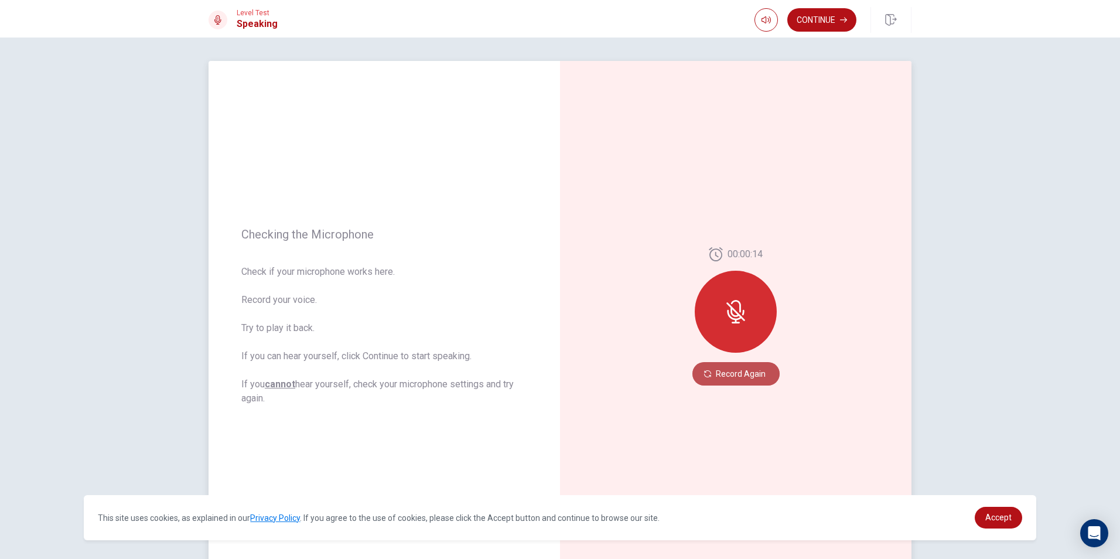
click at [758, 373] on button "Record Again" at bounding box center [736, 373] width 87 height 23
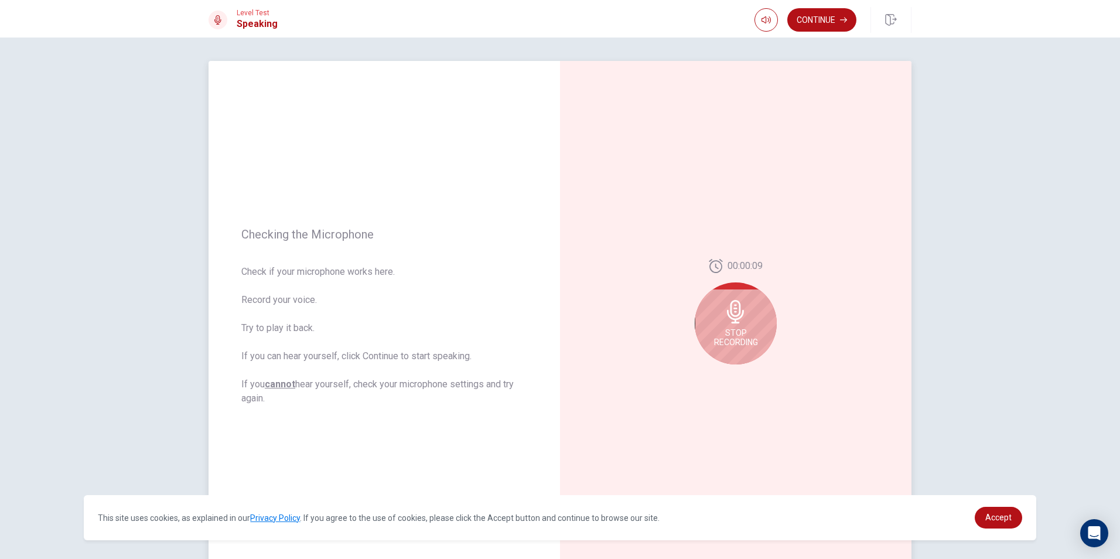
click at [731, 337] on span "Stop Recording" at bounding box center [736, 337] width 44 height 19
click at [719, 377] on button "Record Again" at bounding box center [723, 374] width 16 height 16
click at [728, 322] on icon at bounding box center [735, 311] width 23 height 23
click at [720, 374] on icon "Record Again" at bounding box center [723, 373] width 7 height 7
click at [744, 369] on button "Play Audio" at bounding box center [749, 374] width 16 height 16
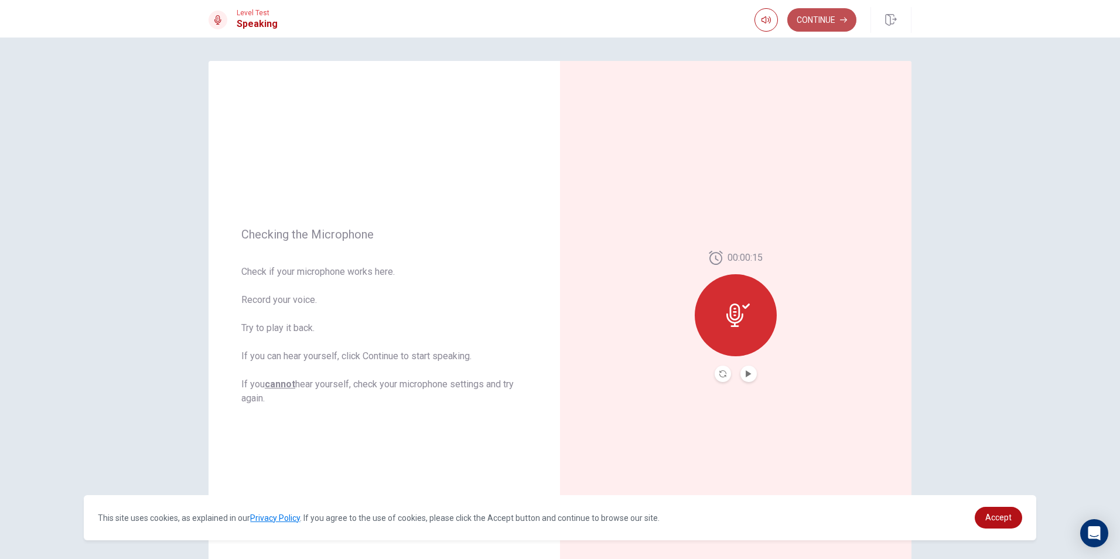
click at [853, 25] on button "Continue" at bounding box center [822, 19] width 69 height 23
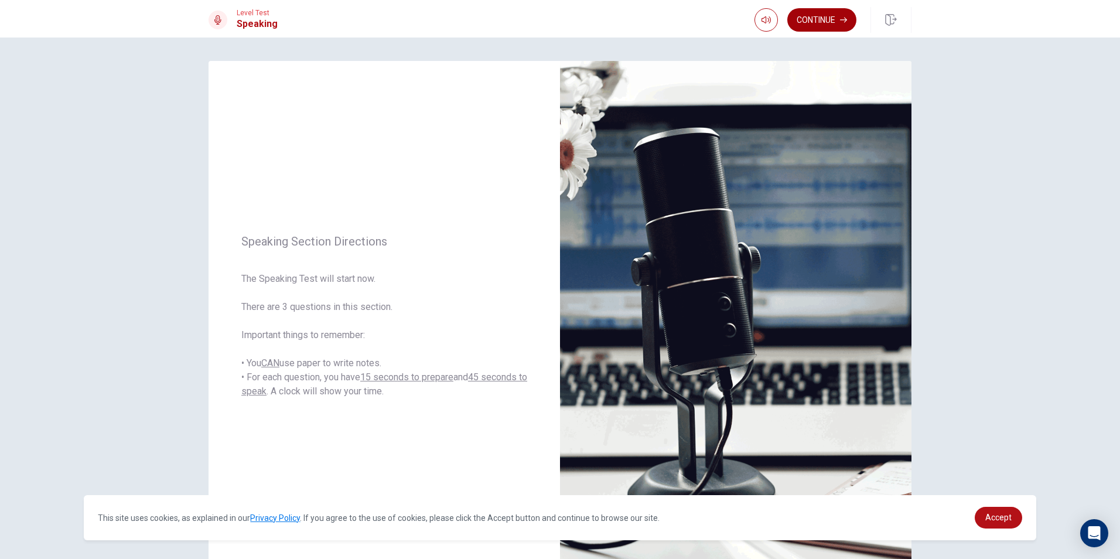
click at [826, 21] on button "Continue" at bounding box center [822, 19] width 69 height 23
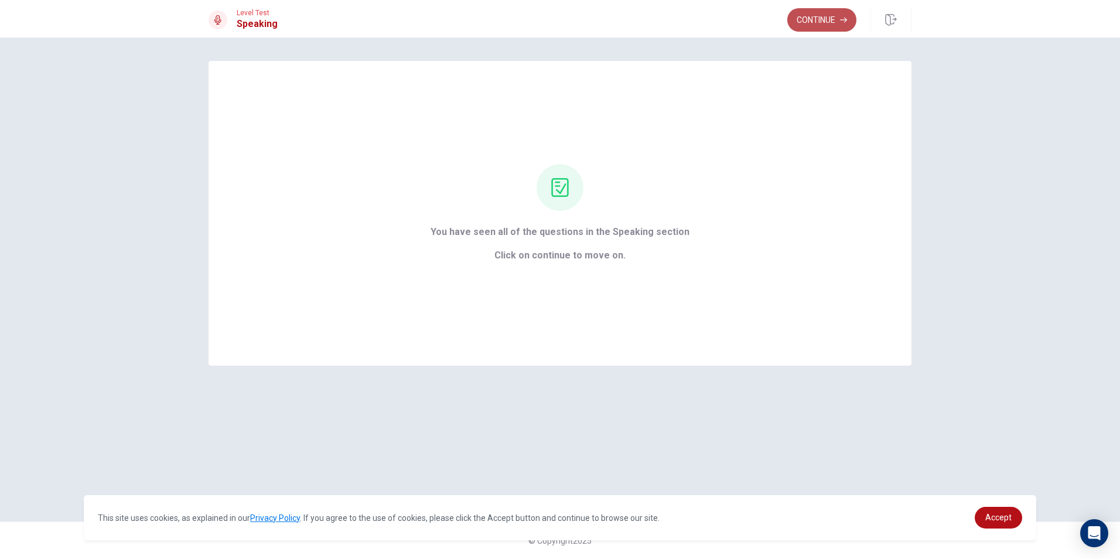
click at [842, 15] on button "Continue" at bounding box center [822, 19] width 69 height 23
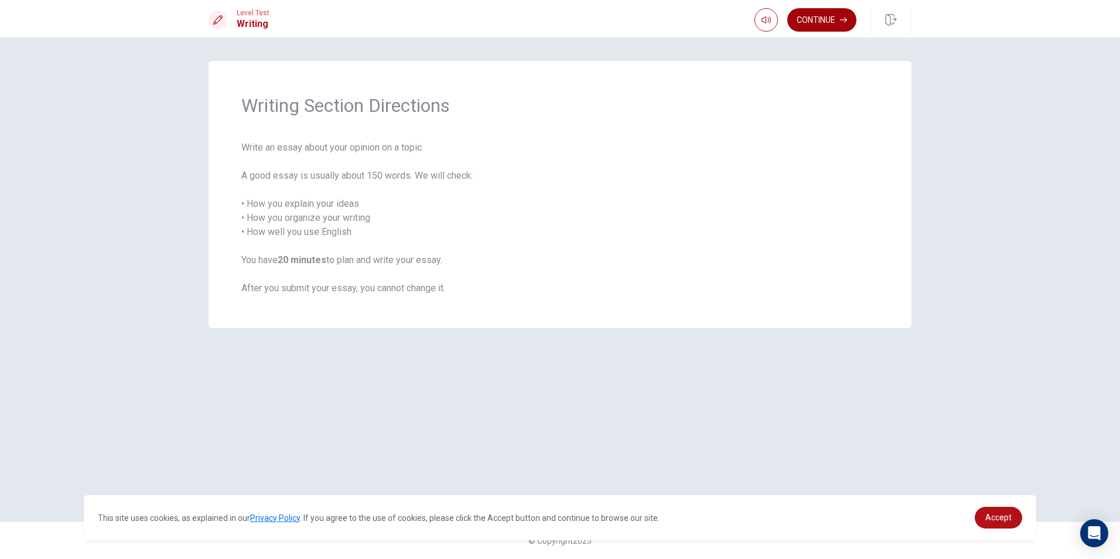
click at [813, 25] on button "Continue" at bounding box center [822, 19] width 69 height 23
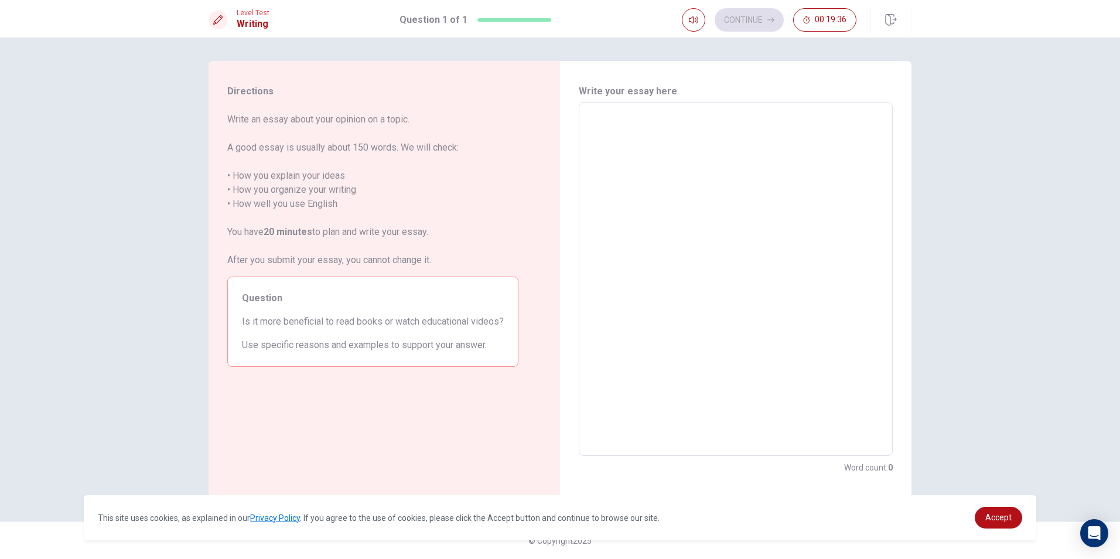
click at [616, 107] on div "x ​" at bounding box center [736, 279] width 314 height 354
type textarea "M"
type textarea "x"
type textarea "My"
type textarea "x"
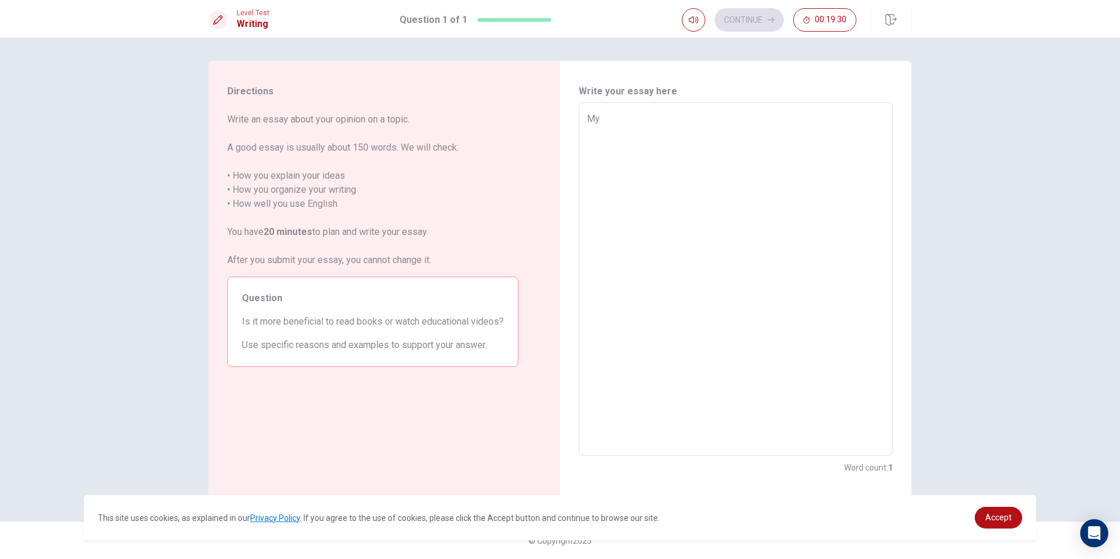
type textarea "Myi"
type textarea "x"
type textarea "Myid"
type textarea "x"
type textarea "Myide"
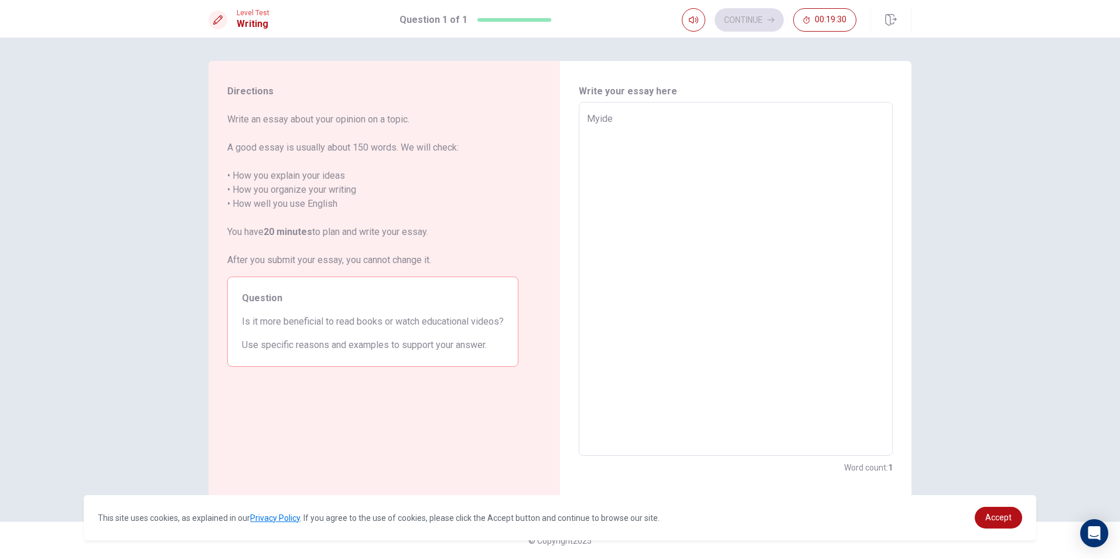
type textarea "x"
type textarea "Myidea"
type textarea "x"
type textarea "Myide"
type textarea "x"
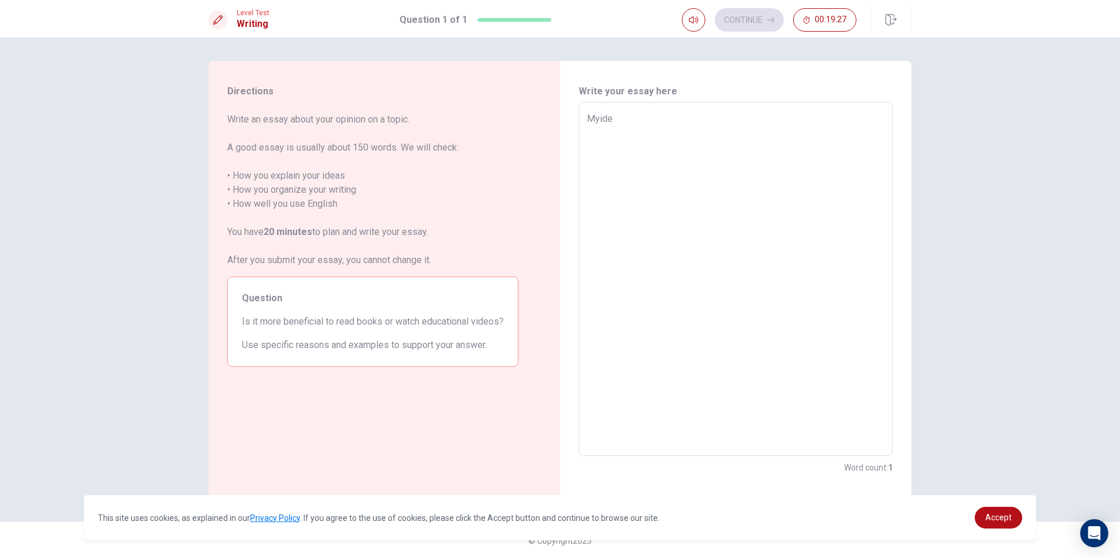
type textarea "Myid"
type textarea "x"
type textarea "Myi"
type textarea "x"
type textarea "My"
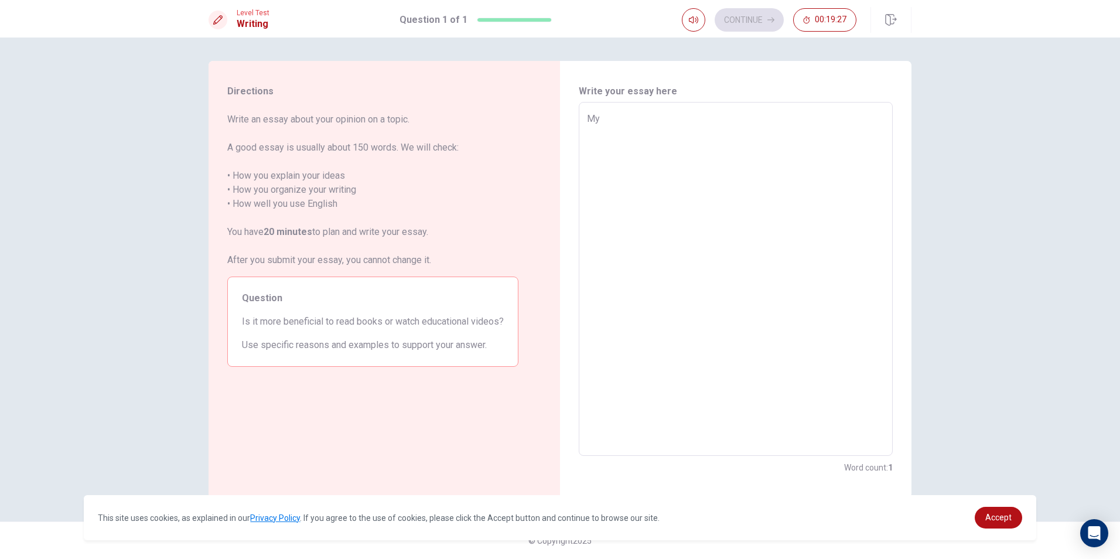
type textarea "x"
type textarea "My"
type textarea "x"
type textarea "My i"
type textarea "x"
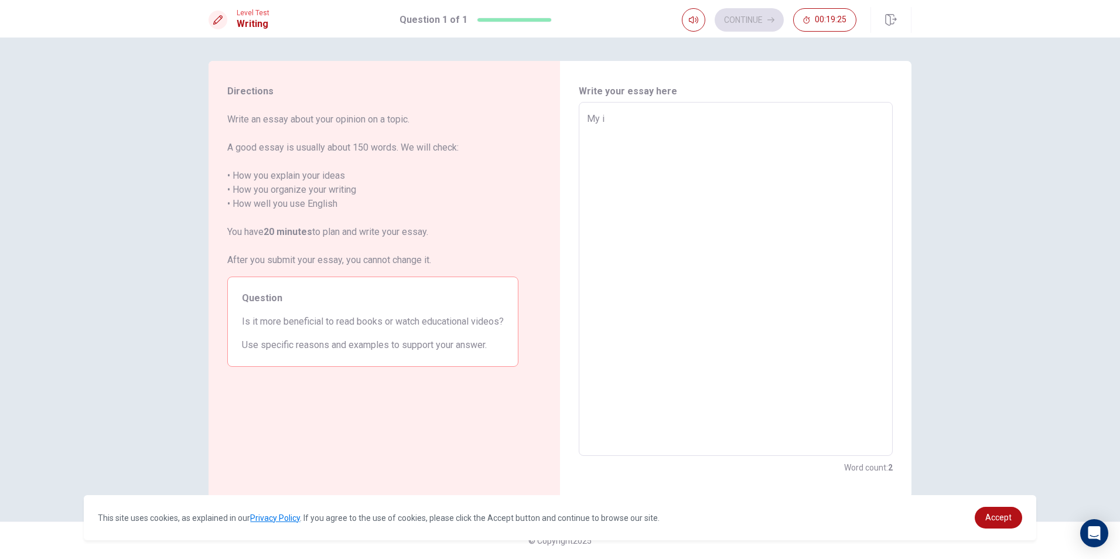
type textarea "My id"
type textarea "x"
type textarea "My ide"
type textarea "x"
type textarea "My idea"
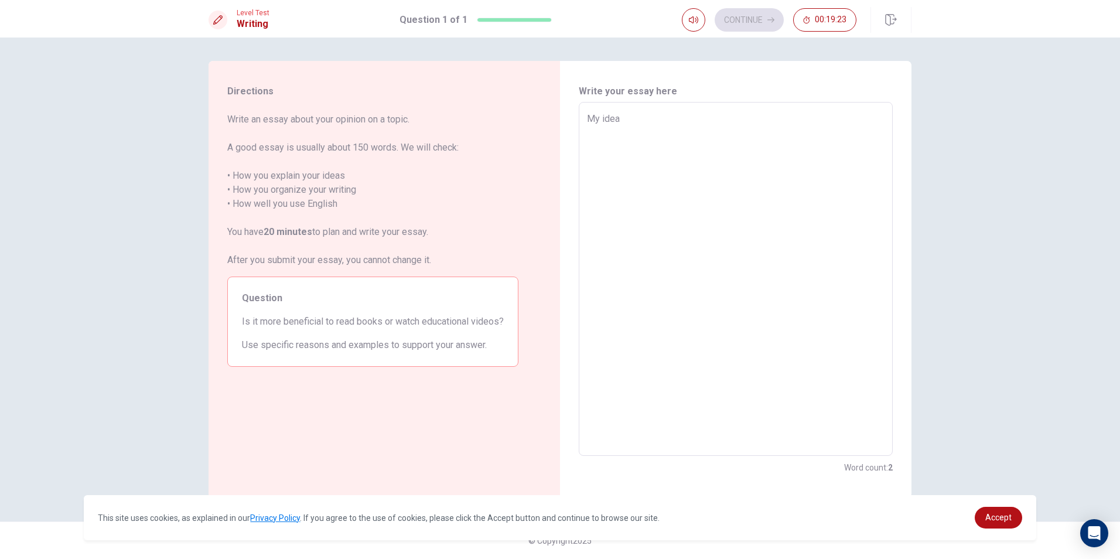
type textarea "x"
type textarea "My idea"
type textarea "x"
type textarea "My idea a"
type textarea "x"
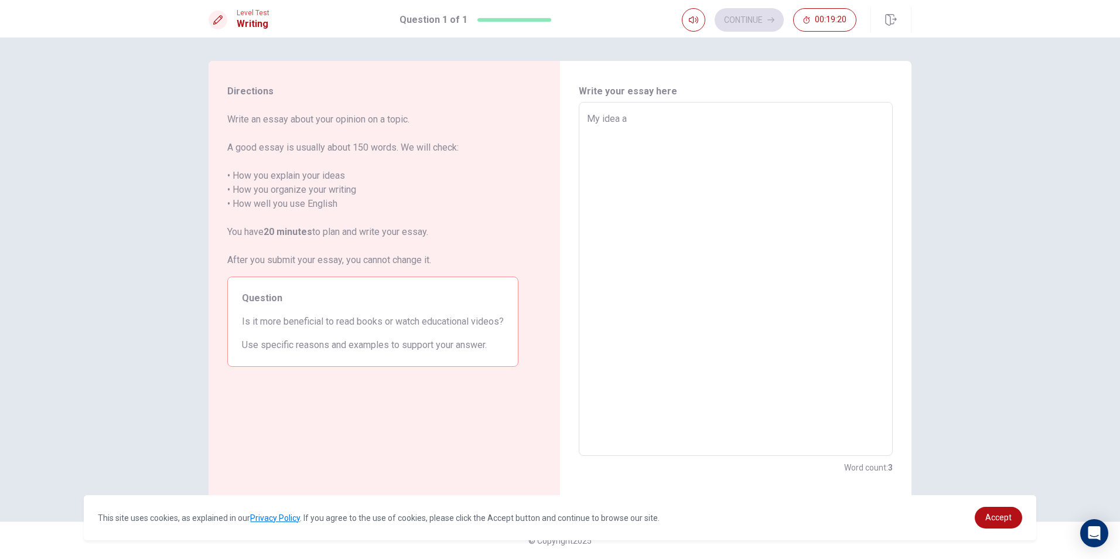
type textarea "My idea ar"
type textarea "x"
type textarea "My idea are"
type textarea "x"
type textarea "My idea are"
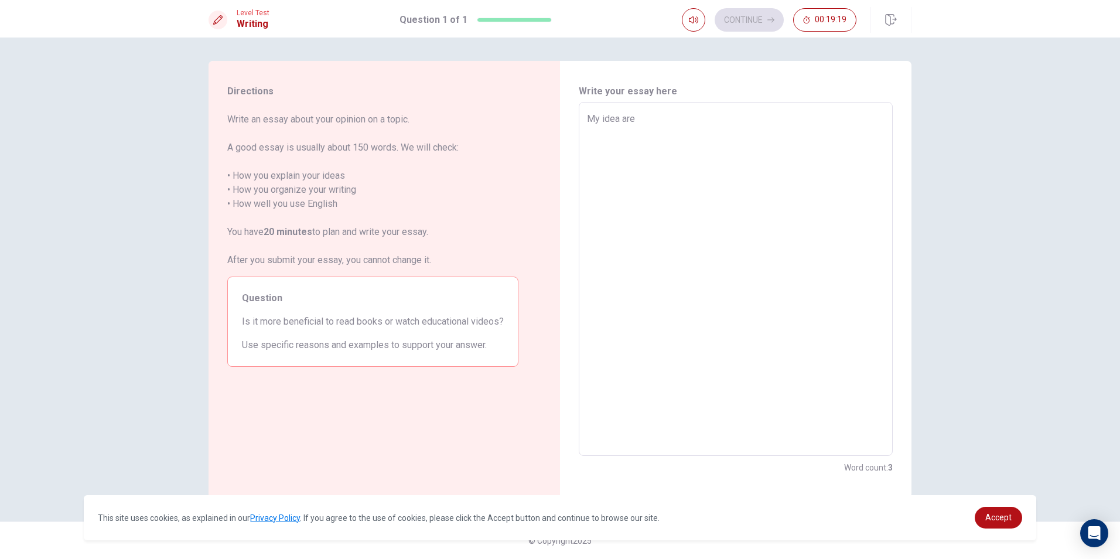
type textarea "x"
type textarea "My idea are a"
type textarea "x"
type textarea "My idea are ab"
type textarea "x"
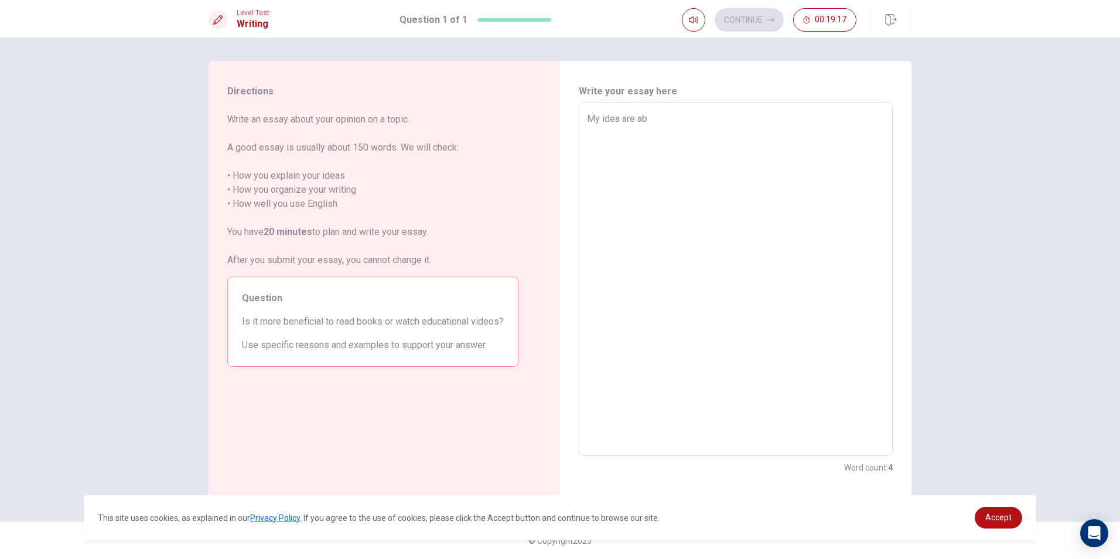
type textarea "My idea are abo"
type textarea "x"
type textarea "My idea are abou"
type textarea "x"
type textarea "My idea are about"
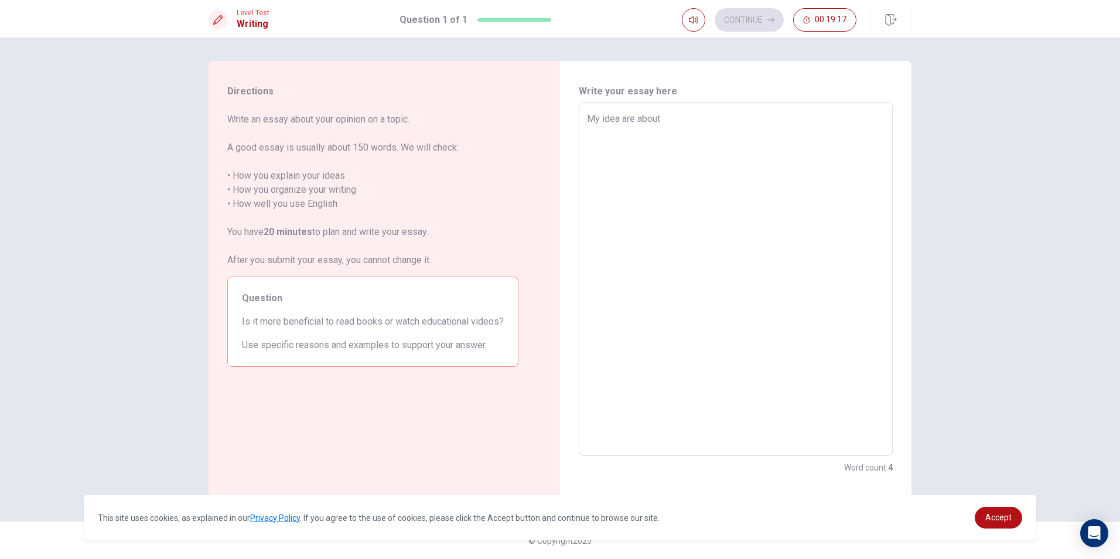
type textarea "x"
type textarea "My idea are about"
type textarea "x"
type textarea "My idea are about I"
type textarea "x"
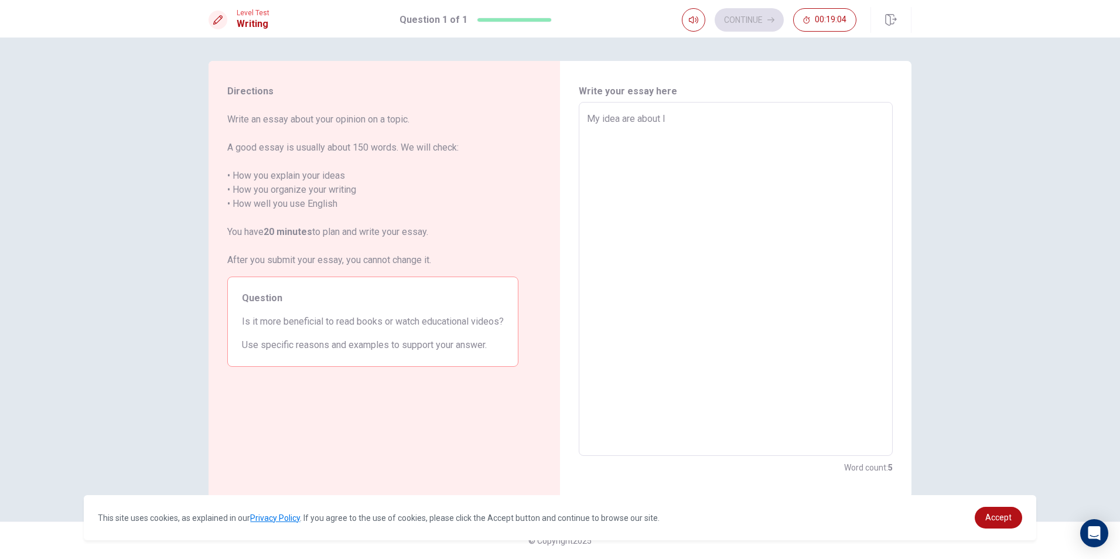
type textarea "My idea are about I"
type textarea "x"
type textarea "My idea are about I w"
type textarea "x"
type textarea "My idea are about I wa"
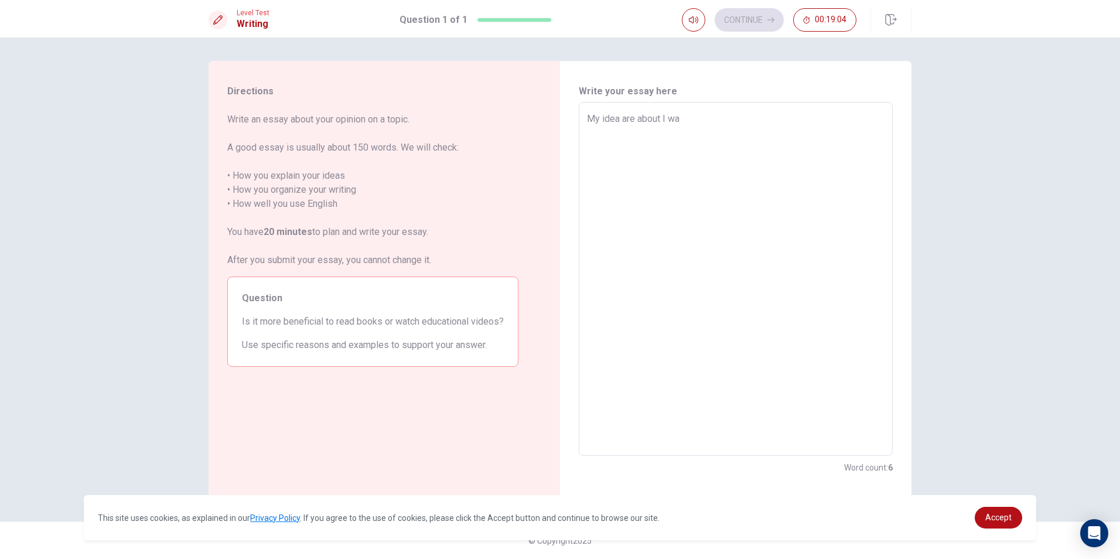
type textarea "x"
type textarea "My idea are about I wan"
type textarea "x"
type textarea "My idea are about I want"
type textarea "x"
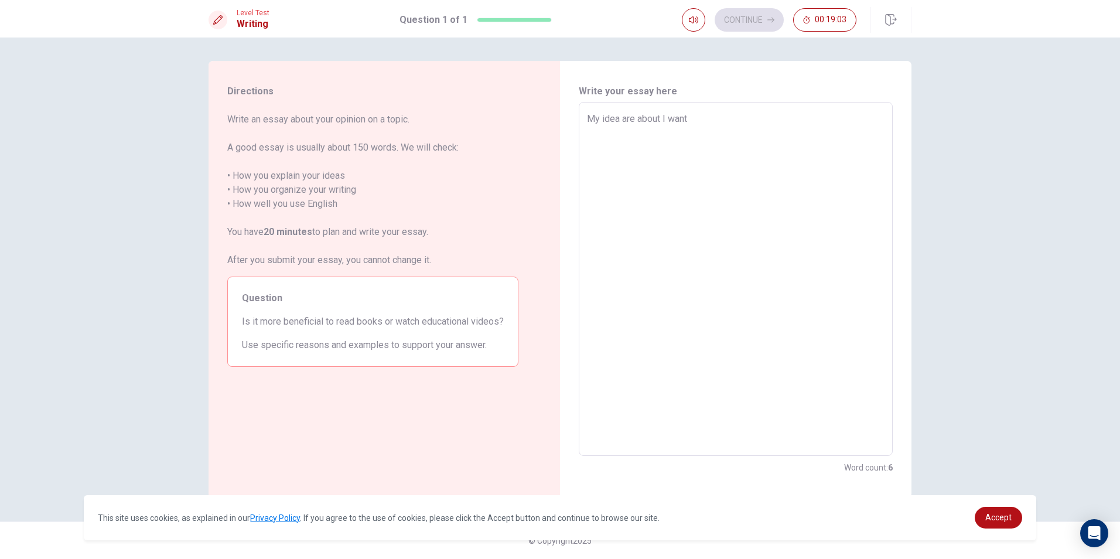
type textarea "My idea are about I want"
type textarea "x"
type textarea "My idea are about I want t"
type textarea "x"
type textarea "My idea are about I want to"
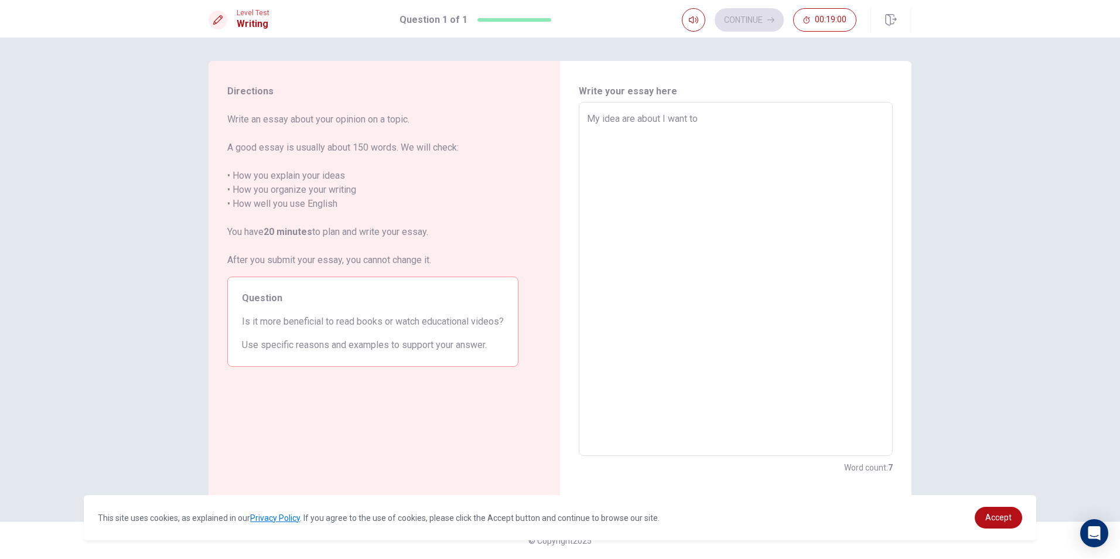
type textarea "x"
type textarea "My idea are about I want to"
type textarea "x"
type textarea "My idea are about I want to"
type textarea "x"
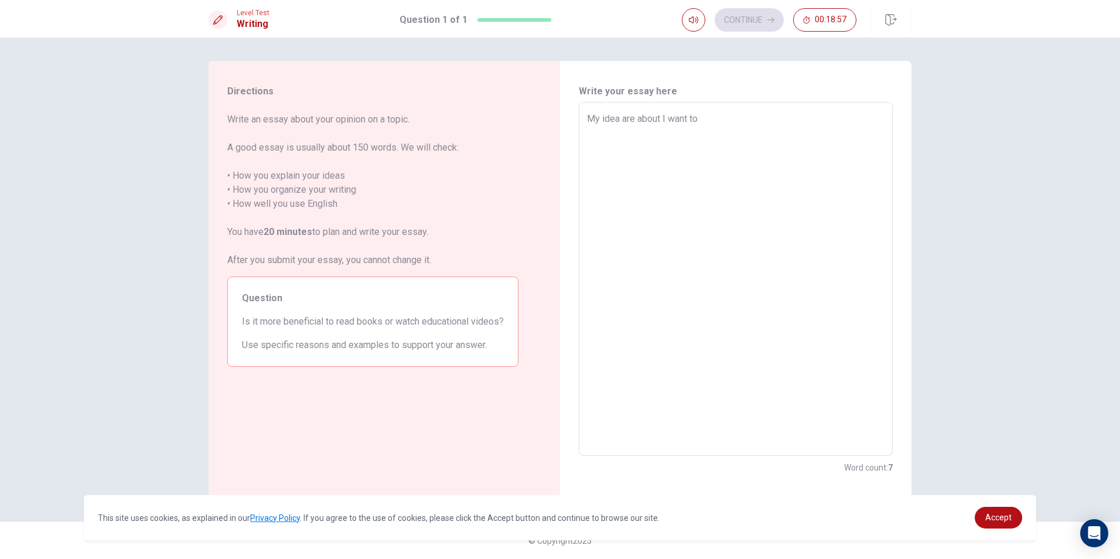
type textarea "My idea are about I want t"
type textarea "x"
type textarea "My idea are about I want"
type textarea "x"
type textarea "My idea are about I want"
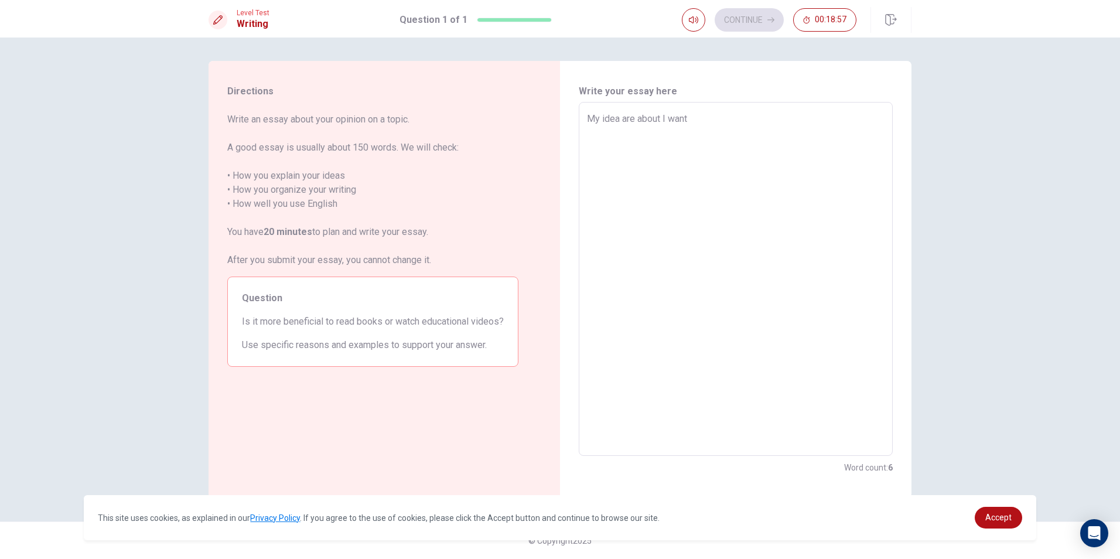
type textarea "x"
type textarea "My idea are about I wan"
type textarea "x"
type textarea "My idea are about I wa"
type textarea "x"
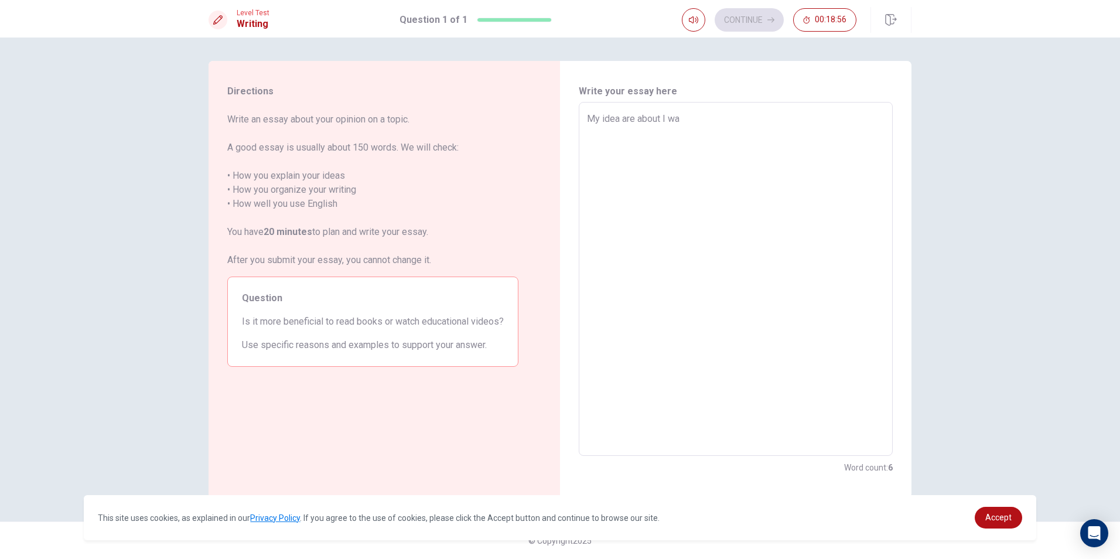
type textarea "My idea are about I w"
type textarea "x"
type textarea "My idea are about I"
type textarea "x"
type textarea "My idea are about I"
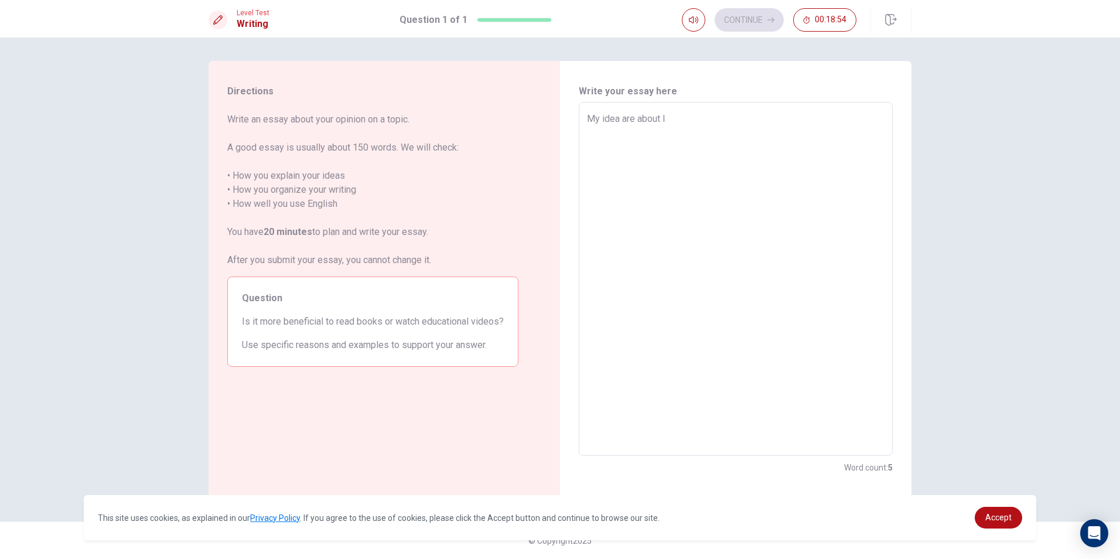
type textarea "x"
type textarea "My idea are about"
type textarea "x"
type textarea "My idea are about"
type textarea "x"
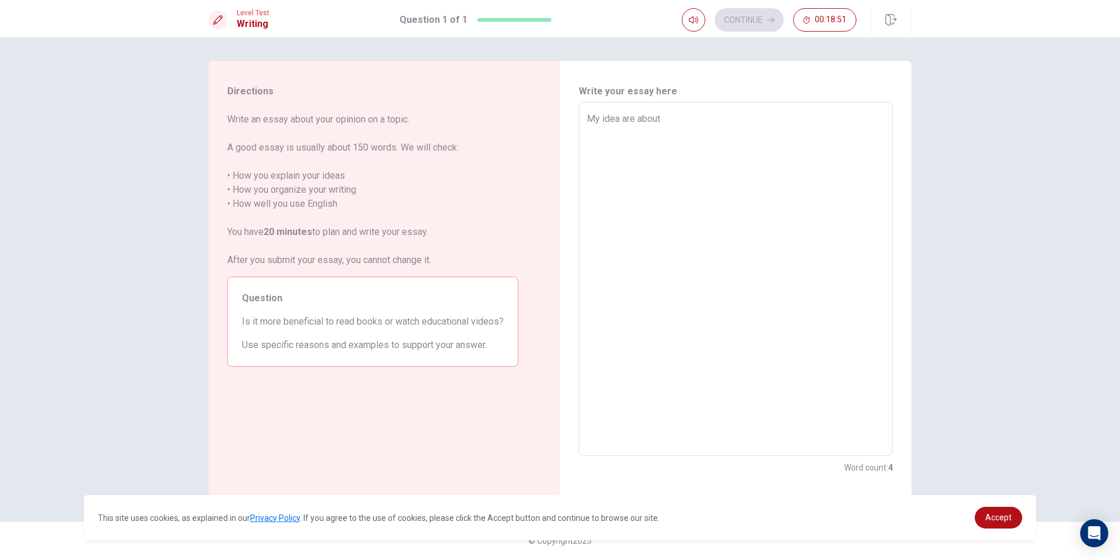
type textarea "My idea are abou"
type textarea "x"
type textarea "My idea are abo"
type textarea "x"
type textarea "My idea are ab"
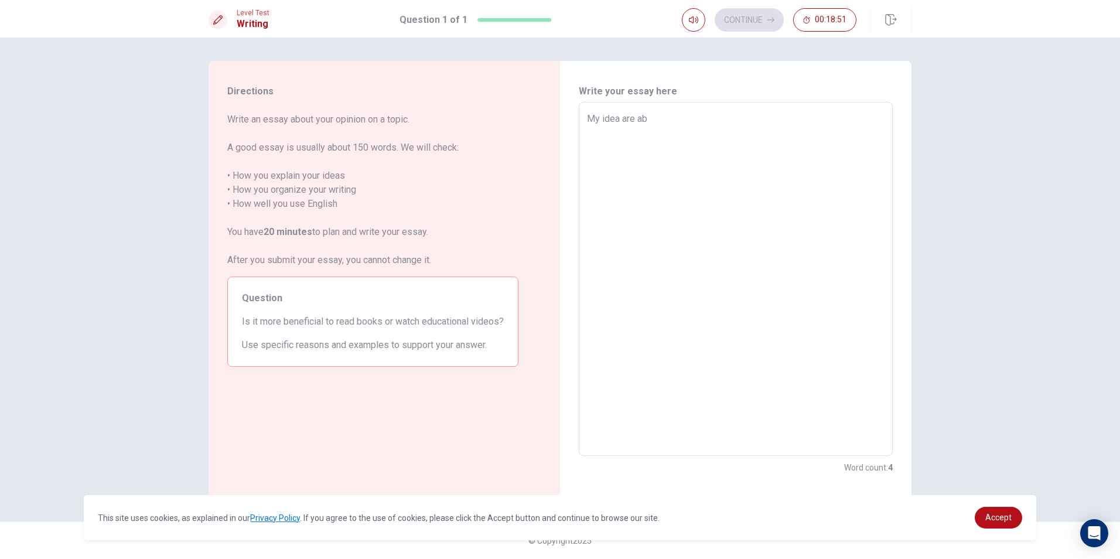
type textarea "x"
type textarea "My idea are a"
type textarea "x"
type textarea "My idea are"
type textarea "x"
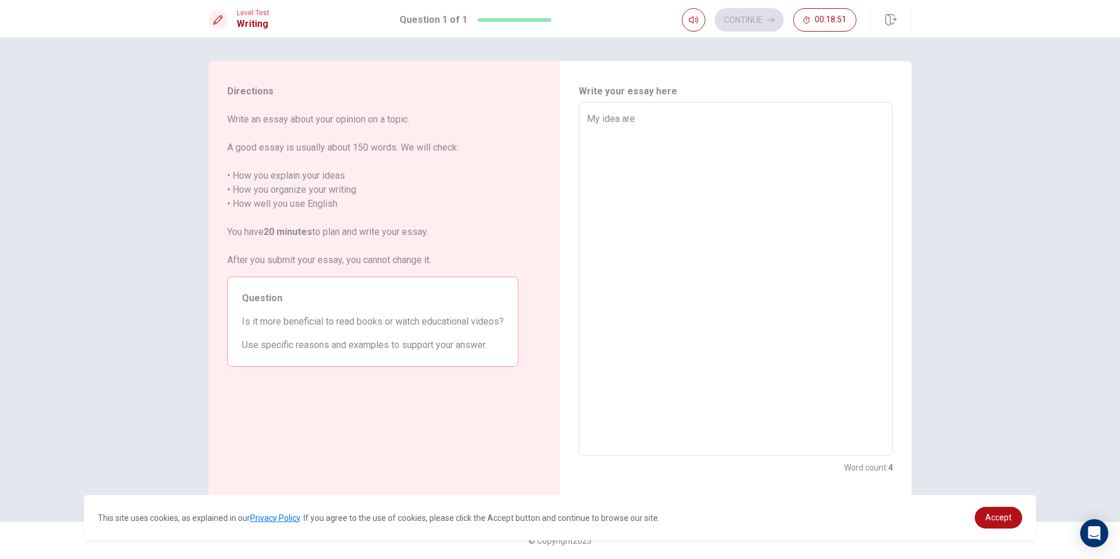
type textarea "My idea are"
type textarea "x"
type textarea "My idea ar"
type textarea "x"
type textarea "My idea a"
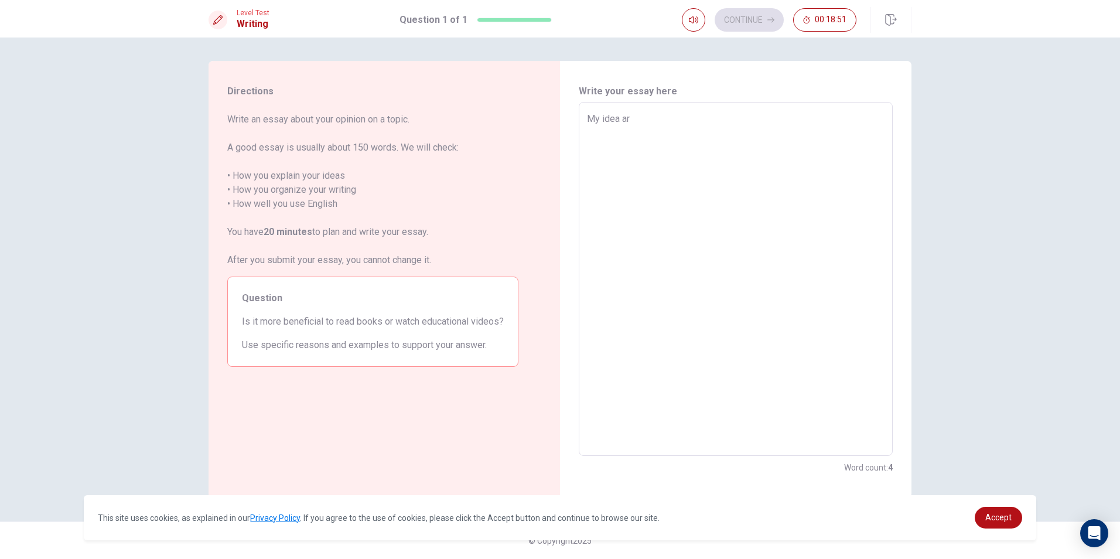
type textarea "x"
type textarea "My idea"
type textarea "x"
type textarea "My idea"
type textarea "x"
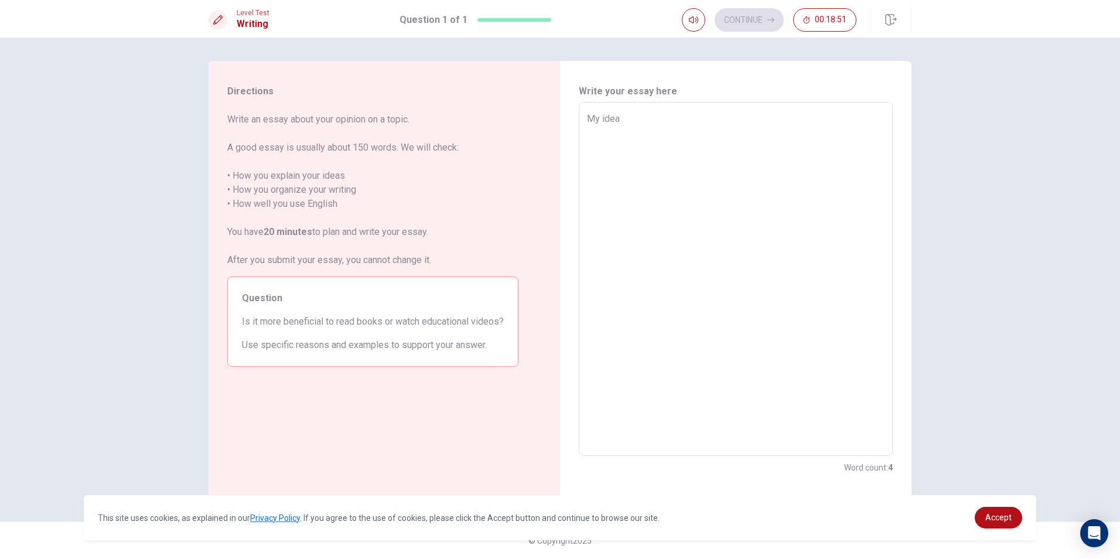
type textarea "My ide"
type textarea "x"
type textarea "My id"
type textarea "x"
type textarea "My i"
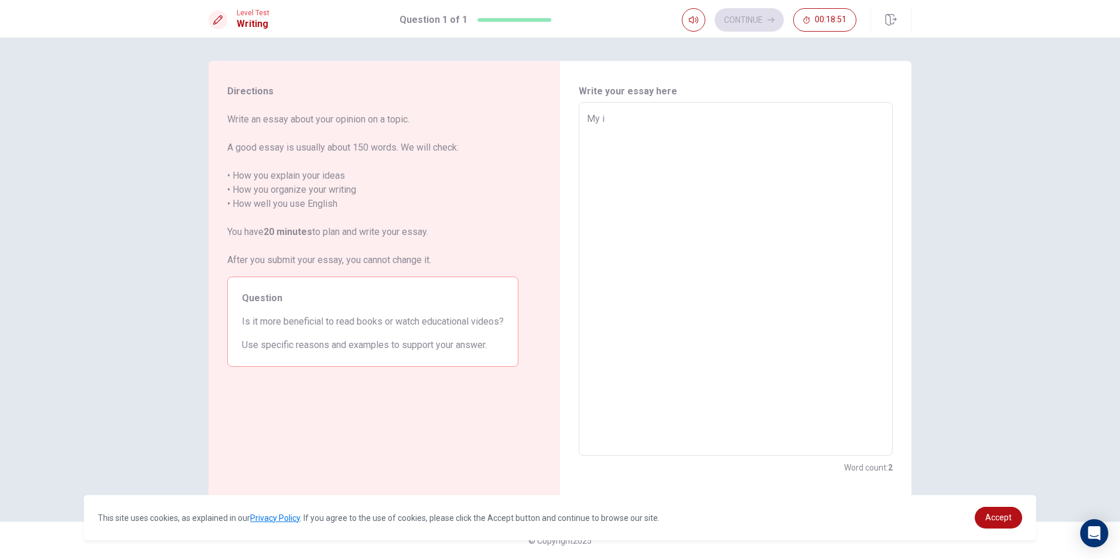
type textarea "x"
type textarea "My"
type textarea "x"
type textarea "M"
type textarea "x"
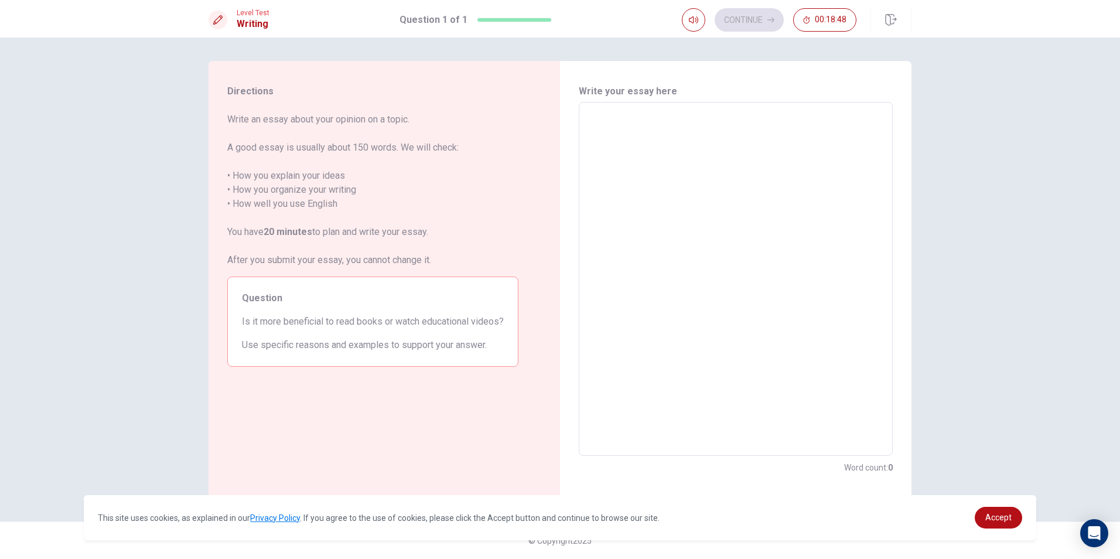
type textarea "I"
type textarea "x"
type textarea "If"
type textarea "x"
type textarea "Ifm"
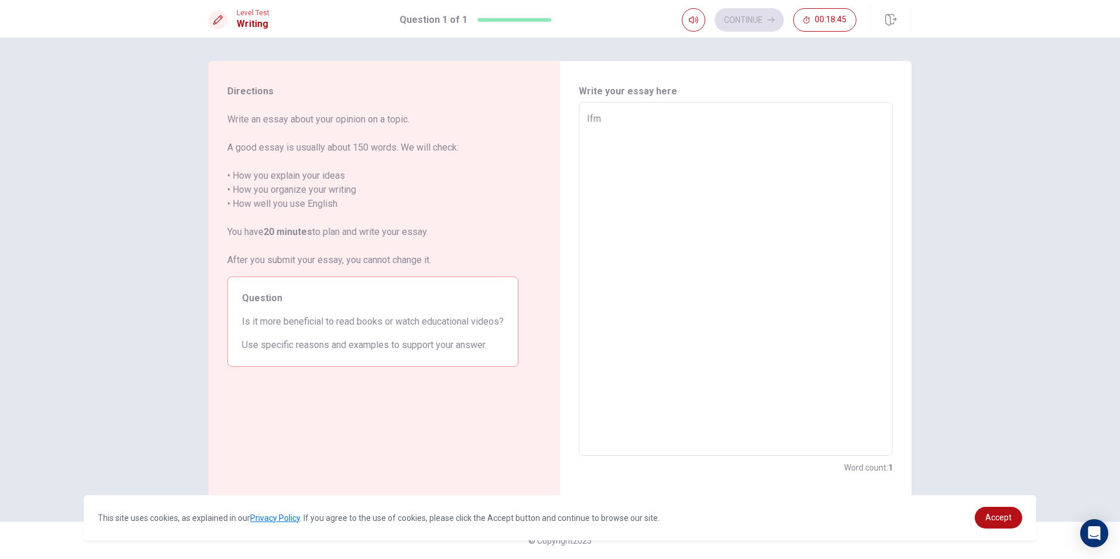
type textarea "x"
type textarea "Ifmy"
type textarea "x"
type textarea "Ifmy"
type textarea "x"
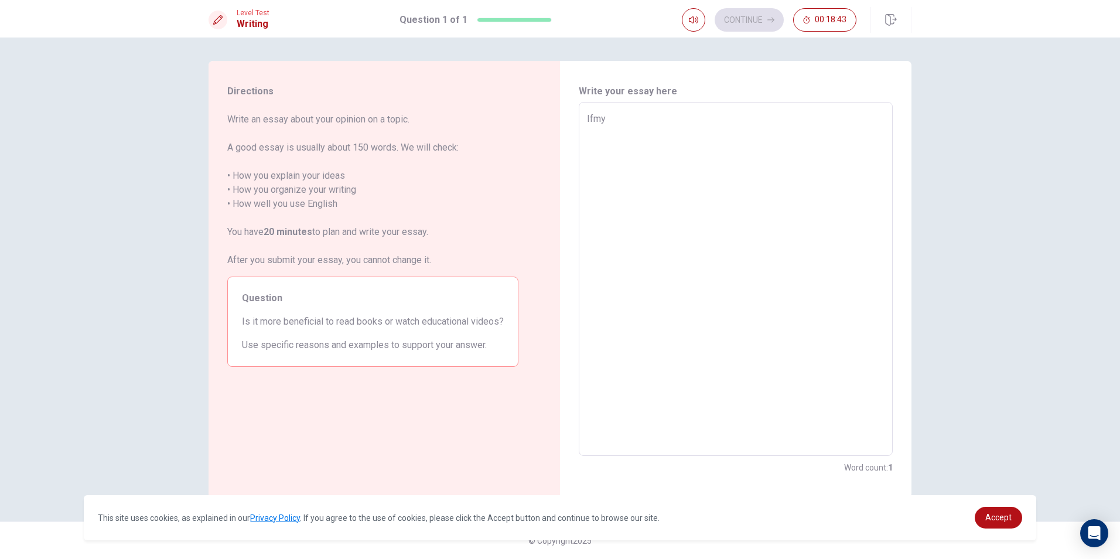
type textarea "Ifmy s"
type textarea "x"
type textarea "Ifmy"
type textarea "x"
type textarea "Ifmy"
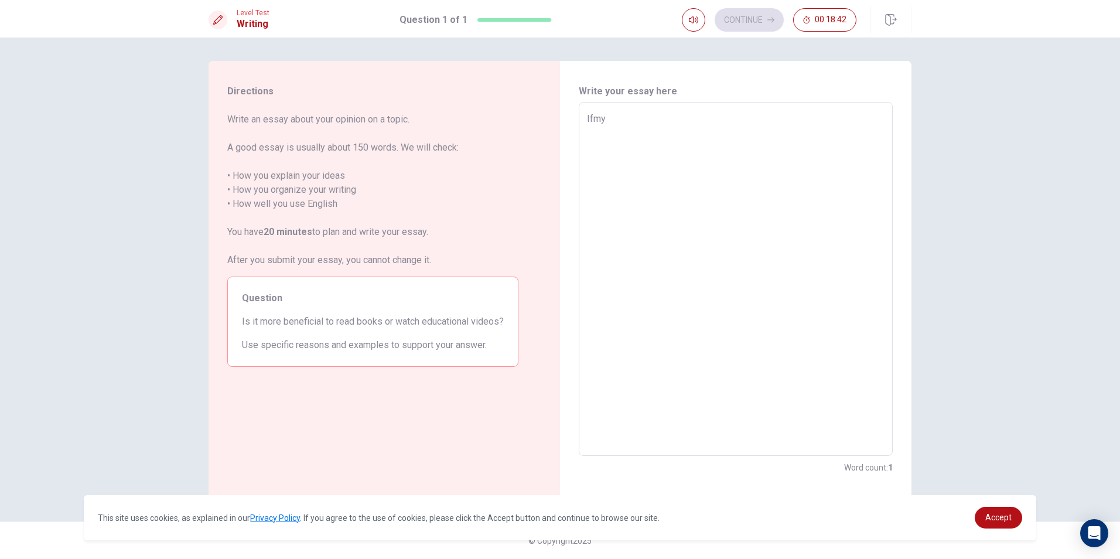
type textarea "x"
type textarea "Ifm"
type textarea "x"
type textarea "If"
type textarea "x"
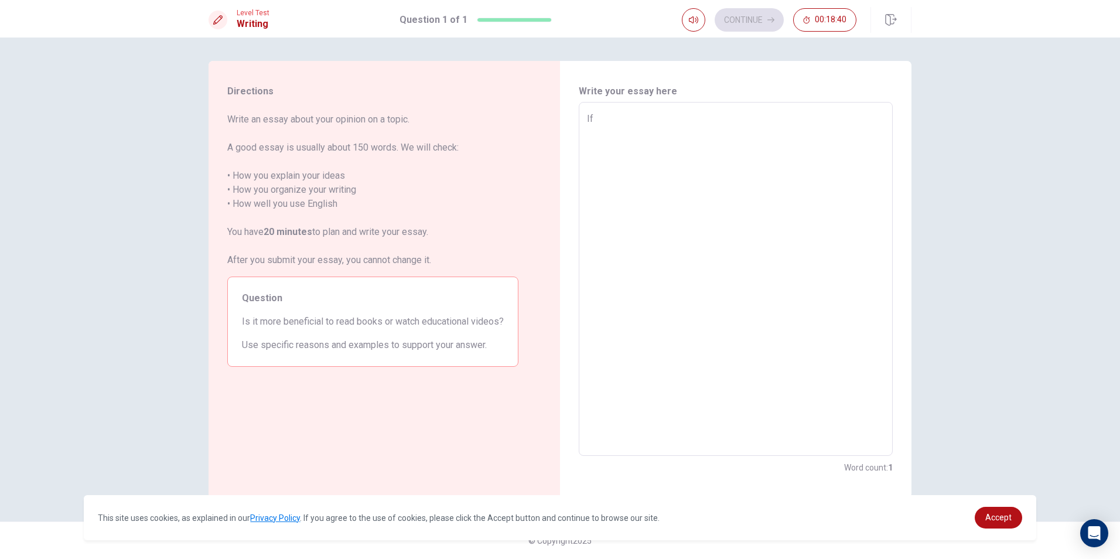
type textarea "If"
type textarea "x"
type textarea "If s"
type textarea "x"
type textarea "If sc"
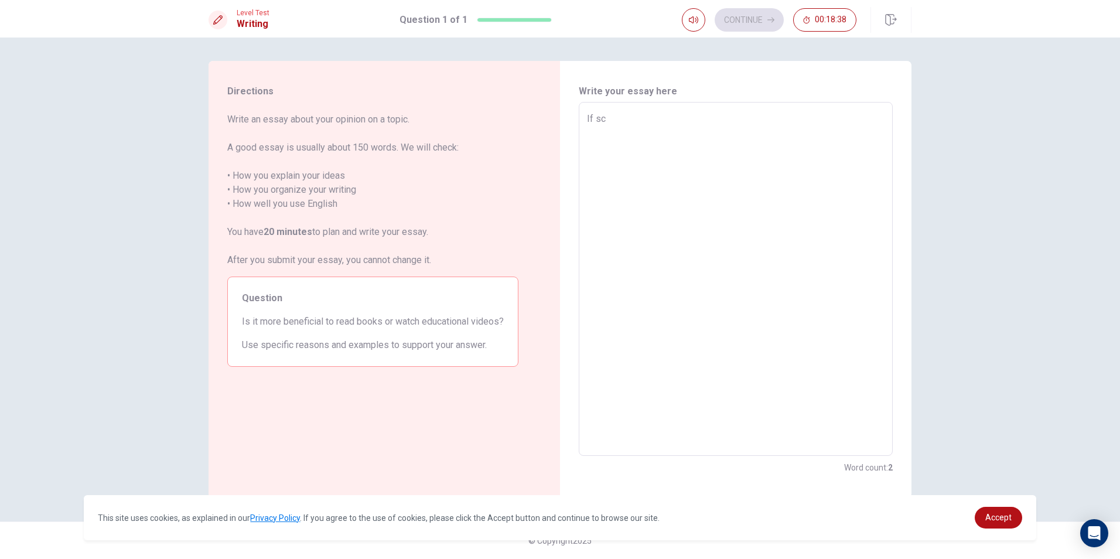
type textarea "x"
type textarea "If sch"
type textarea "x"
type textarea "If scho"
type textarea "x"
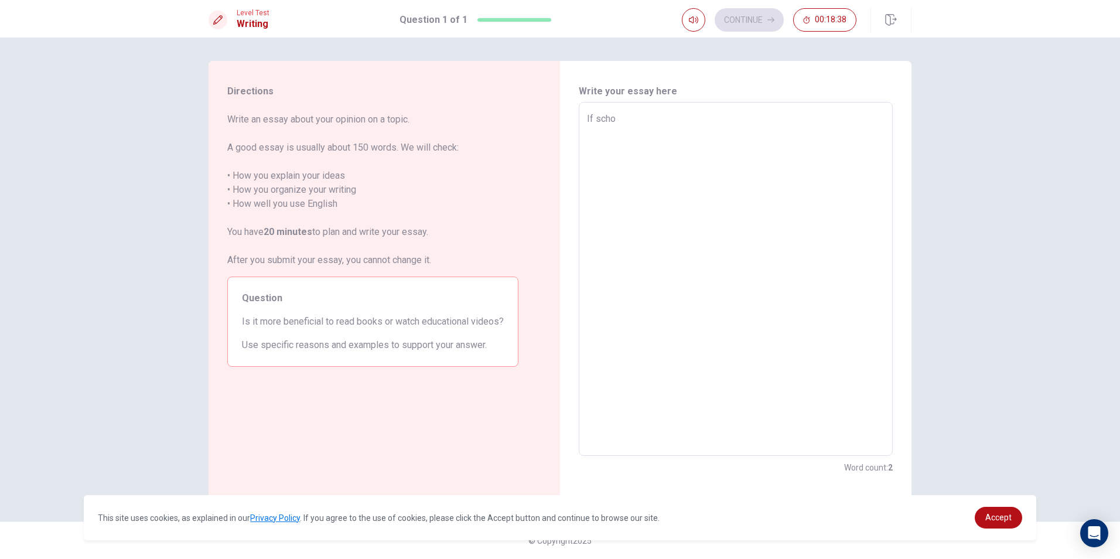
type textarea "If schoo"
type textarea "x"
type textarea "If school"
type textarea "x"
type textarea "If schoo"
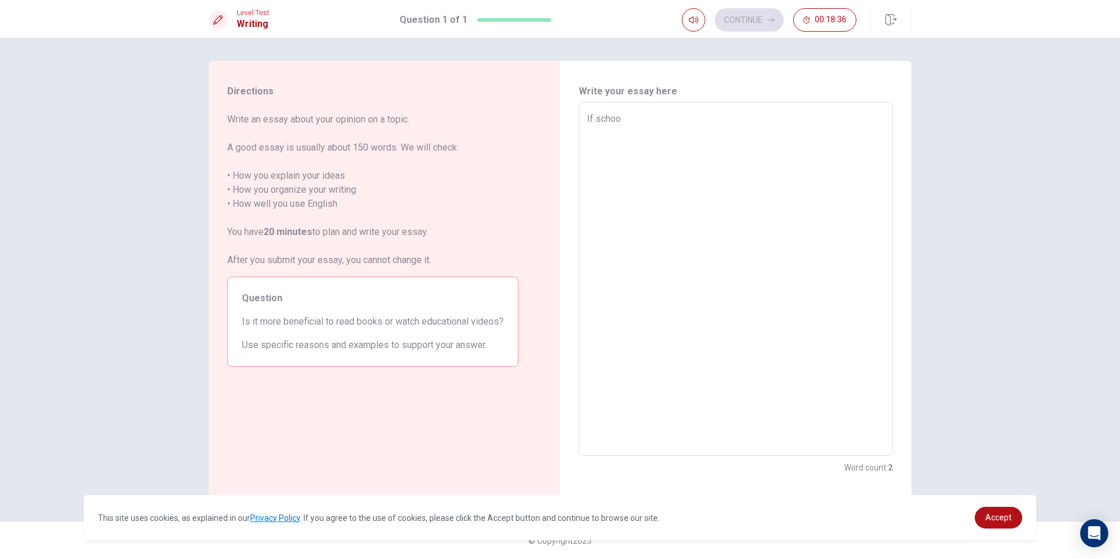
type textarea "x"
type textarea "If scho"
type textarea "x"
type textarea "If sch"
type textarea "x"
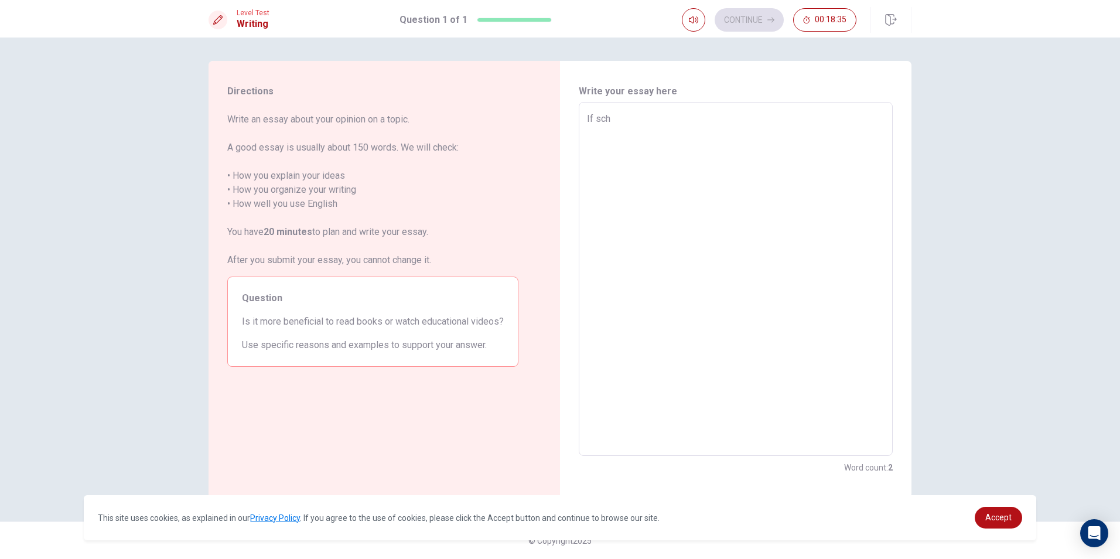
type textarea "If sc"
type textarea "x"
type textarea "If s"
type textarea "x"
type textarea "If"
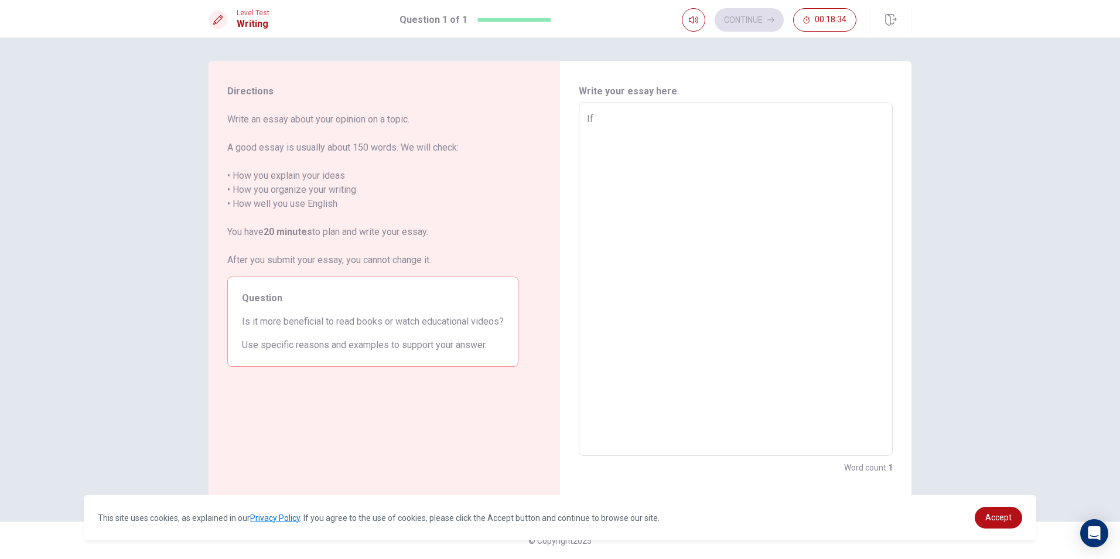
type textarea "x"
type textarea "If m"
type textarea "x"
type textarea "If my"
type textarea "x"
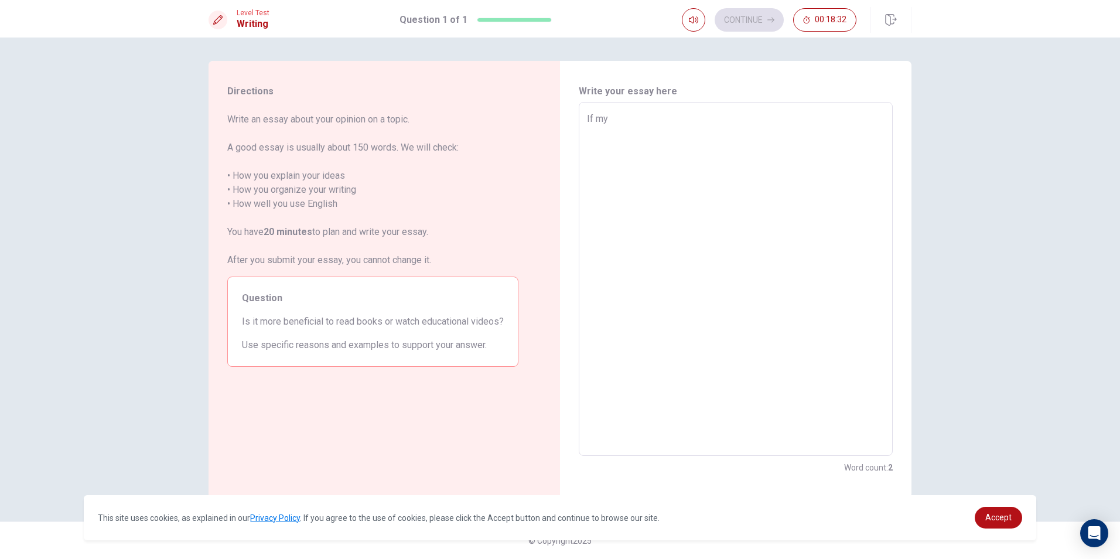
type textarea "If my"
type textarea "x"
type textarea "If my s"
type textarea "x"
type textarea "If my sc"
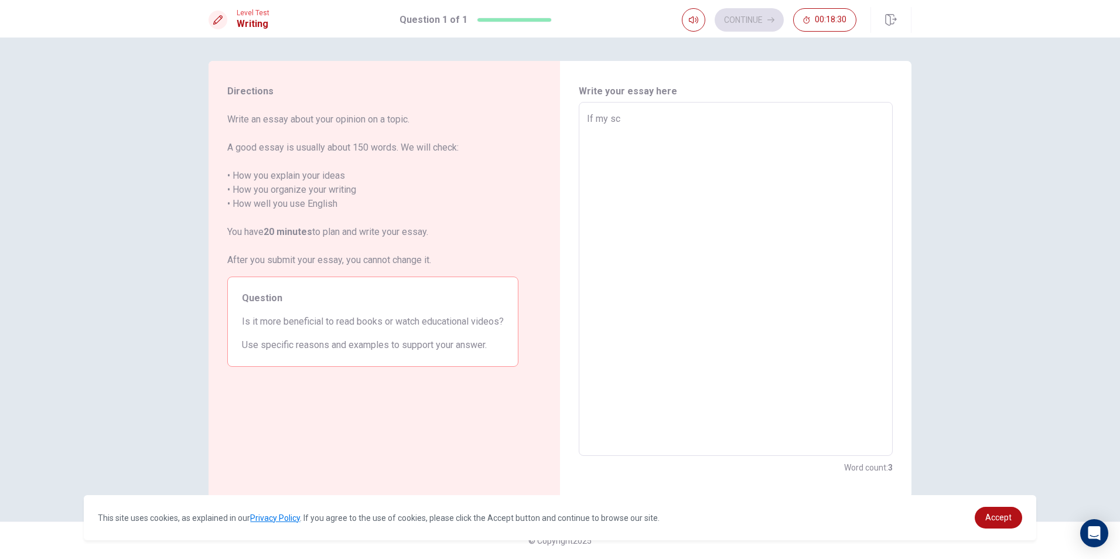
type textarea "x"
type textarea "If my sch"
type textarea "x"
type textarea "If my scho"
type textarea "x"
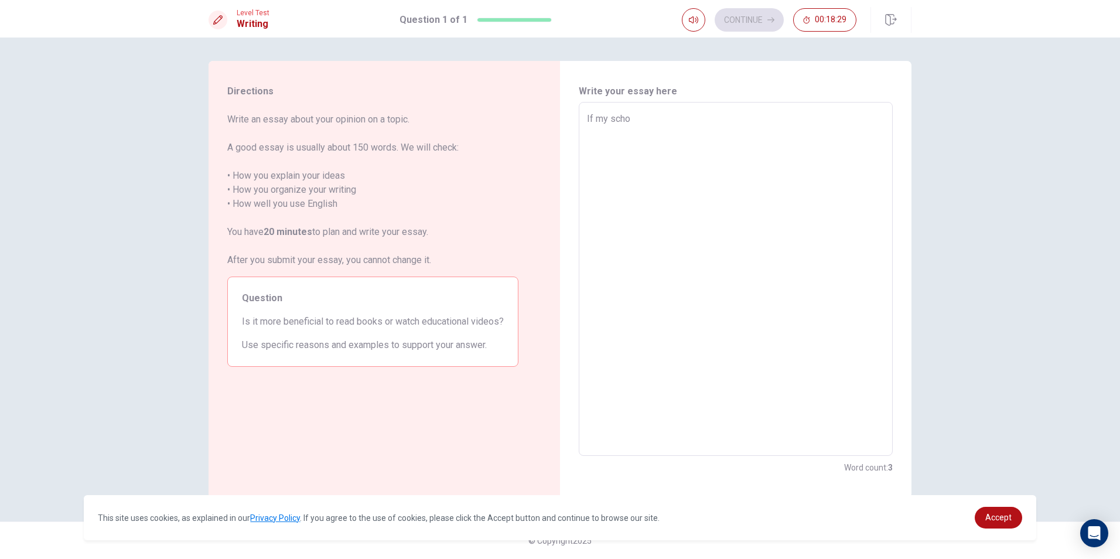
type textarea "If my schoo"
type textarea "x"
type textarea "If my school"
type textarea "x"
type textarea "If my school"
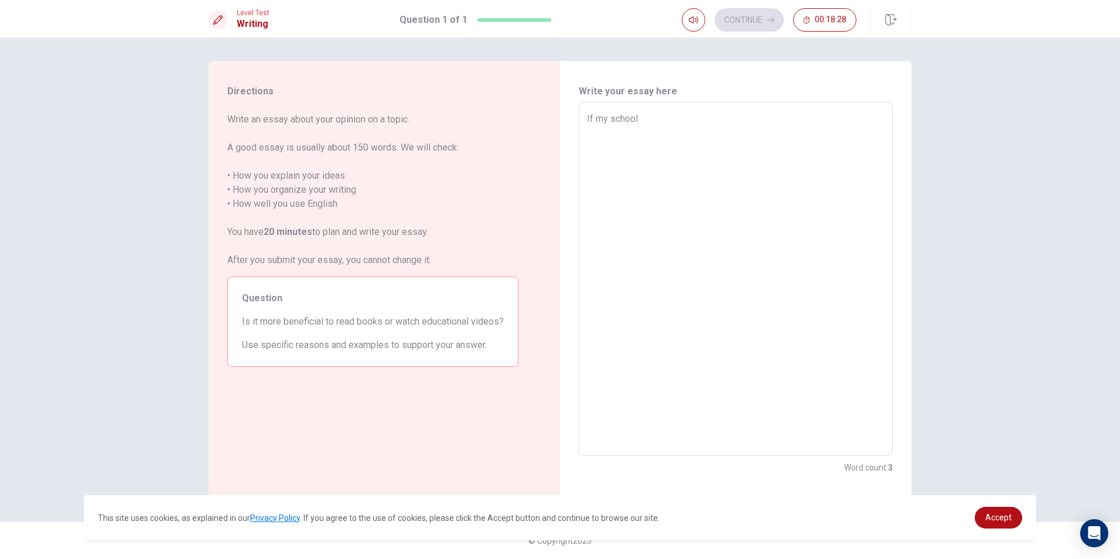
type textarea "x"
type textarea "If my school h"
type textarea "x"
type textarea "If my school ha"
type textarea "x"
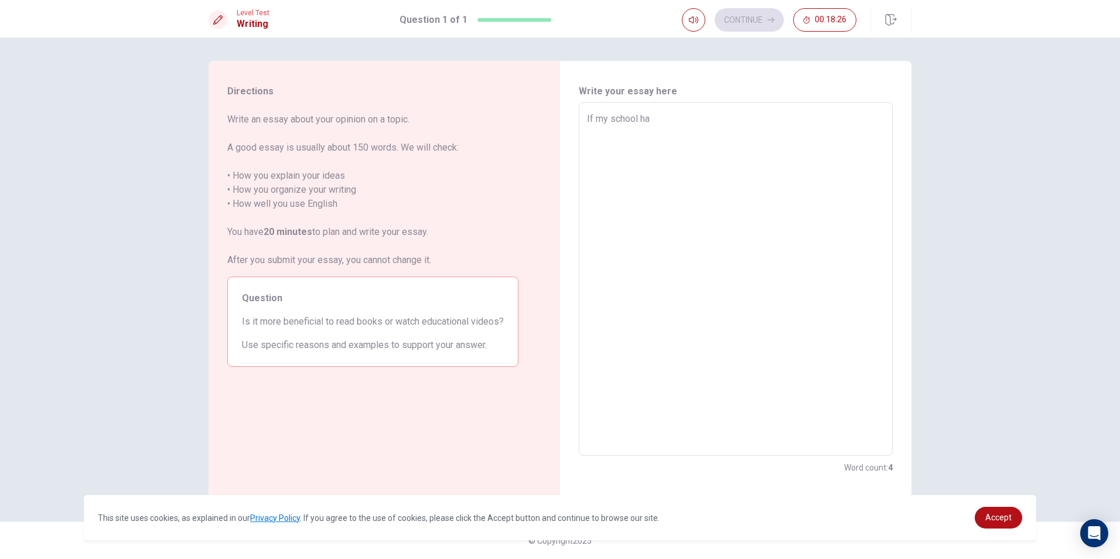
type textarea "If my school hav"
type textarea "x"
type textarea "If my school have"
type textarea "x"
type textarea "If my school have"
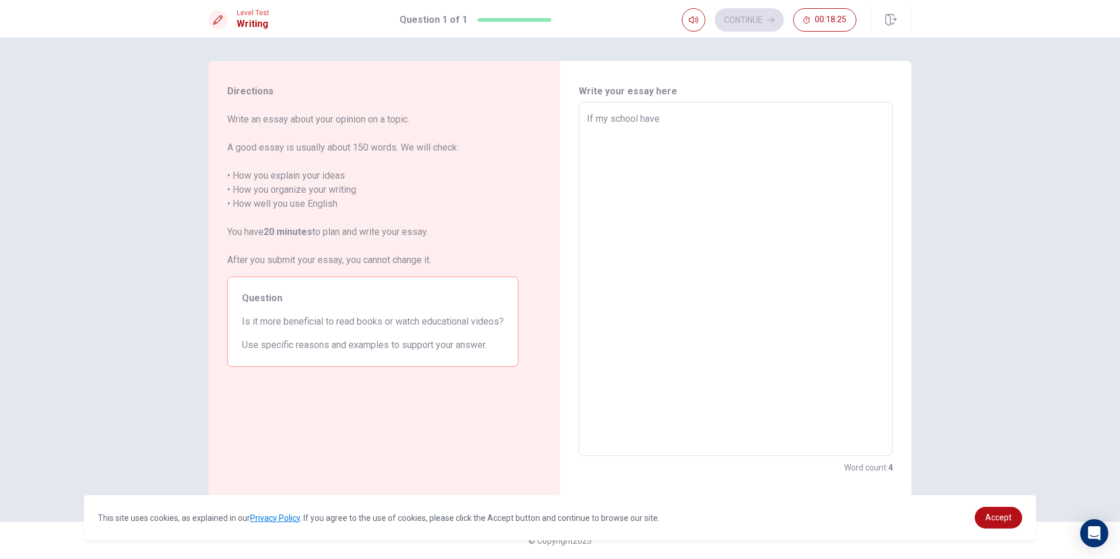
type textarea "x"
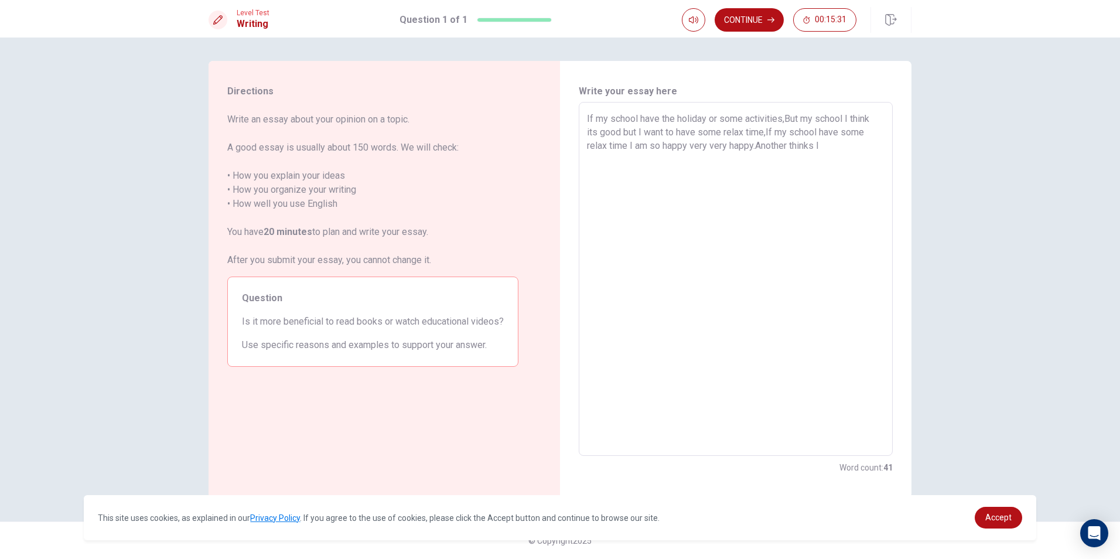
click at [756, 147] on textarea "If my school have the holiday or some activities,But my school I think its good…" at bounding box center [736, 279] width 298 height 335
click at [783, 144] on textarea "If my school have the holiday or some activities,But my school I think its good…" at bounding box center [736, 279] width 298 height 335
click at [766, 147] on textarea "If my school have the holiday or some activities,But my school I think its good…" at bounding box center [736, 279] width 298 height 335
click at [846, 144] on textarea "If my school have the holiday or some activities,But my school I think its good…" at bounding box center [736, 279] width 298 height 335
click at [838, 148] on textarea "If my school have the holiday or some activities,But my school I think its good…" at bounding box center [736, 279] width 298 height 335
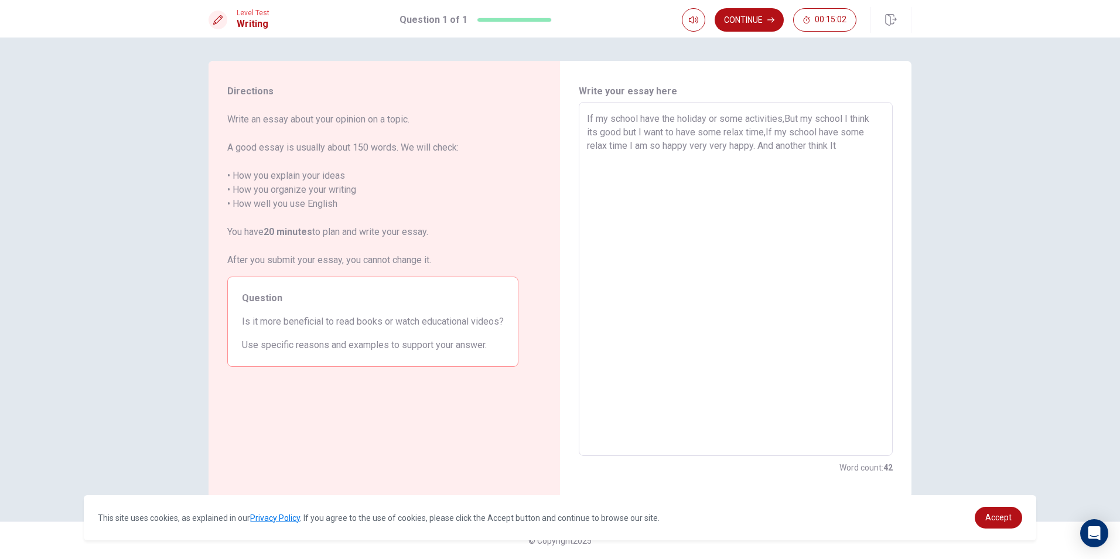
click at [843, 142] on textarea "If my school have the holiday or some activities,But my school I think its good…" at bounding box center [736, 279] width 298 height 335
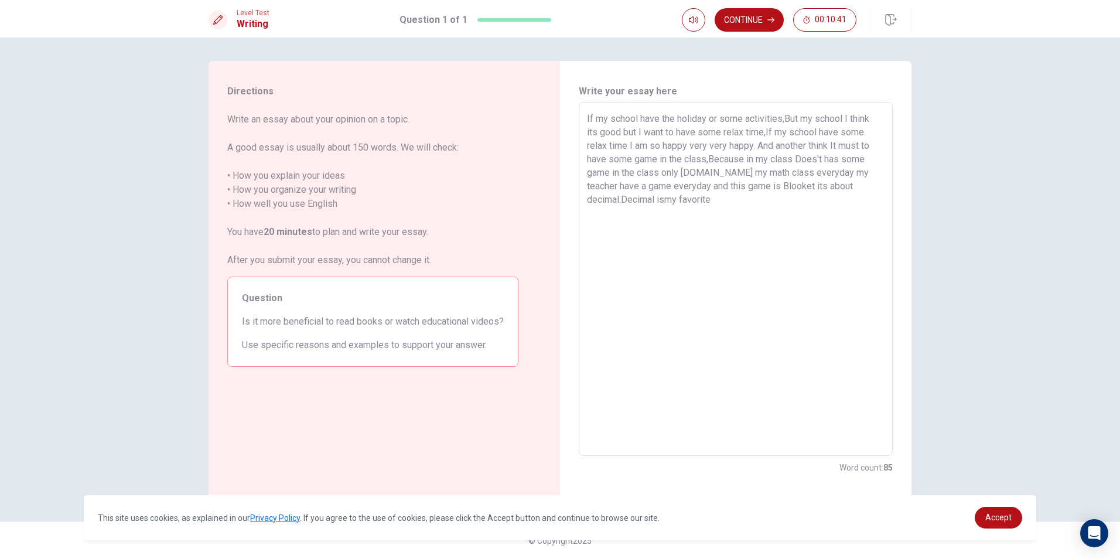
click at [663, 202] on textarea "If my school have the holiday or some activities,But my school I think its good…" at bounding box center [736, 279] width 298 height 335
click at [667, 203] on textarea "If my school have the holiday or some activities,But my school I think its good…" at bounding box center [736, 279] width 298 height 335
click at [716, 200] on textarea "If my school have the holiday or some activities,But my school I think its good…" at bounding box center [736, 279] width 298 height 335
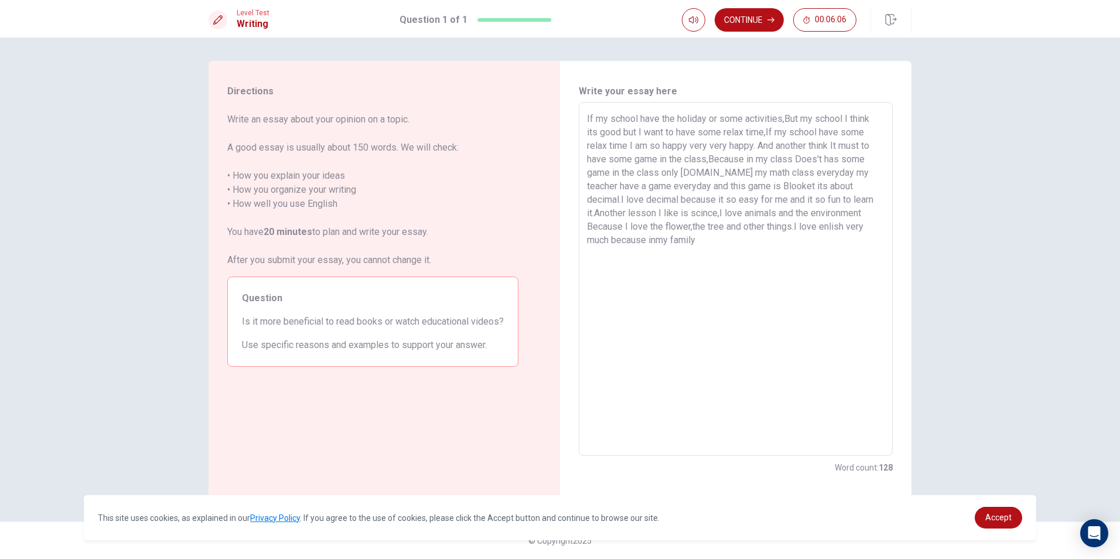
click at [633, 241] on textarea "If my school have the holiday or some activities,But my school I think its good…" at bounding box center [736, 279] width 298 height 335
click at [675, 246] on textarea "If my school have the holiday or some activities,But my school I think its good…" at bounding box center [736, 279] width 298 height 335
click at [724, 244] on textarea "If my school have the holiday or some activities,But my school I think its good…" at bounding box center [736, 279] width 298 height 335
click at [768, 242] on textarea "If my school have the holiday or some activities,But my school I think its good…" at bounding box center [736, 279] width 298 height 335
click at [754, 255] on textarea "If my school have the holiday or some activities,But my school I think its good…" at bounding box center [736, 279] width 298 height 335
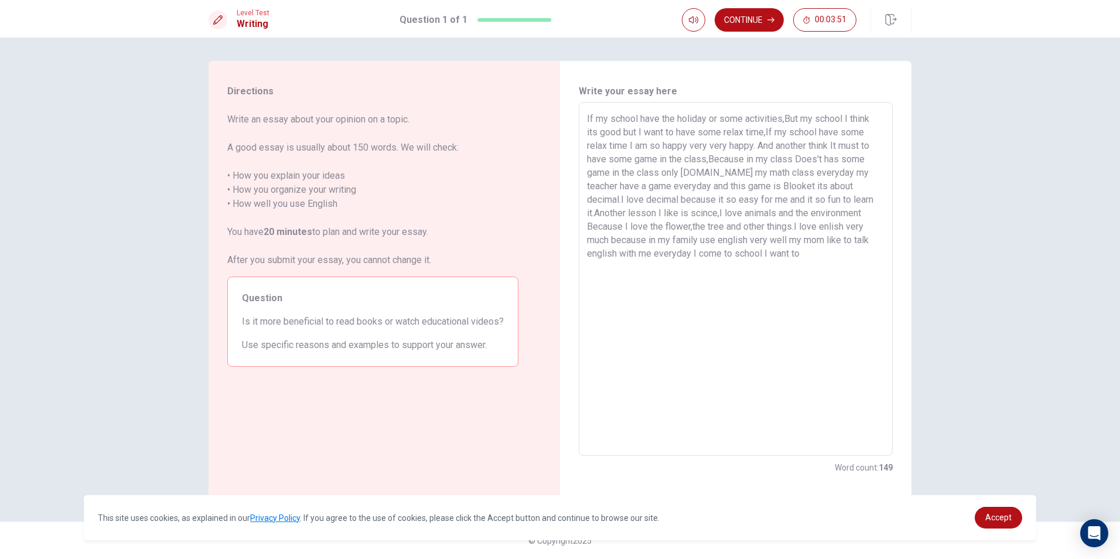
click at [772, 253] on textarea "If my school have the holiday or some activities,But my school I think its good…" at bounding box center [736, 279] width 298 height 335
click at [734, 16] on button "Continue" at bounding box center [749, 19] width 69 height 23
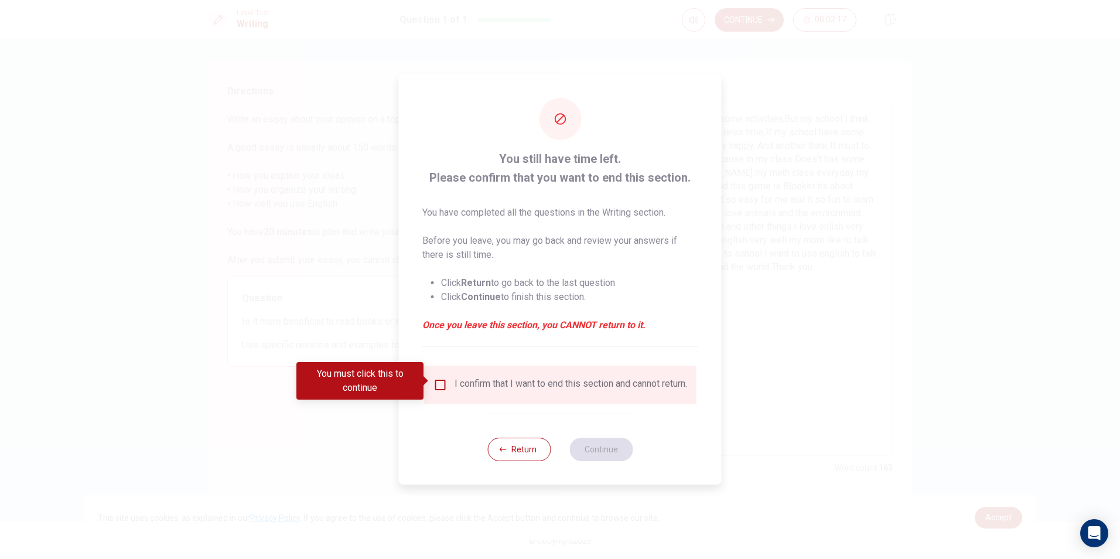
click at [435, 381] on input "You must click this to continue" at bounding box center [441, 385] width 14 height 14
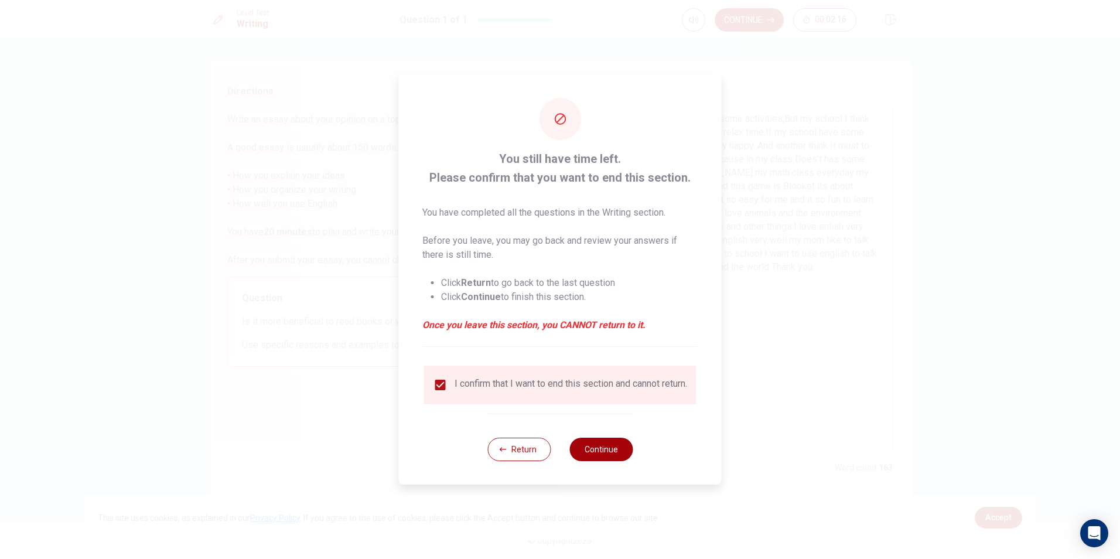
click at [601, 460] on button "Continue" at bounding box center [601, 449] width 63 height 23
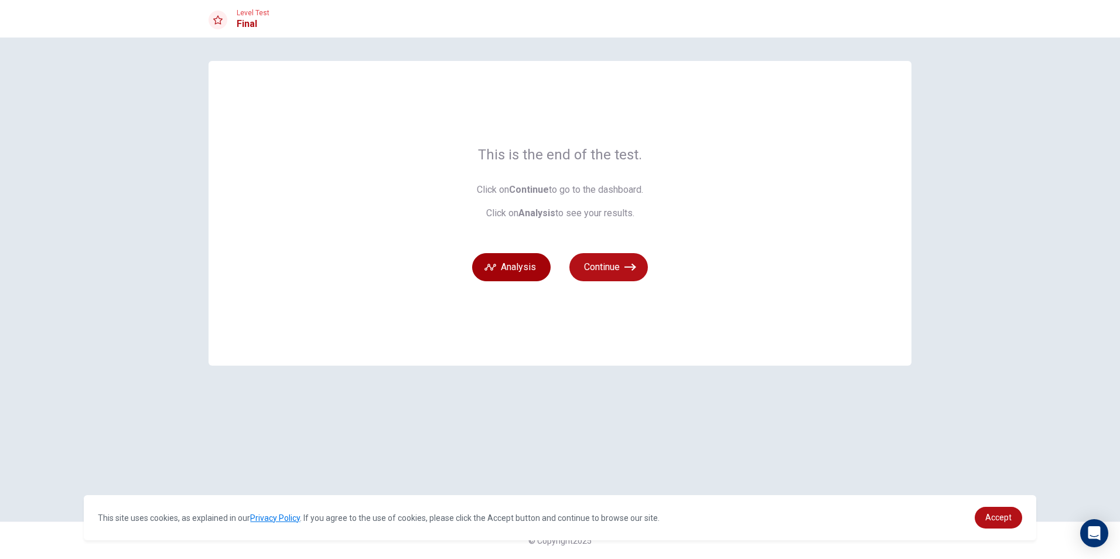
click at [507, 267] on button "Analysis" at bounding box center [511, 267] width 79 height 28
